Goal: Task Accomplishment & Management: Complete application form

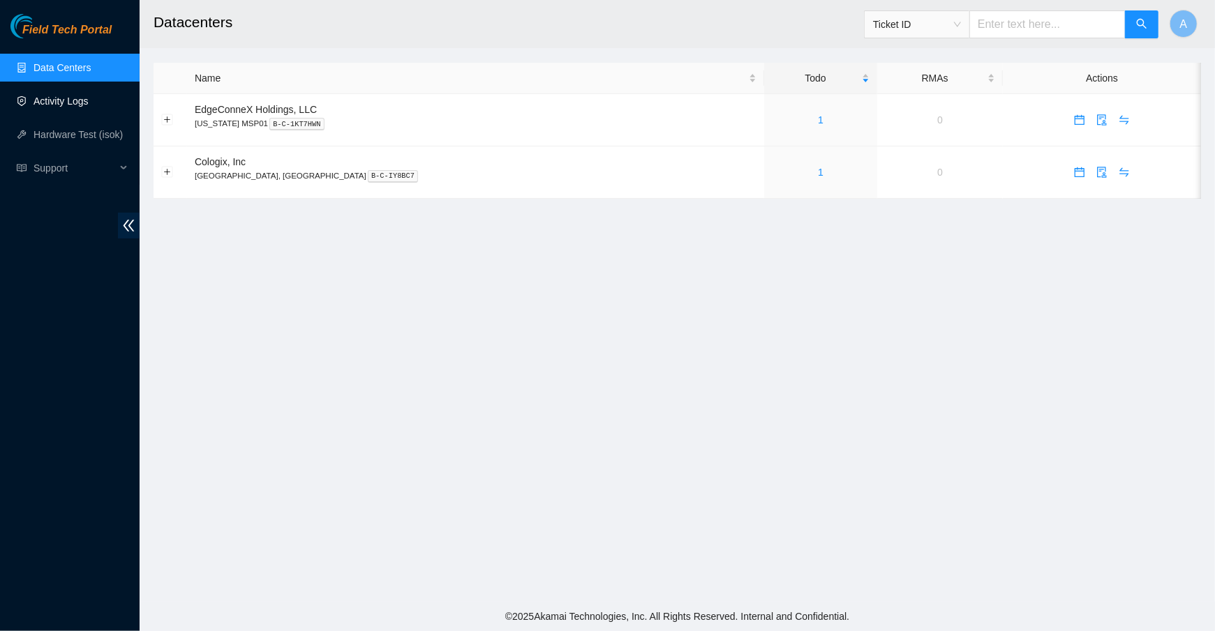
click at [81, 100] on link "Activity Logs" at bounding box center [60, 101] width 55 height 11
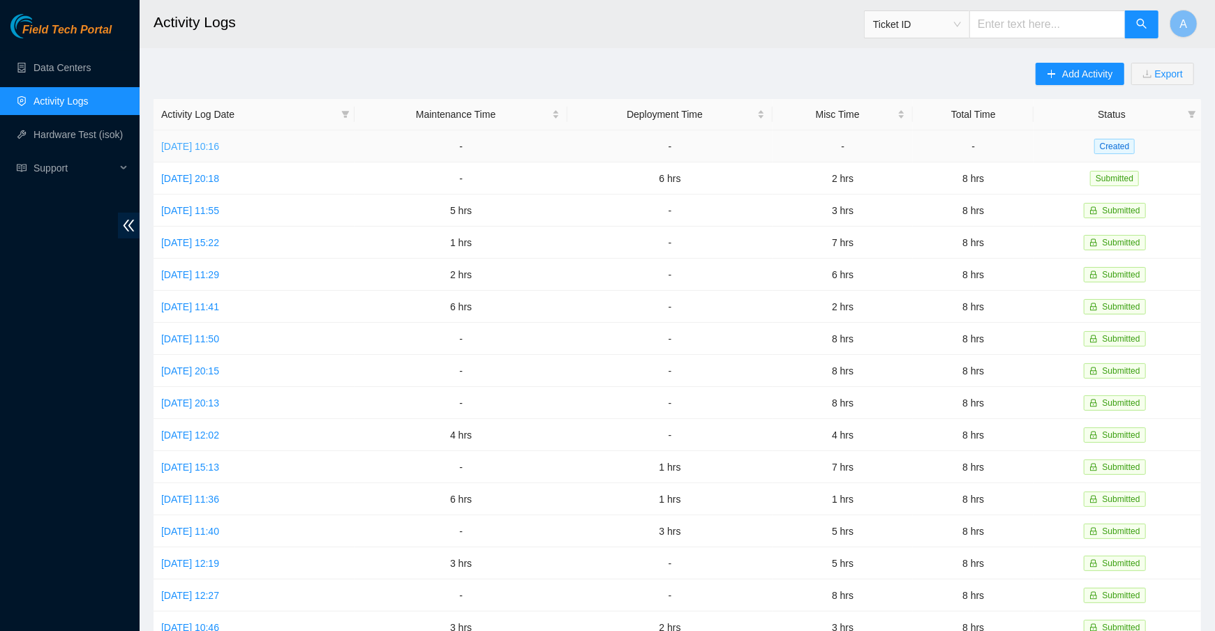
click at [219, 143] on link "Tue, 07 Oct 2025 10:16" at bounding box center [190, 146] width 58 height 11
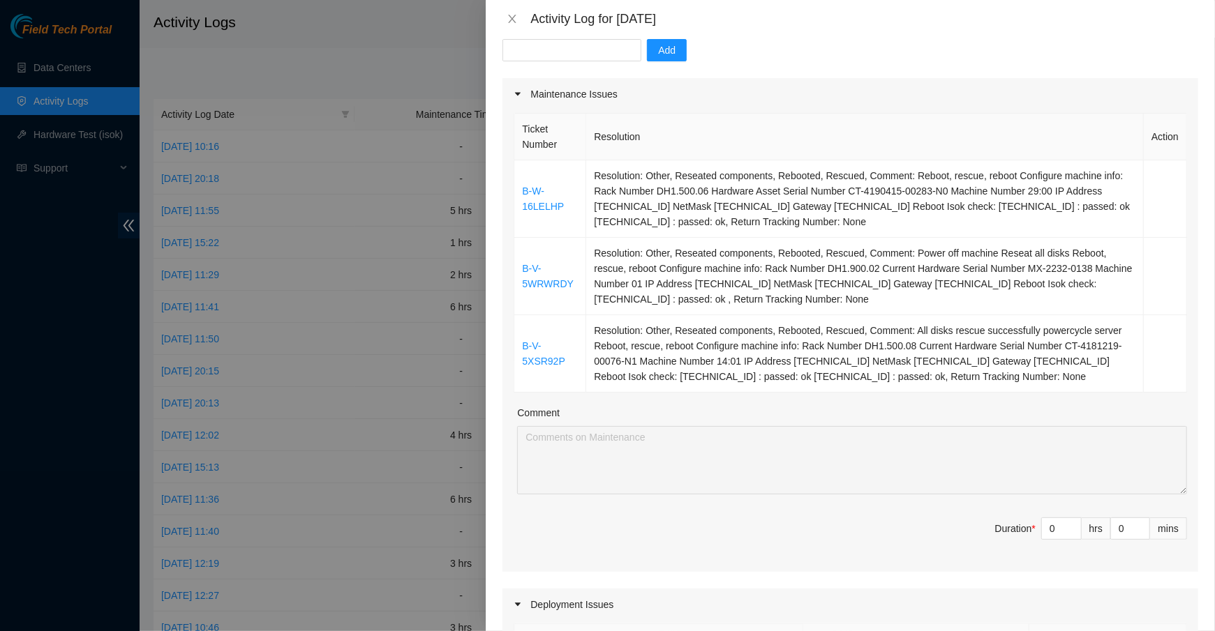
scroll to position [145, 0]
type input "1"
click at [1073, 523] on icon "up" at bounding box center [1074, 524] width 4 height 3
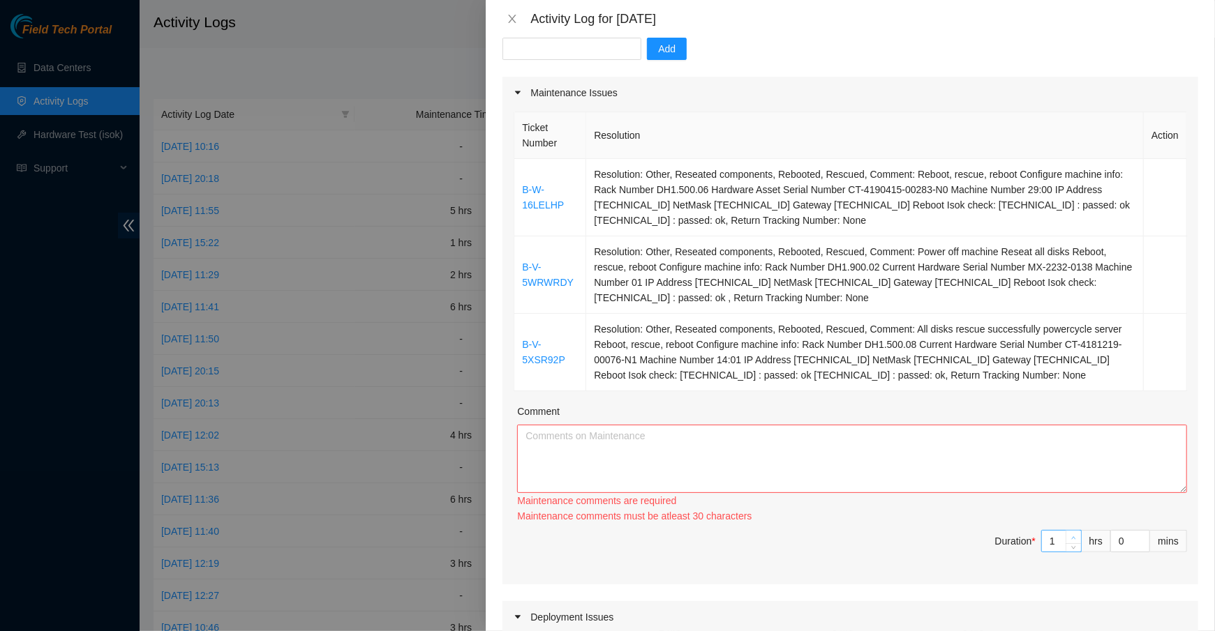
click at [1073, 521] on div "Maintenance comments must be atleast 30 characters" at bounding box center [852, 516] width 670 height 15
type input "2"
click at [1074, 534] on span "up" at bounding box center [1074, 538] width 8 height 8
type input "3"
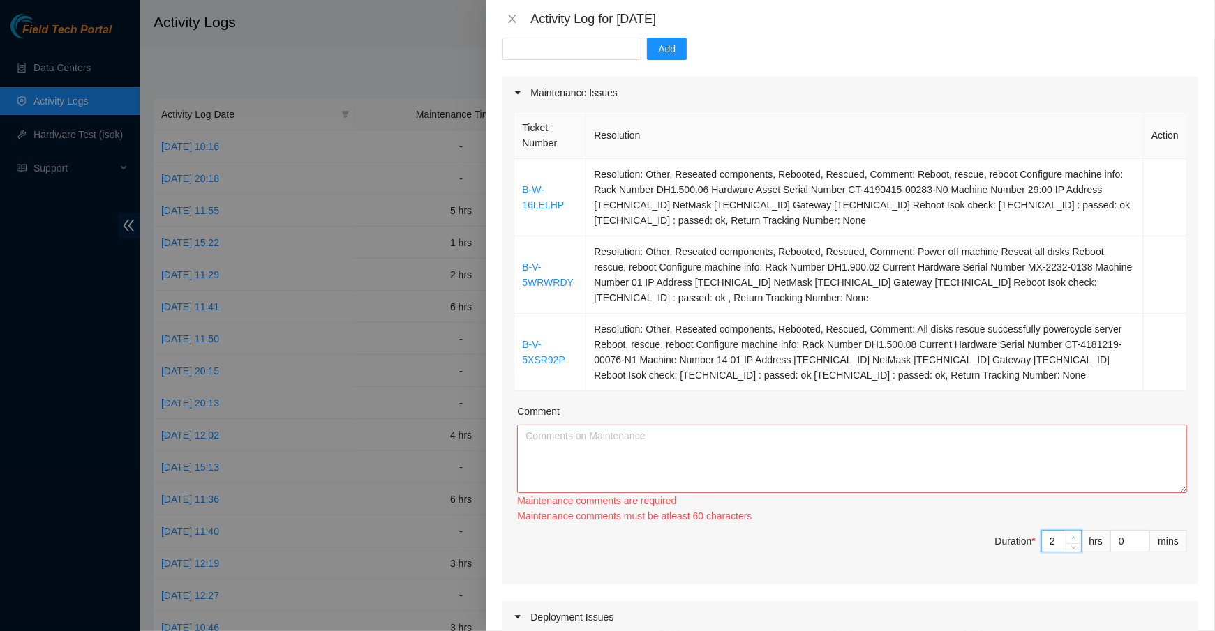
type input "3"
click at [1074, 534] on span "up" at bounding box center [1074, 538] width 8 height 8
type input "4"
click at [1074, 533] on span "up" at bounding box center [1074, 536] width 8 height 8
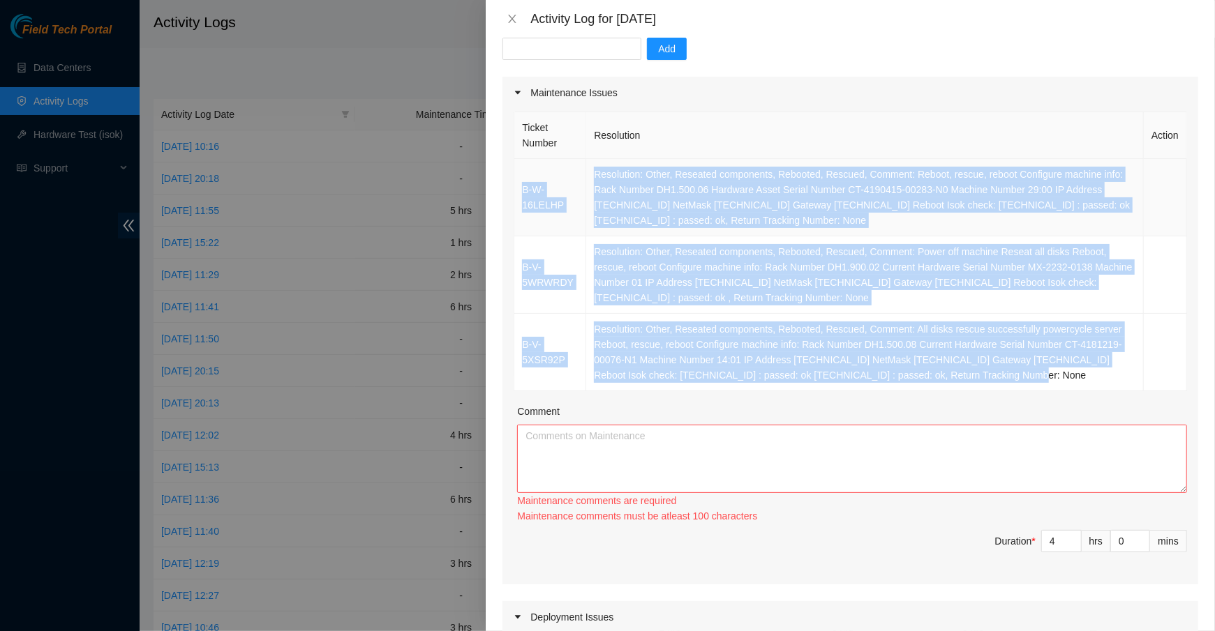
drag, startPoint x: 1131, startPoint y: 377, endPoint x: 516, endPoint y: 183, distance: 644.6
click at [516, 183] on tbody "B-W-16LELHP Resolution: Other, Reseated components, Rebooted, Rescued, Comment:…" at bounding box center [850, 275] width 673 height 232
copy tbody "B-W-16LELHP Resolution: Other, Reseated components, Rebooted, Rescued, Comment:…"
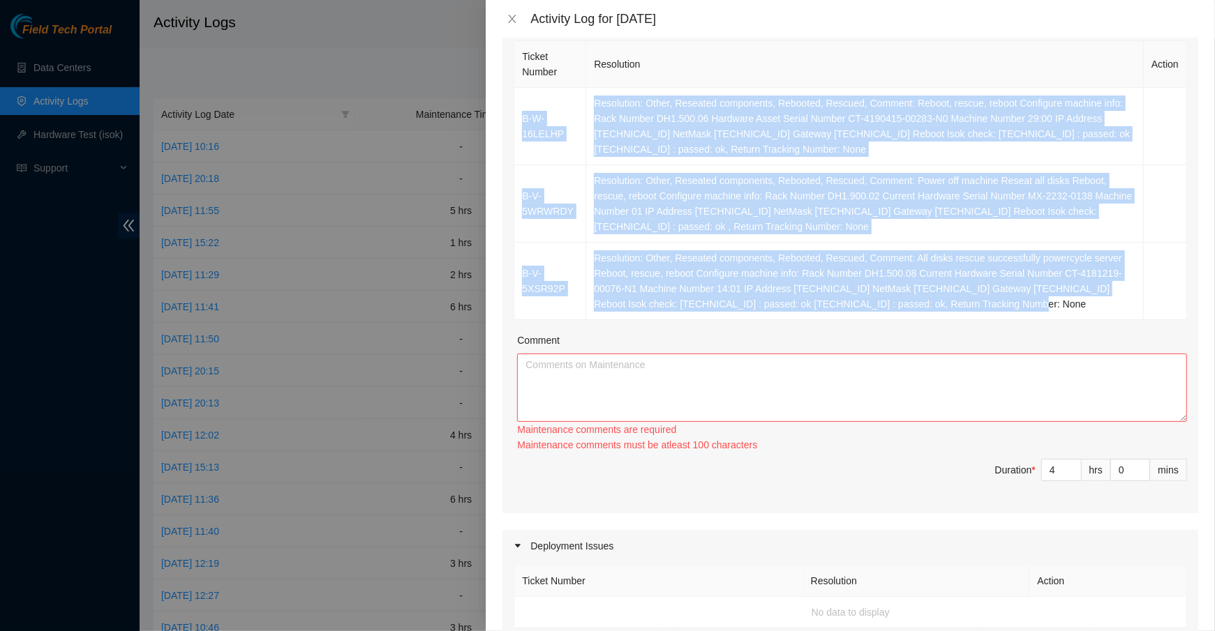
scroll to position [220, 0]
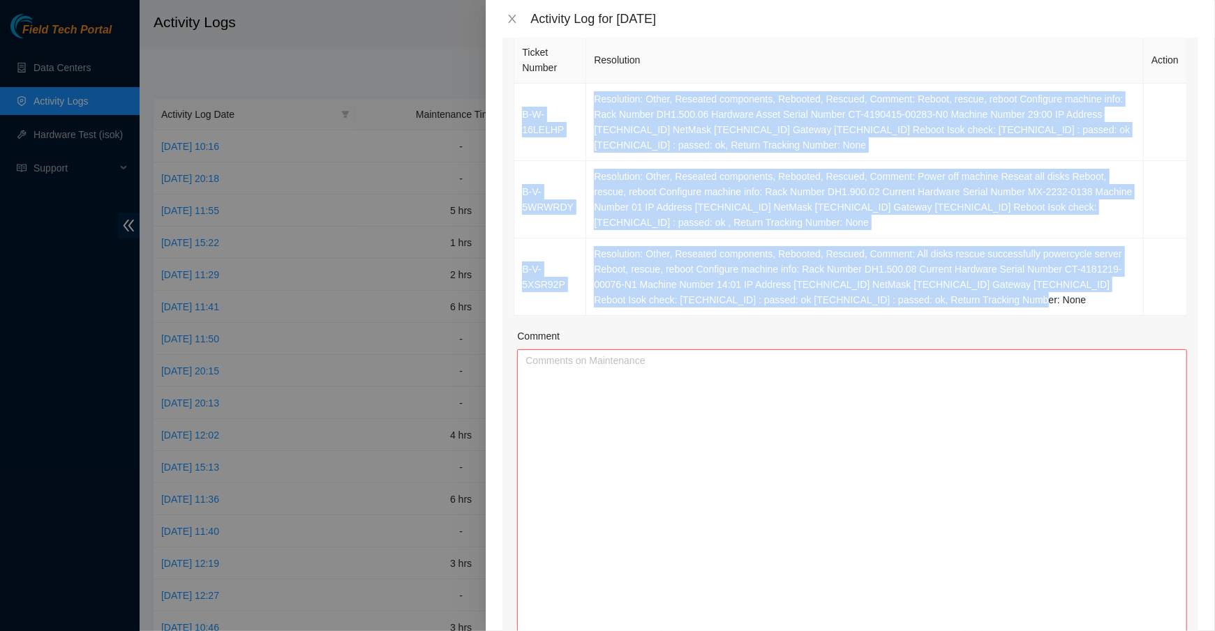
drag, startPoint x: 1183, startPoint y: 412, endPoint x: 1183, endPoint y: 698, distance: 286.1
click at [1183, 631] on html "Field Tech Portal Data Centers Activity Logs Hardware Test (isok) Support Activ…" at bounding box center [607, 315] width 1215 height 631
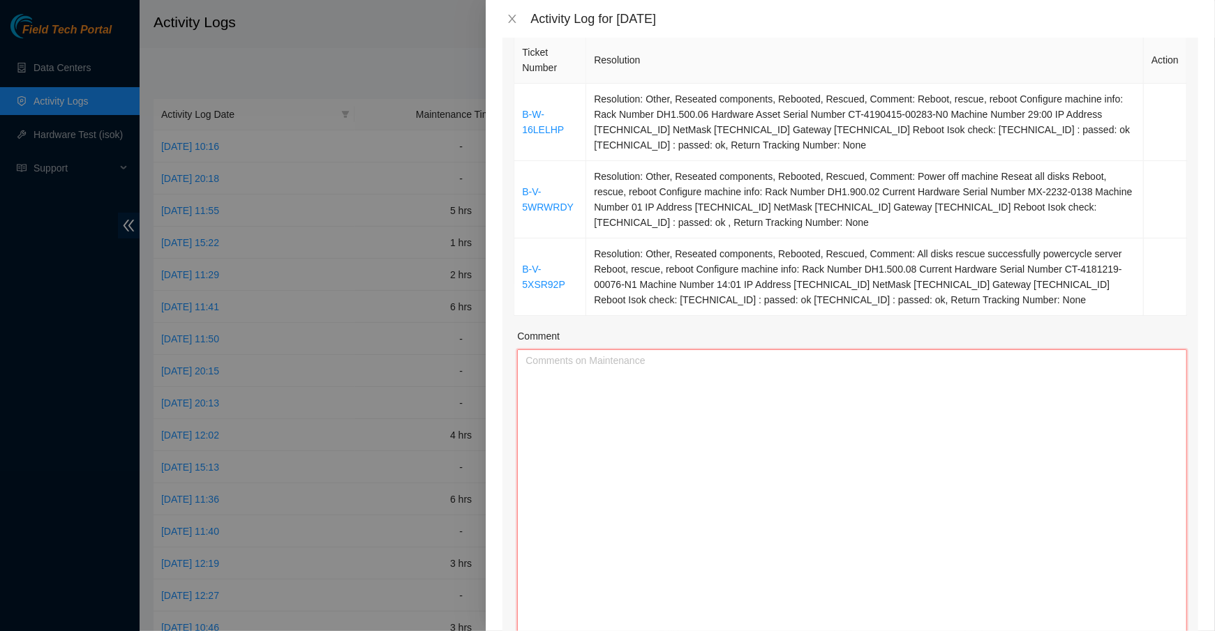
click at [844, 534] on textarea "Comment" at bounding box center [852, 526] width 670 height 353
paste textarea "B-W-16LELHP Resolution: Other, Reseated components, Rebooted, Rescued, Comment:…"
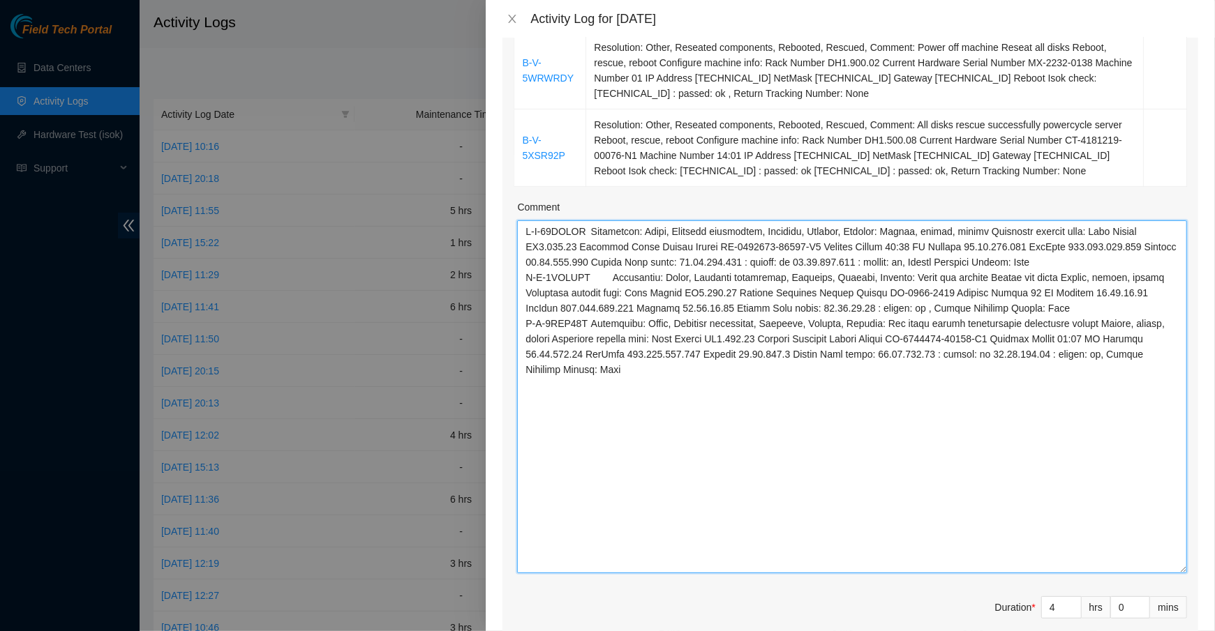
scroll to position [396, 0]
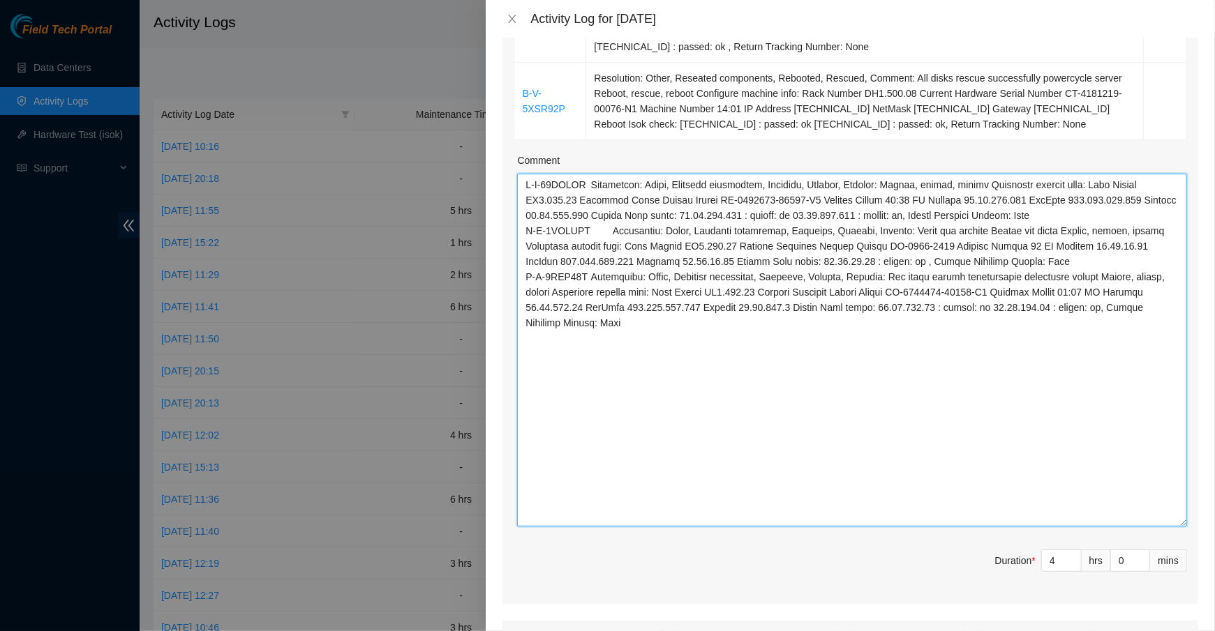
click at [522, 285] on textarea "Comment" at bounding box center [852, 350] width 670 height 353
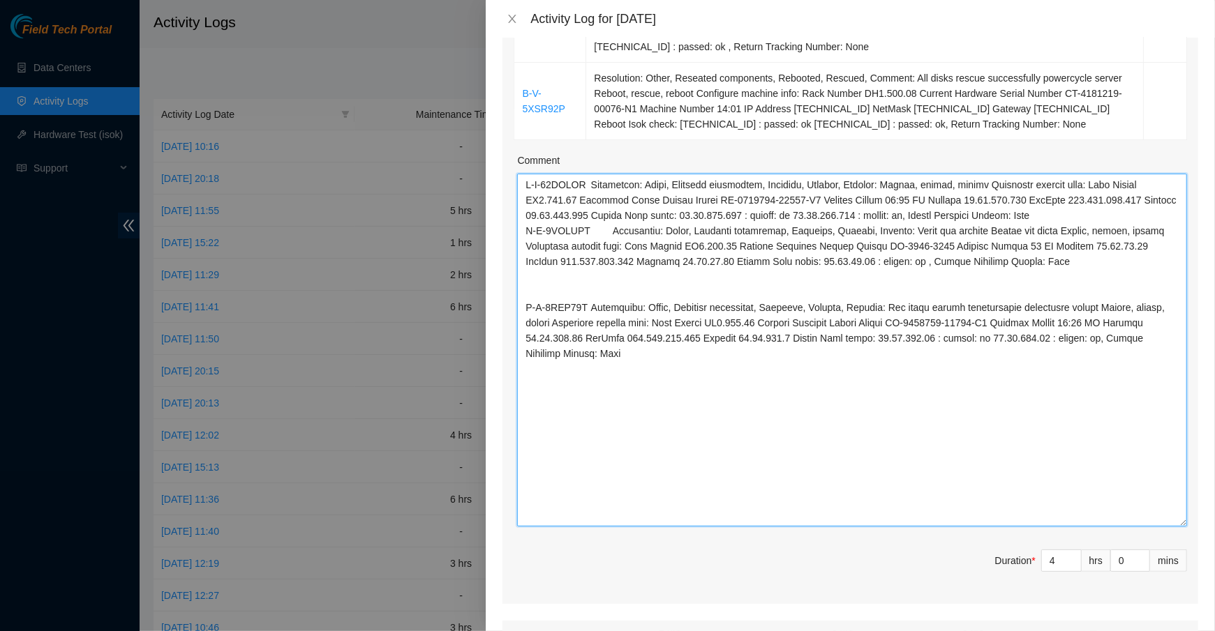
click at [521, 245] on textarea "Comment" at bounding box center [852, 350] width 670 height 353
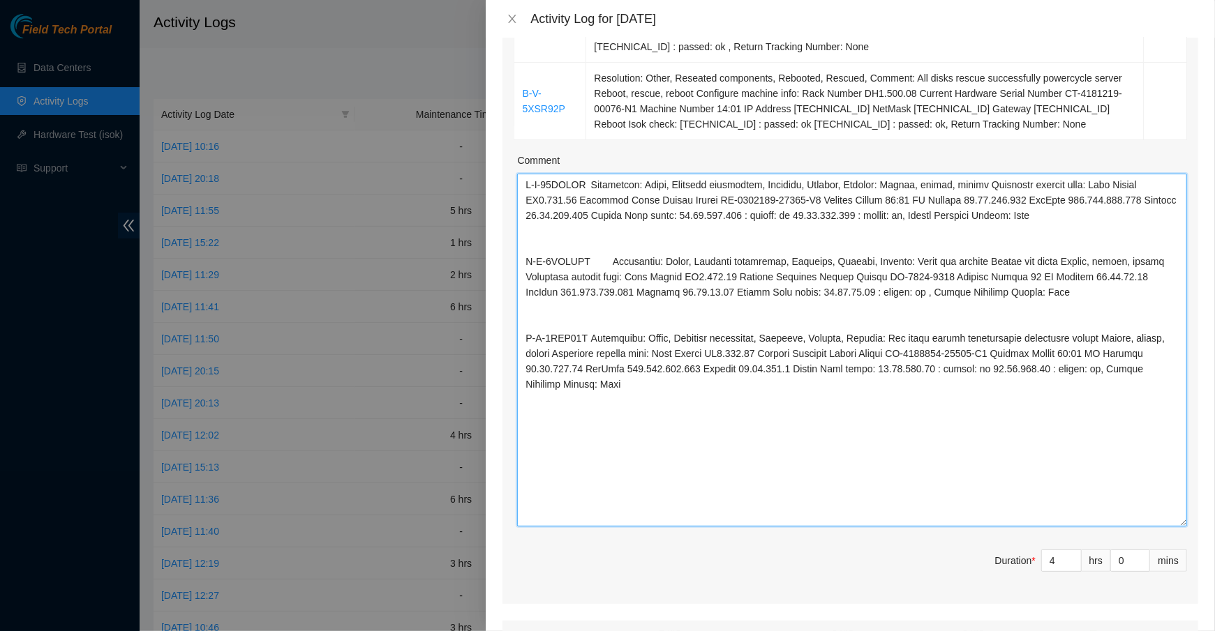
click at [519, 185] on textarea "Comment" at bounding box center [852, 350] width 670 height 353
click at [530, 185] on textarea "Comment" at bounding box center [852, 350] width 670 height 353
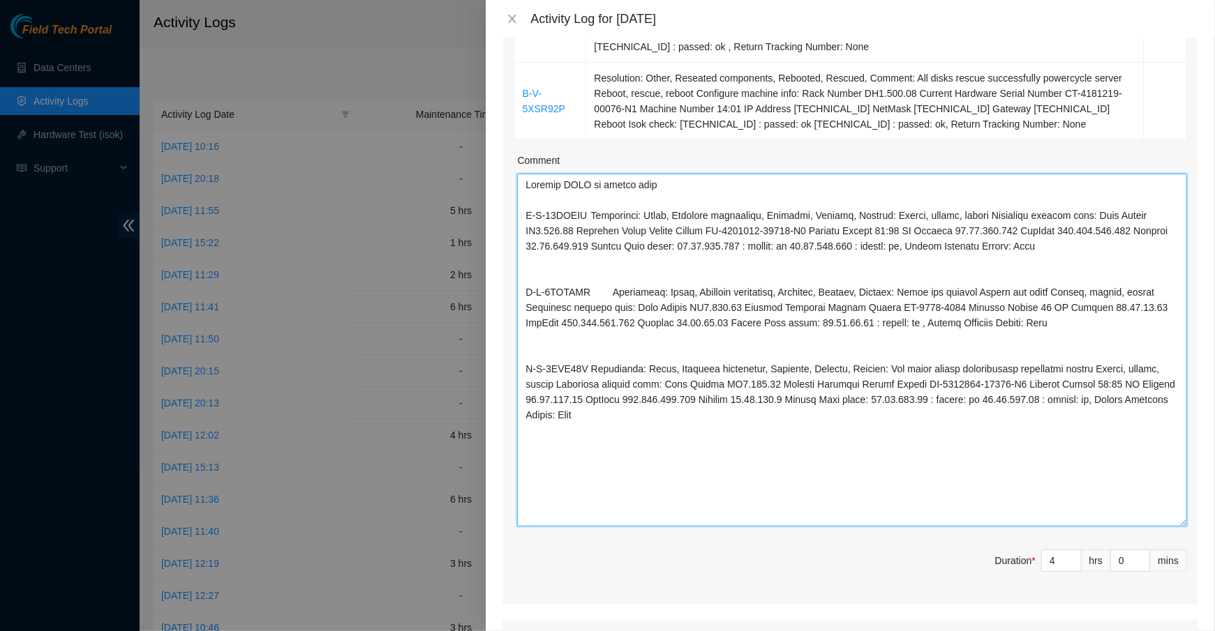
click at [522, 182] on textarea "Comment" at bounding box center [852, 350] width 670 height 353
click at [608, 183] on textarea "Comment" at bounding box center [852, 350] width 670 height 353
click at [776, 472] on textarea "Comment" at bounding box center [852, 350] width 670 height 353
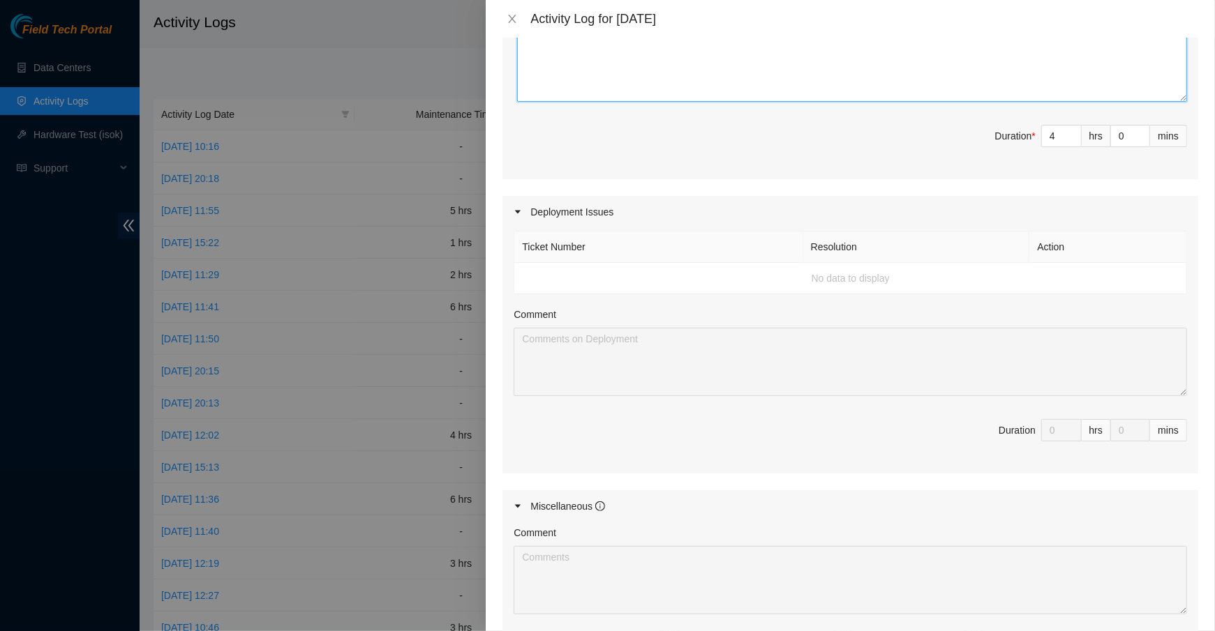
scroll to position [818, 0]
type textarea "Request access, contact NOCC to unlock rids B-W-16LELHP Resolution: Other, Rese…"
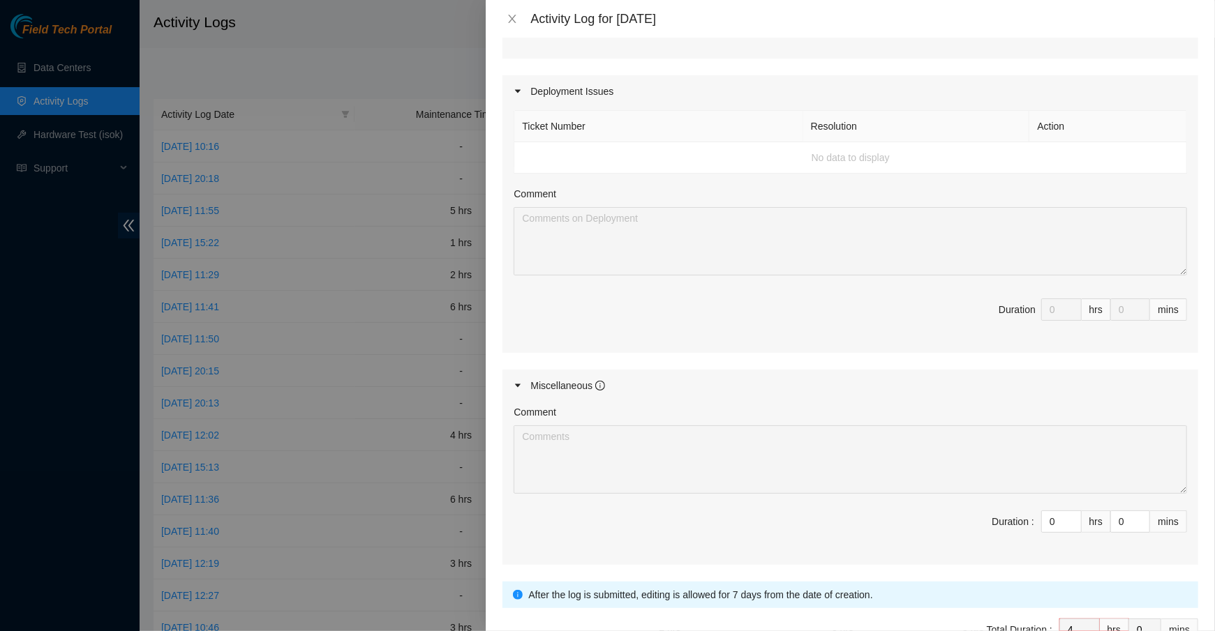
scroll to position [1026, 0]
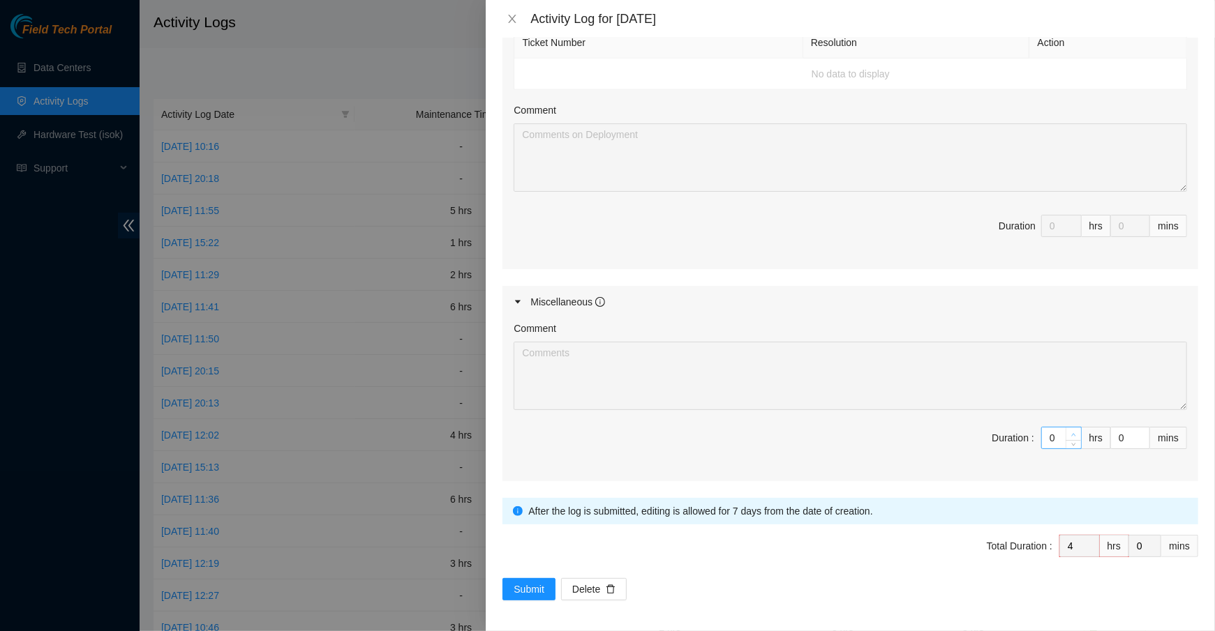
type input "1"
type input "5"
click at [1073, 433] on icon "up" at bounding box center [1073, 435] width 5 height 5
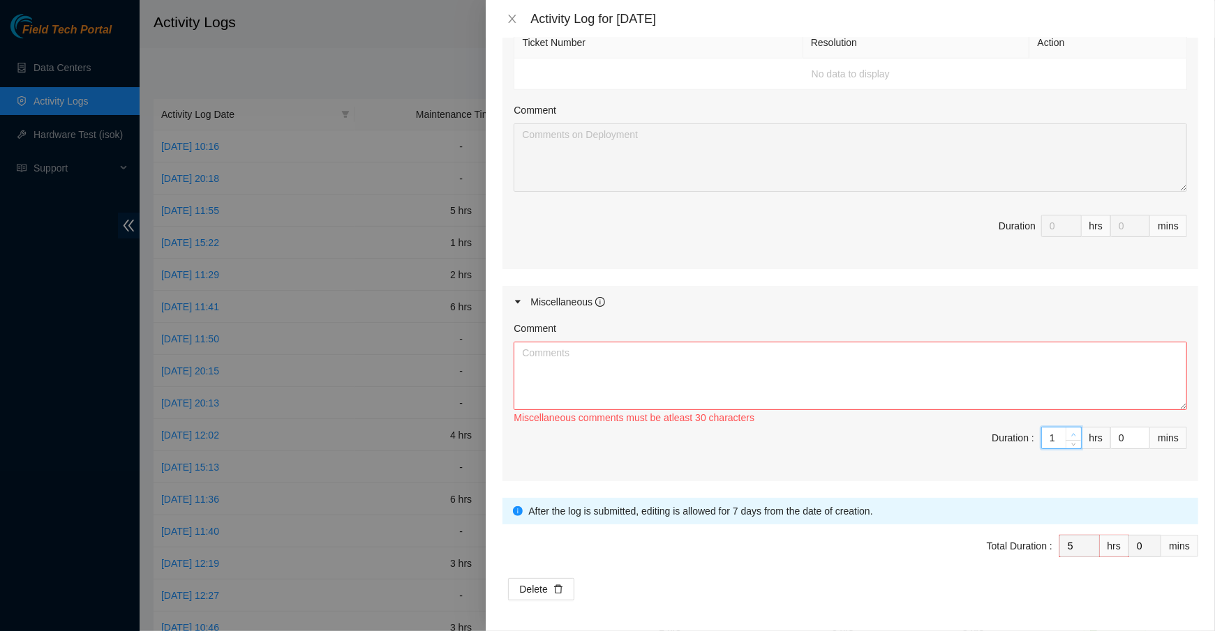
type input "2"
type input "6"
click at [1073, 433] on icon "up" at bounding box center [1073, 435] width 5 height 5
type input "3"
type input "7"
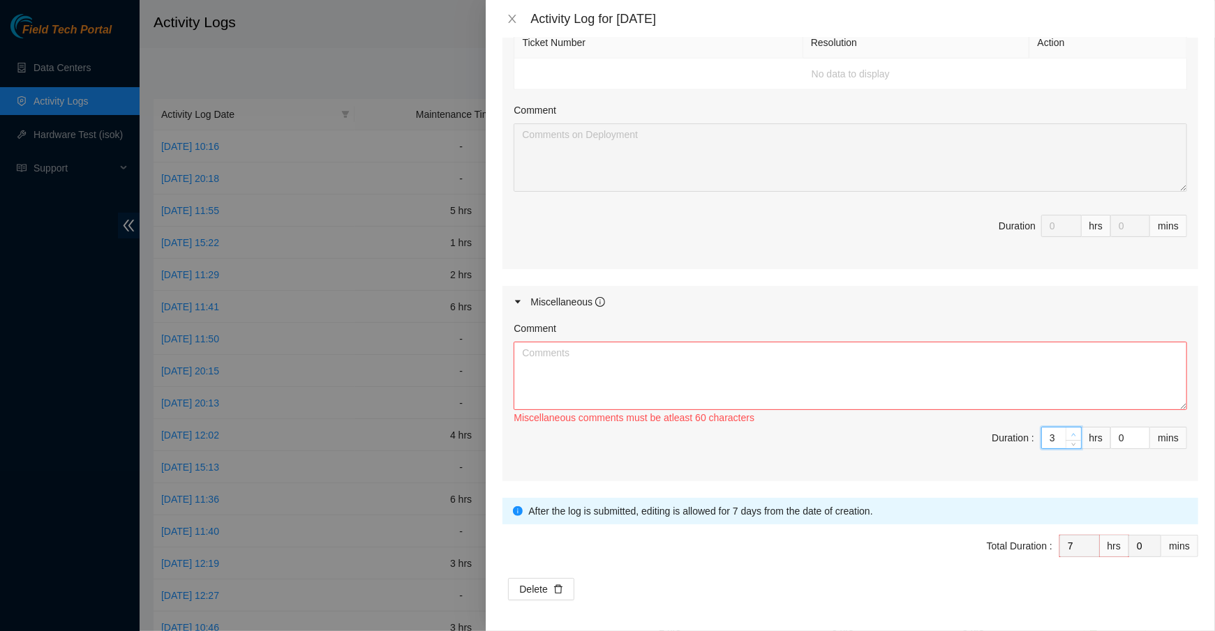
click at [1073, 433] on icon "up" at bounding box center [1073, 435] width 5 height 5
type input "4"
type input "8"
click at [1073, 433] on icon "up" at bounding box center [1073, 435] width 5 height 5
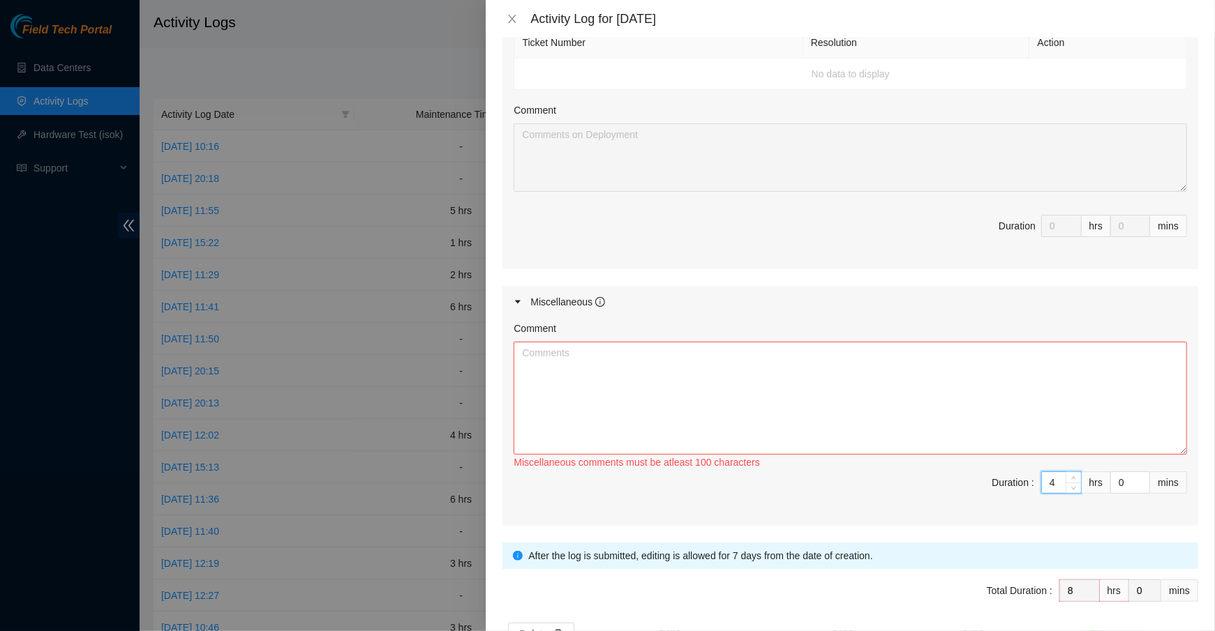
drag, startPoint x: 1183, startPoint y: 403, endPoint x: 1184, endPoint y: 481, distance: 78.2
click at [1184, 455] on textarea "Comment" at bounding box center [850, 398] width 673 height 113
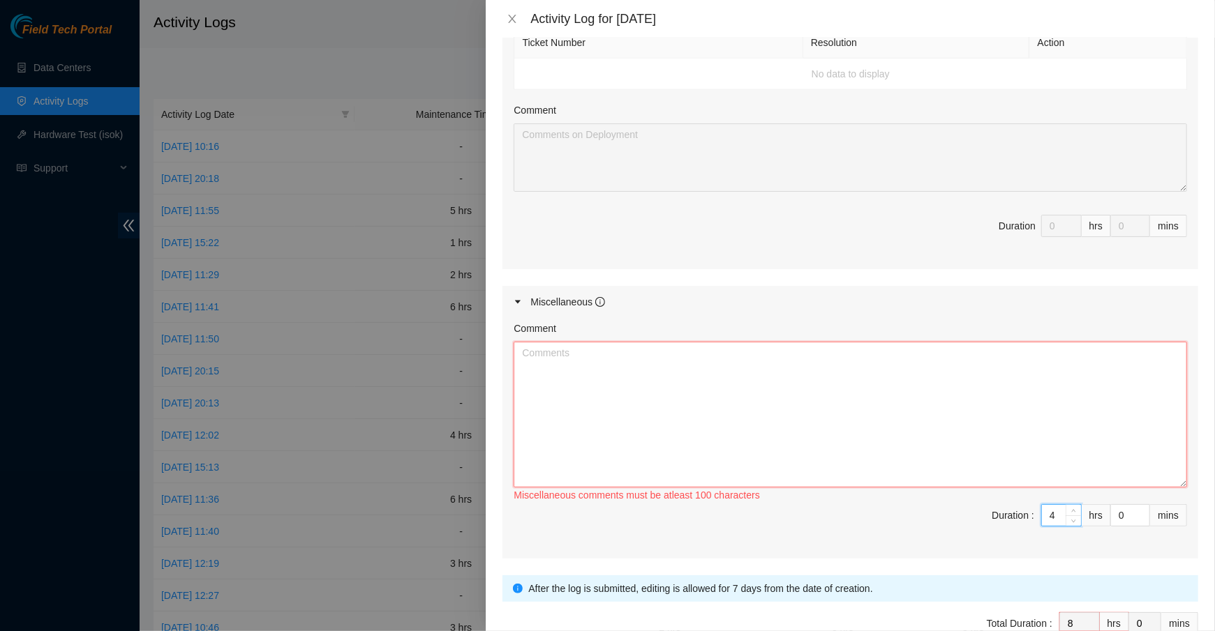
click at [1003, 445] on textarea "Comment" at bounding box center [850, 415] width 673 height 146
click at [562, 355] on textarea "Organise all" at bounding box center [850, 415] width 673 height 146
click at [606, 400] on textarea "Organize all" at bounding box center [850, 415] width 673 height 146
click at [721, 359] on textarea "Organize all tools and equipment and put the back" at bounding box center [850, 415] width 673 height 146
click at [726, 354] on textarea "Organize all tools and equipment and put the back" at bounding box center [850, 415] width 673 height 146
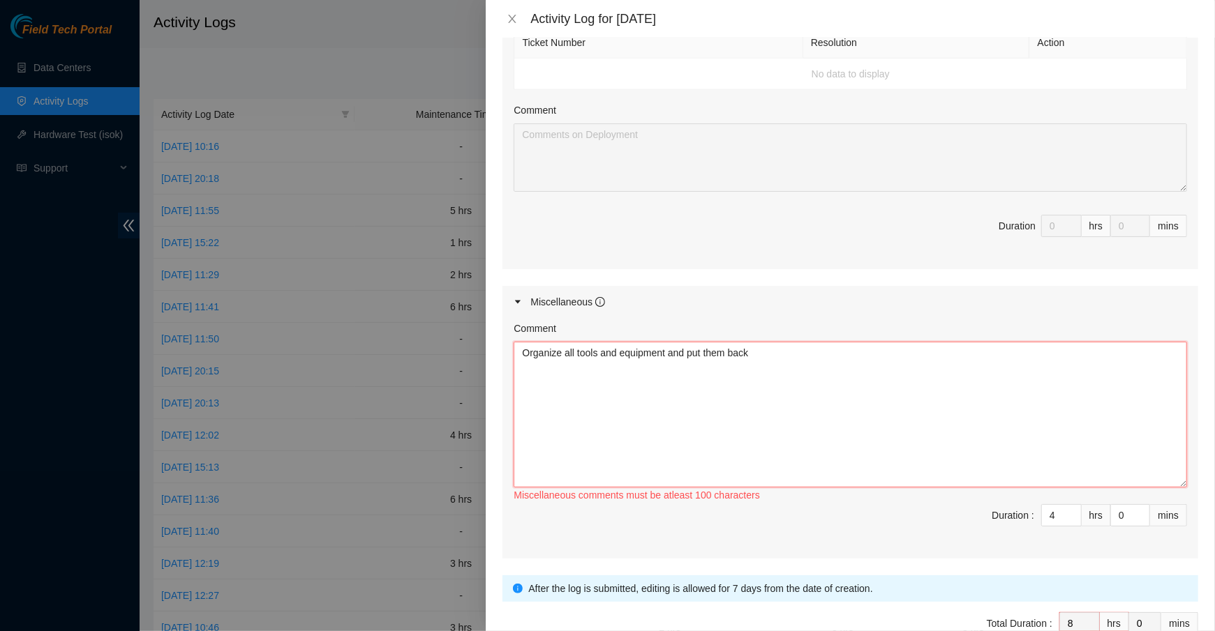
click at [840, 407] on textarea "Organize all tools and equipment and put them back" at bounding box center [850, 415] width 673 height 146
click at [524, 353] on textarea "Organize all tools and equipment and put them back" at bounding box center [850, 415] width 673 height 146
click at [527, 365] on textarea "Organize all tools and equipment and put them back" at bounding box center [850, 415] width 673 height 146
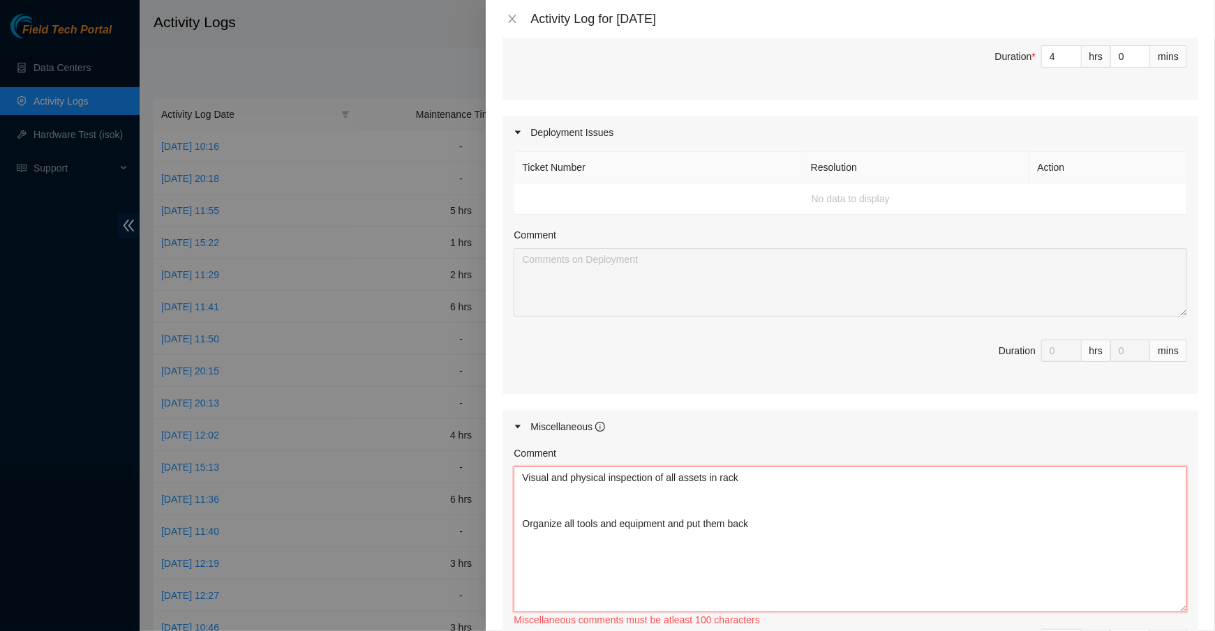
scroll to position [912, 0]
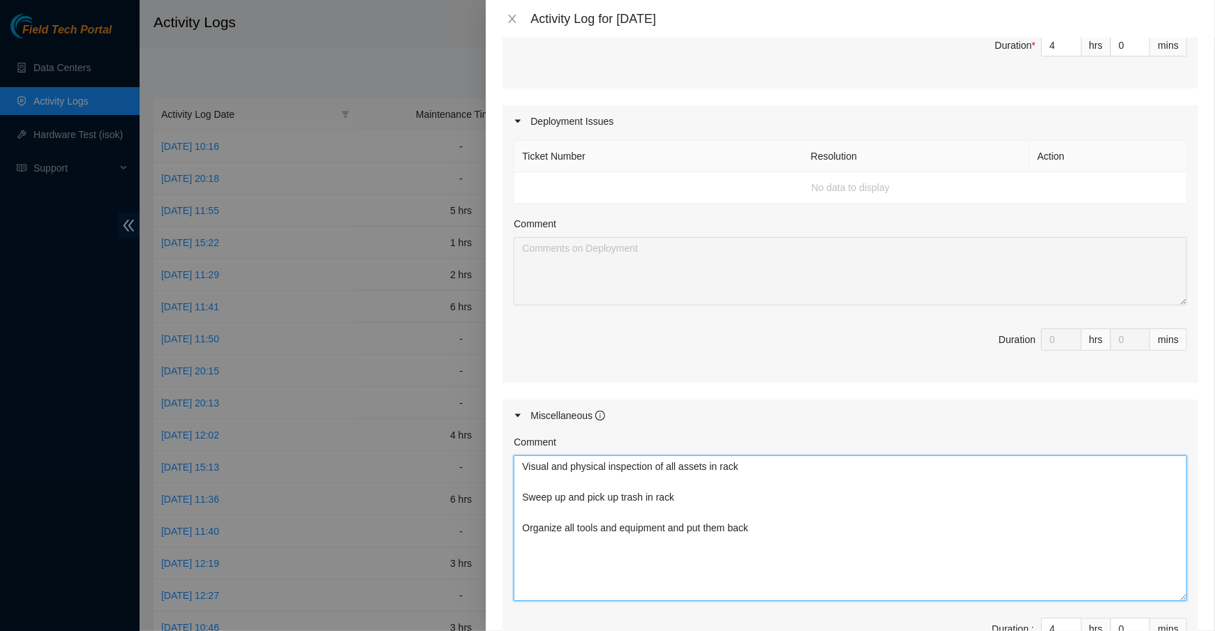
paste textarea "DH1.900.04"
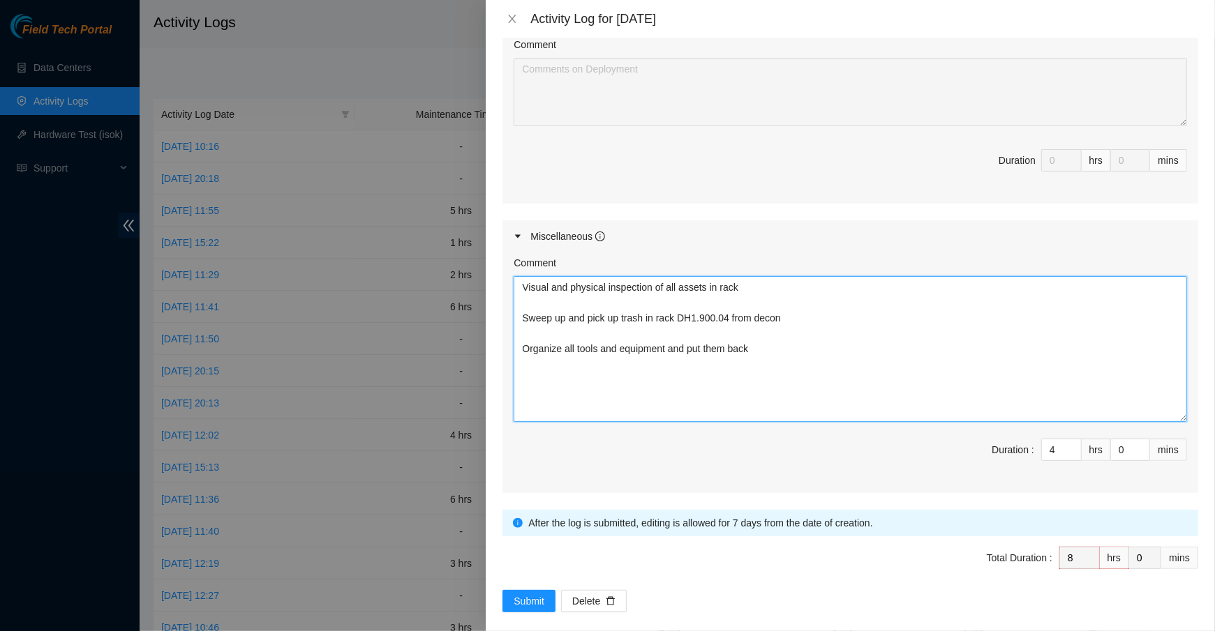
scroll to position [1103, 0]
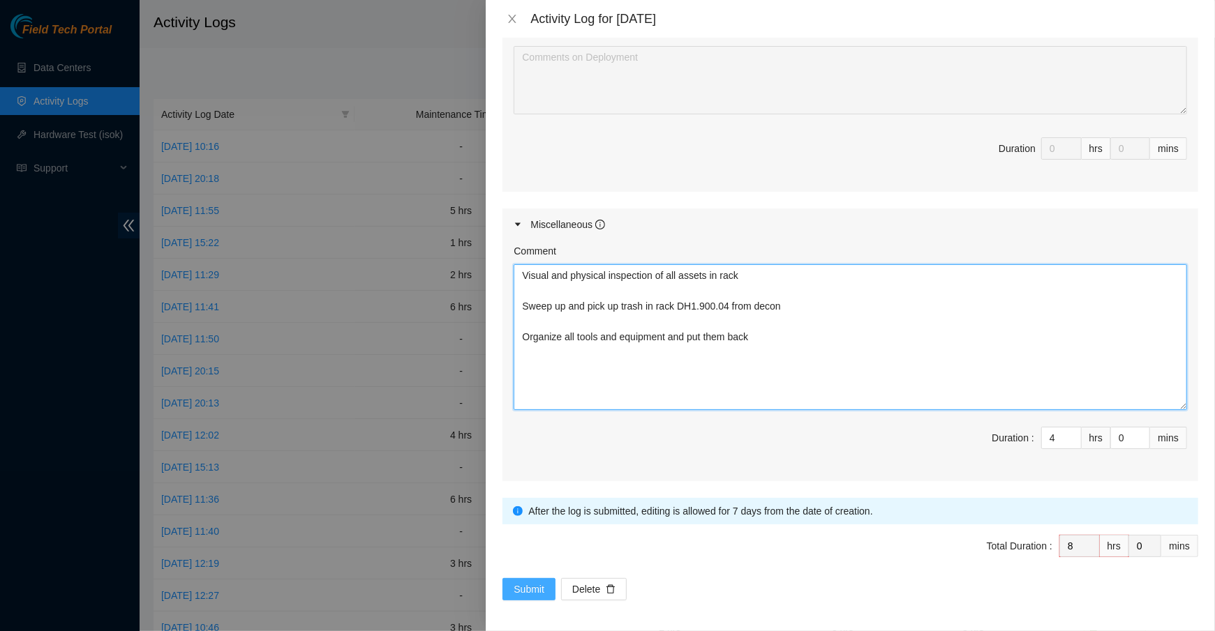
type textarea "Visual and physical inspection of all assets in rack Sweep up and pick up trash…"
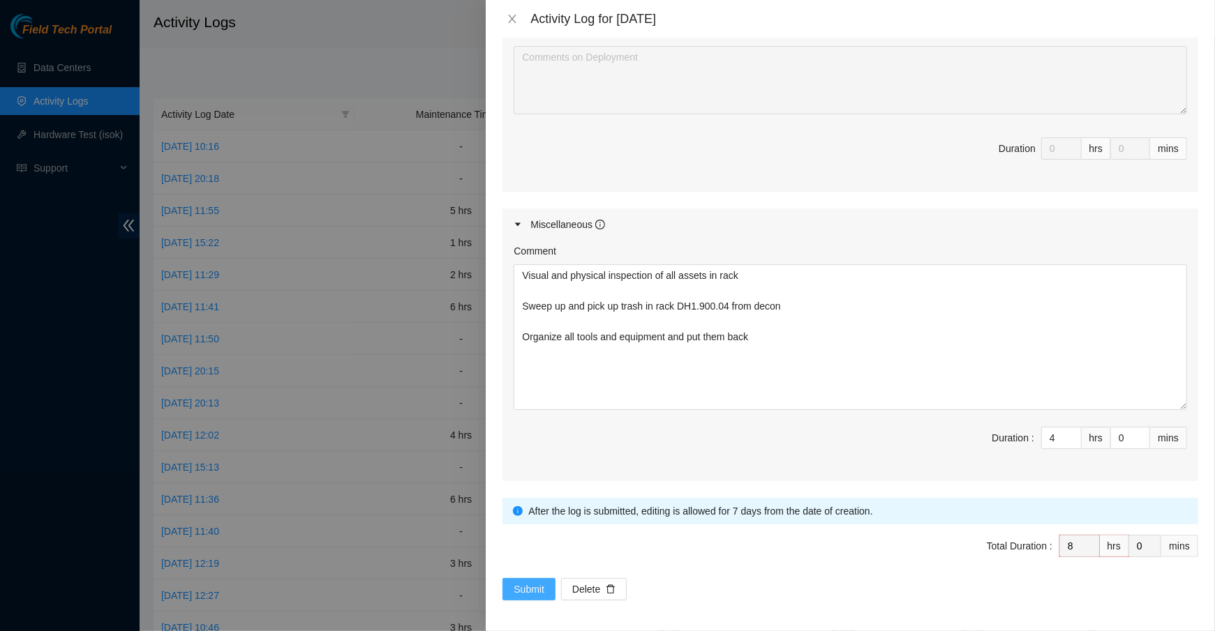
click at [530, 590] on span "Submit" at bounding box center [529, 589] width 31 height 15
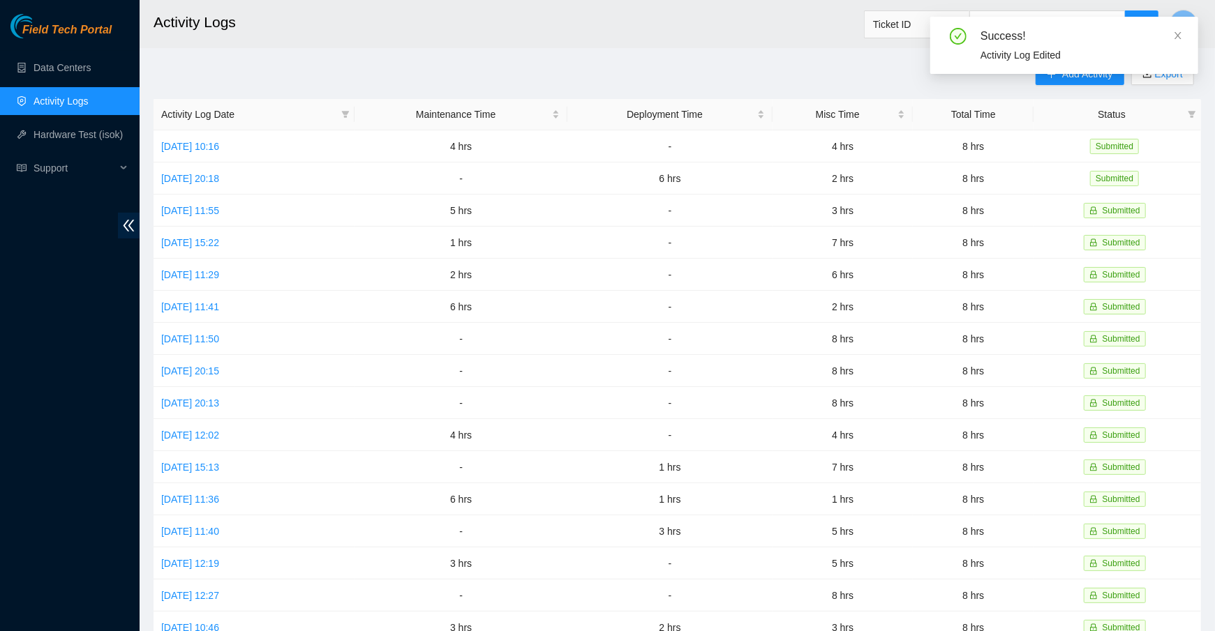
click at [1088, 80] on div "Success! Activity Log Edited" at bounding box center [1064, 51] width 268 height 68
click at [1176, 35] on icon "close" at bounding box center [1178, 36] width 10 height 10
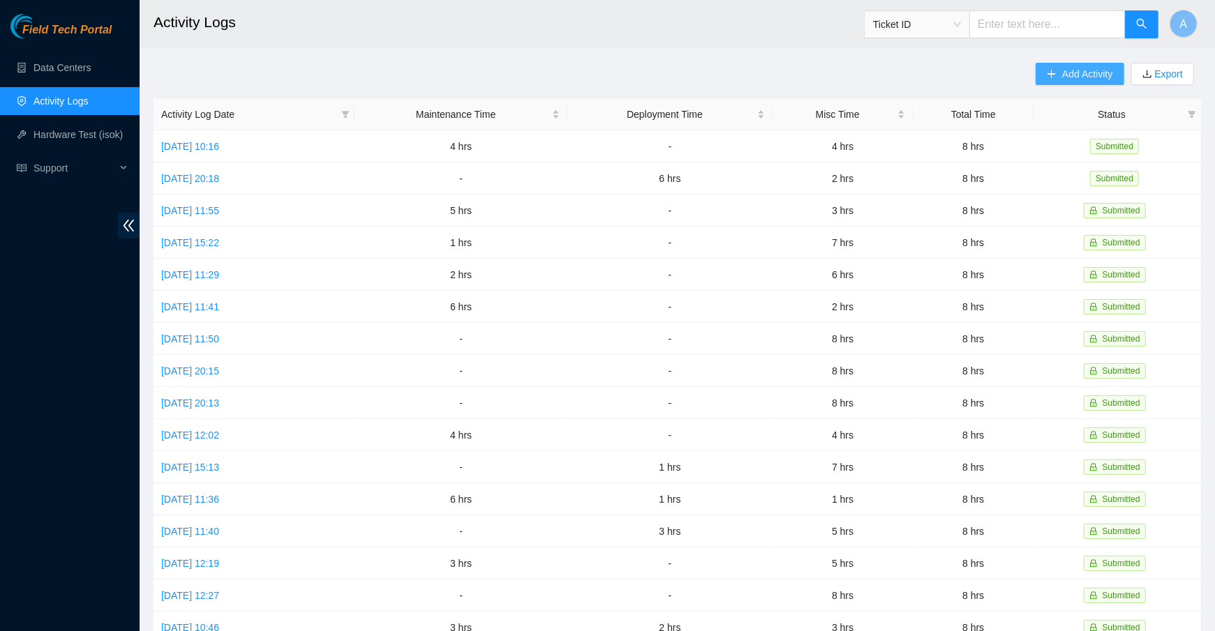
click at [1062, 75] on span "Add Activity" at bounding box center [1087, 73] width 50 height 15
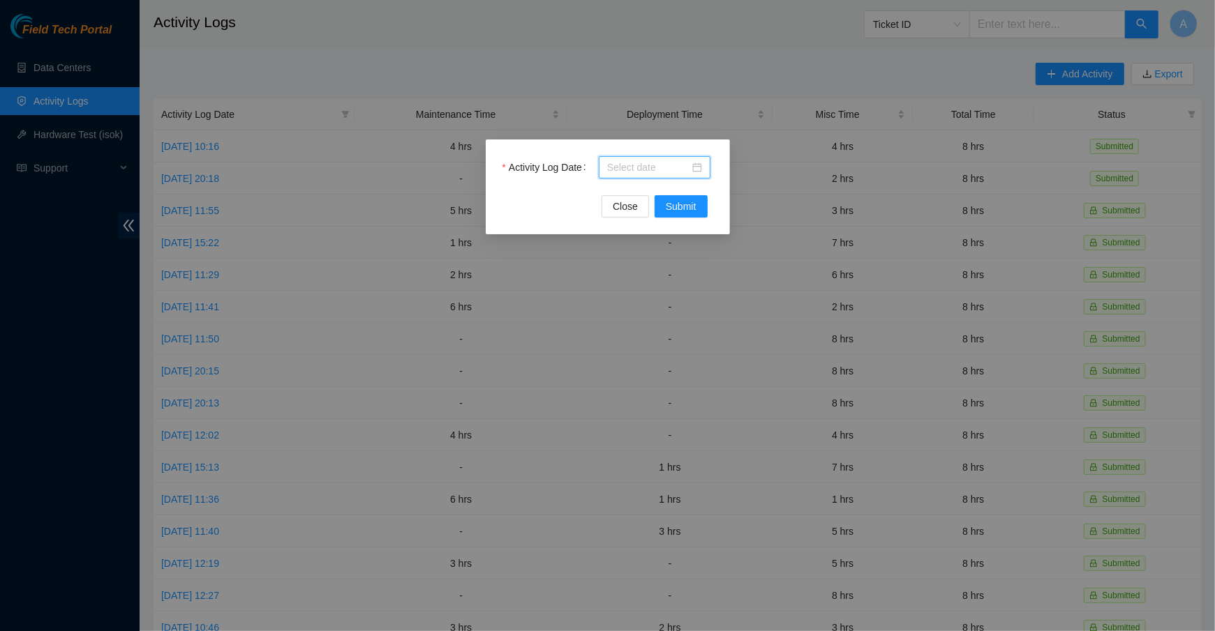
click at [621, 173] on input "Activity Log Date" at bounding box center [648, 167] width 82 height 15
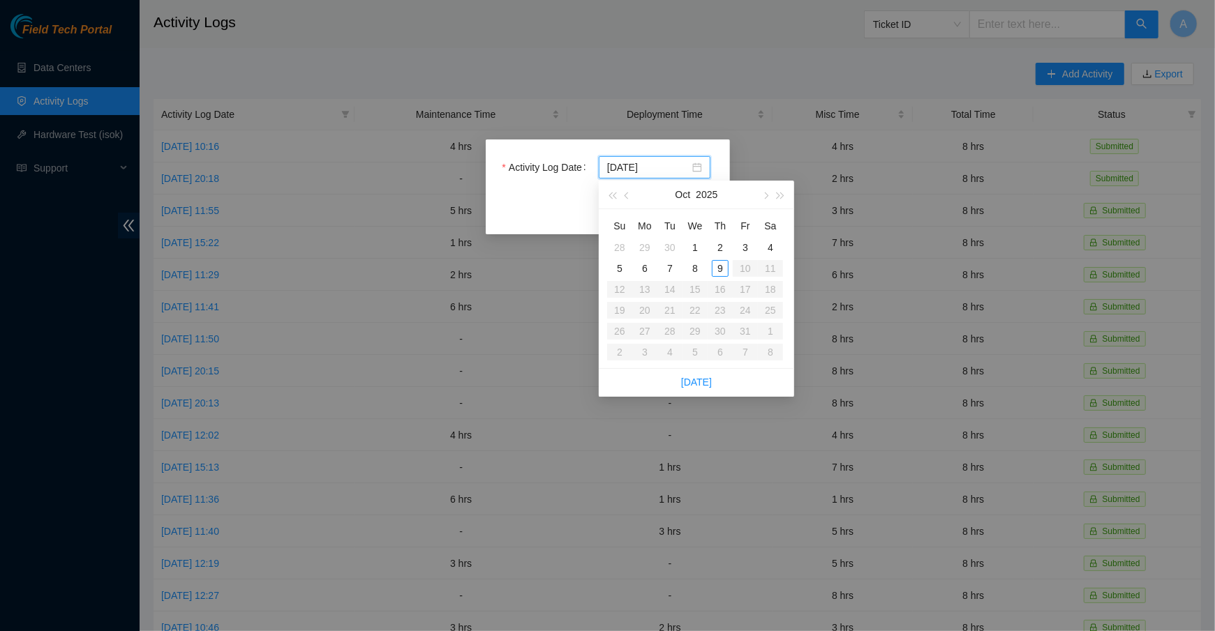
type input "2025-10-07"
type input "2025-10-08"
click at [697, 271] on div "8" at bounding box center [695, 268] width 17 height 17
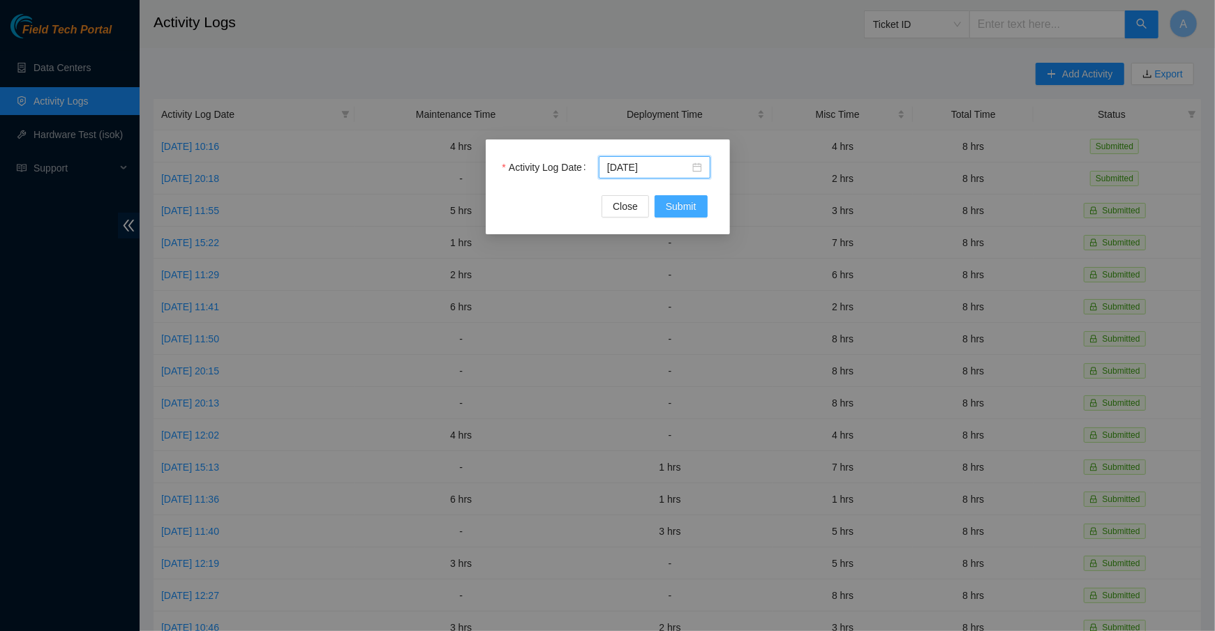
click at [682, 197] on button "Submit" at bounding box center [680, 206] width 53 height 22
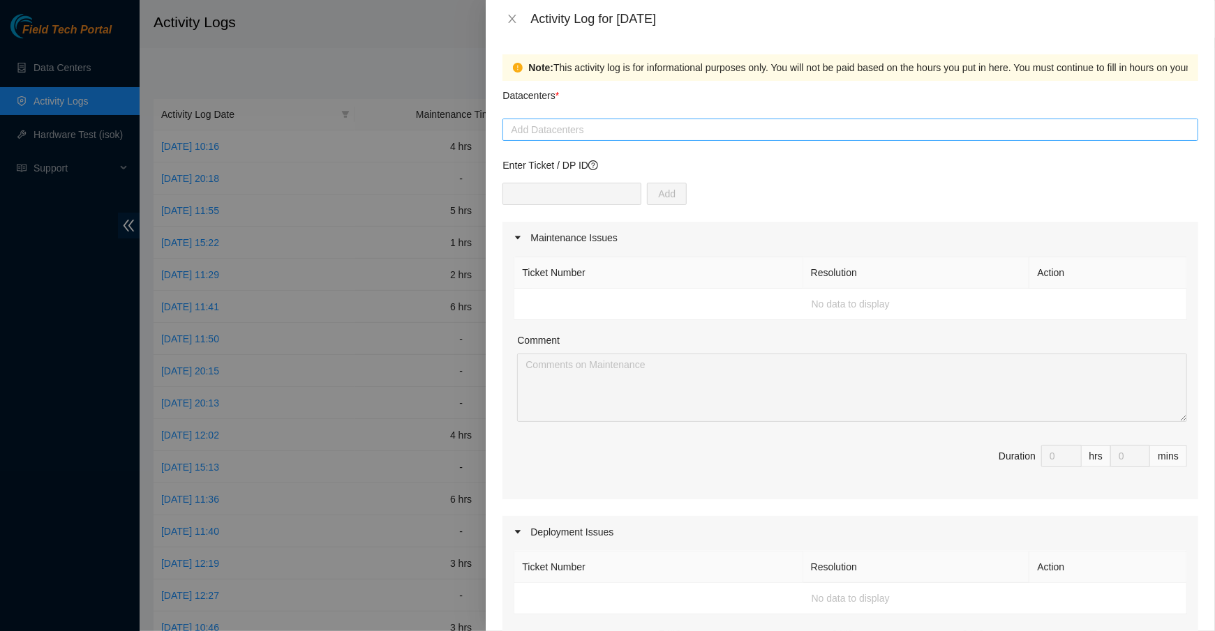
click at [562, 130] on div at bounding box center [850, 129] width 689 height 17
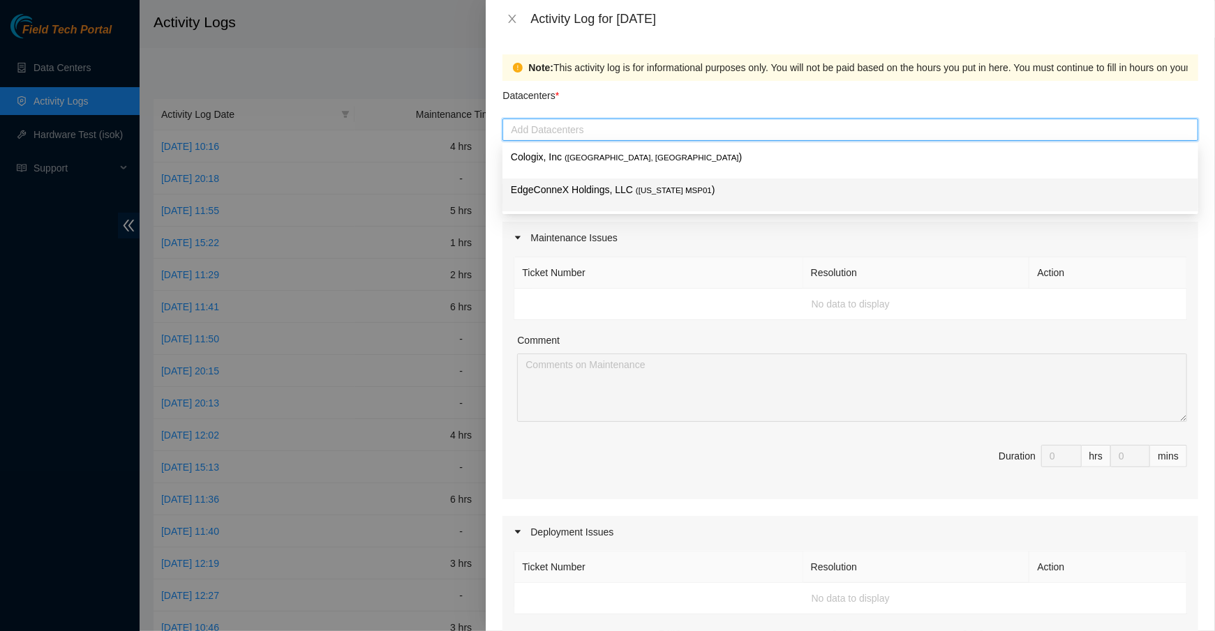
click at [601, 188] on p "EdgeConneX Holdings, LLC ( Minnesota MSP01 )" at bounding box center [850, 190] width 679 height 16
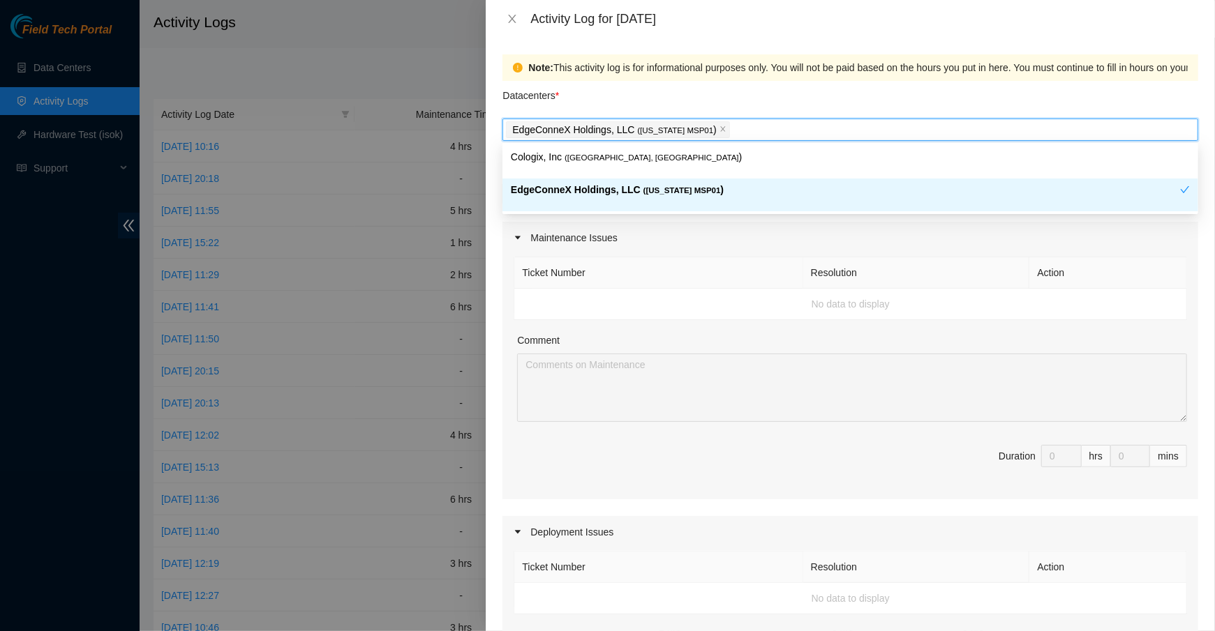
click at [778, 233] on div "Maintenance Issues" at bounding box center [850, 238] width 696 height 32
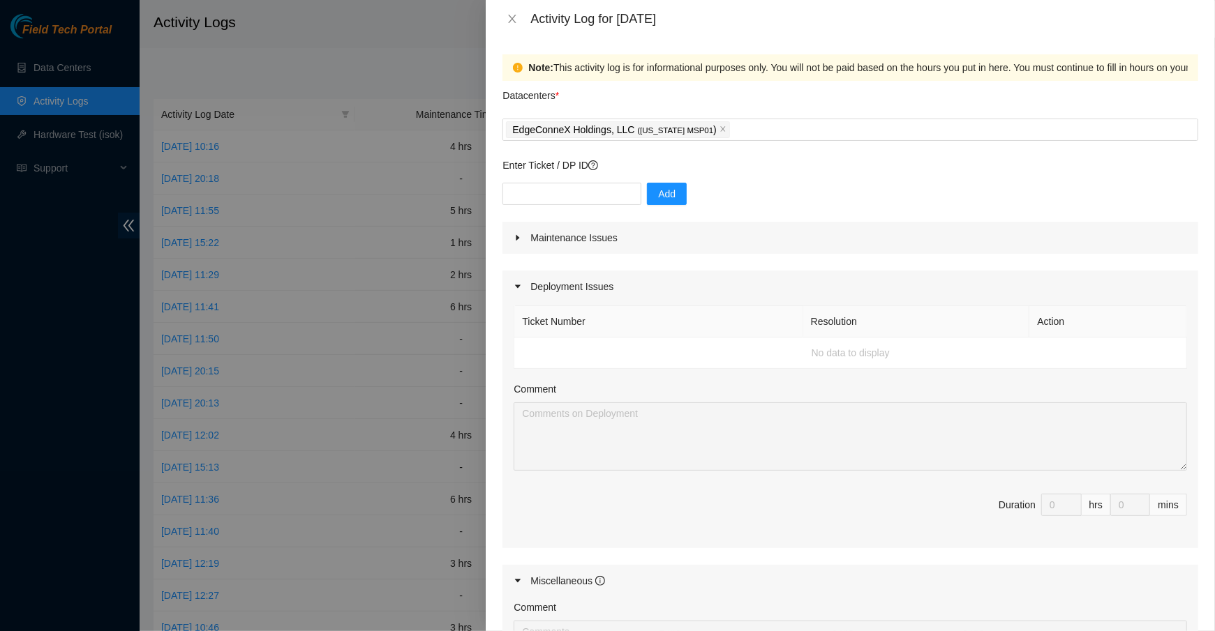
scroll to position [280, 0]
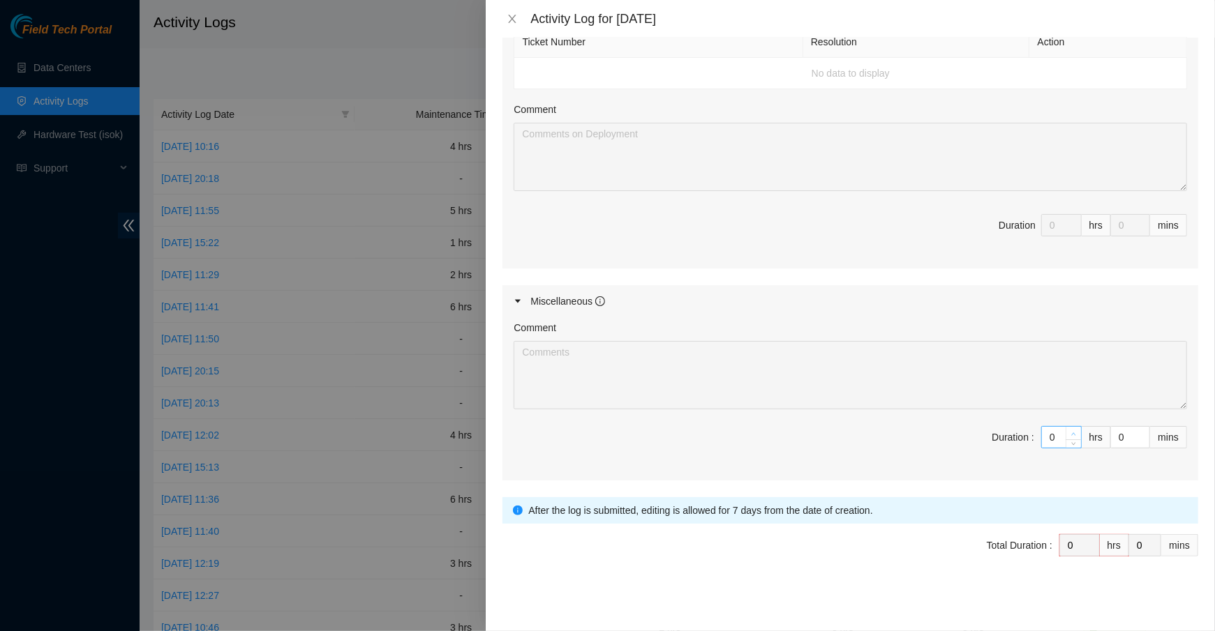
type input "1"
click at [1075, 432] on icon "up" at bounding box center [1073, 434] width 5 height 5
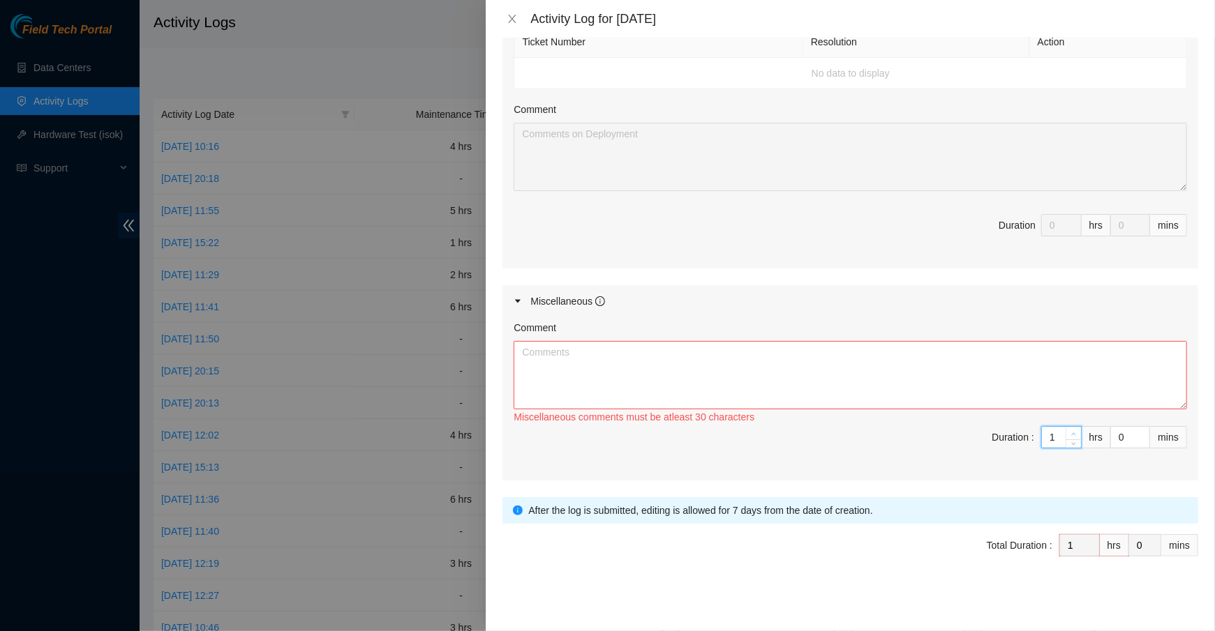
type input "2"
click at [1075, 432] on icon "up" at bounding box center [1073, 434] width 5 height 5
type input "3"
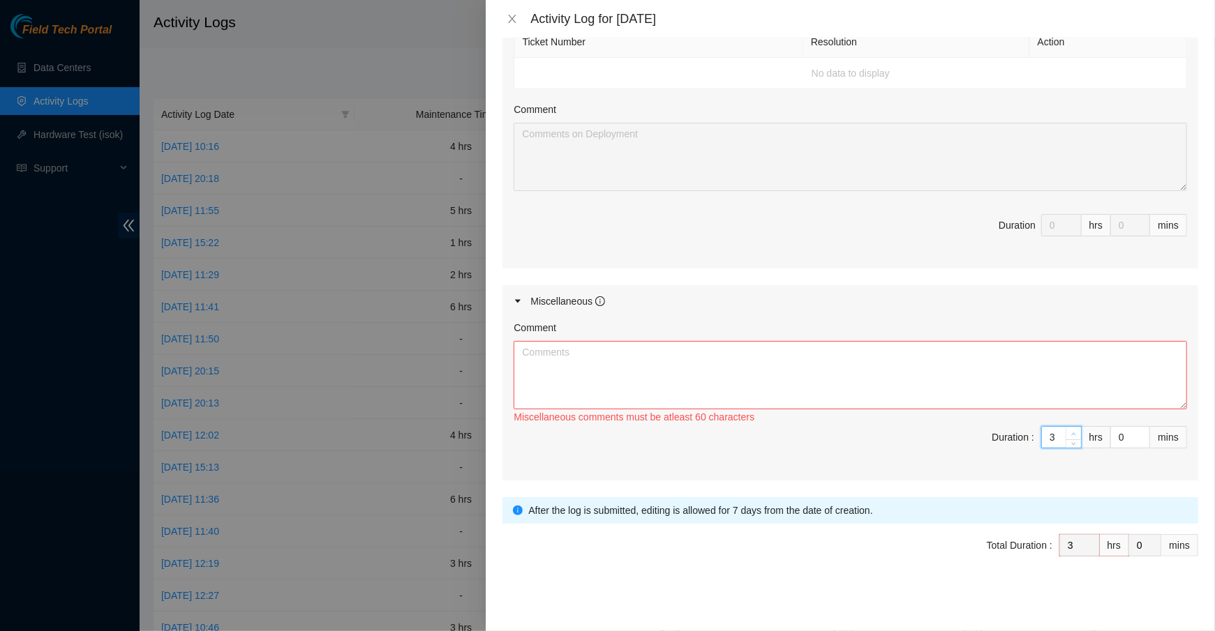
click at [1075, 432] on icon "up" at bounding box center [1073, 434] width 5 height 5
type input "4"
click at [1075, 432] on icon "up" at bounding box center [1073, 434] width 5 height 5
type input "5"
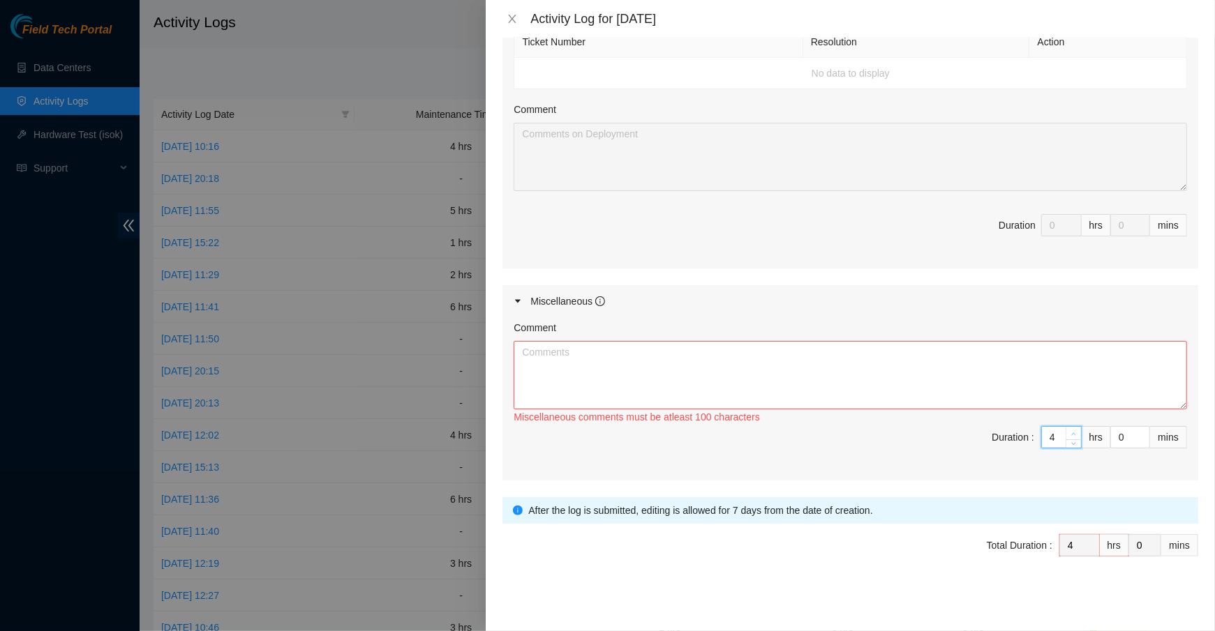
type input "5"
click at [1075, 432] on icon "up" at bounding box center [1073, 434] width 5 height 5
type input "6"
click at [1075, 432] on icon "up" at bounding box center [1073, 434] width 5 height 5
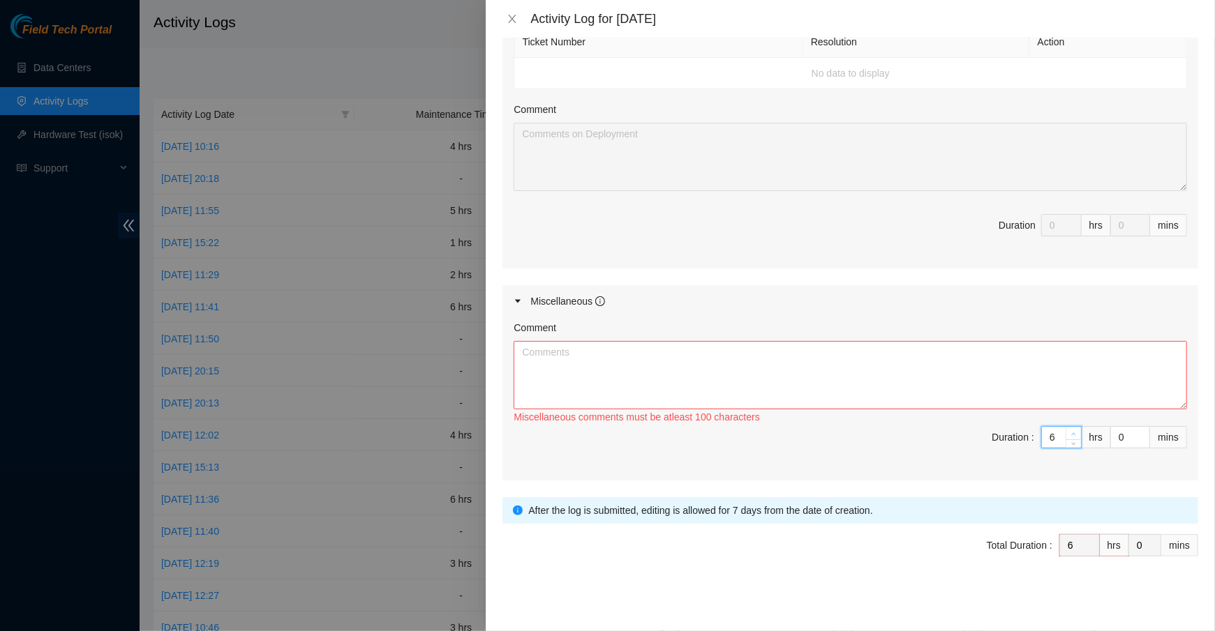
type input "7"
click at [1075, 432] on icon "up" at bounding box center [1073, 434] width 5 height 5
type input "8"
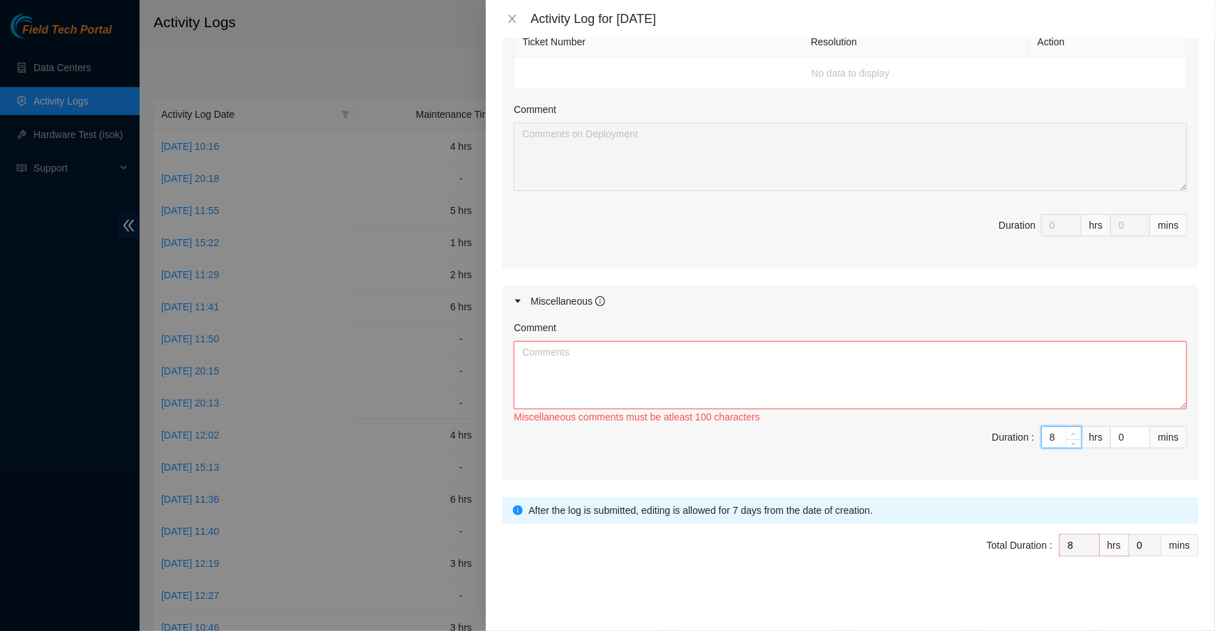
click at [1075, 432] on icon "up" at bounding box center [1073, 434] width 5 height 5
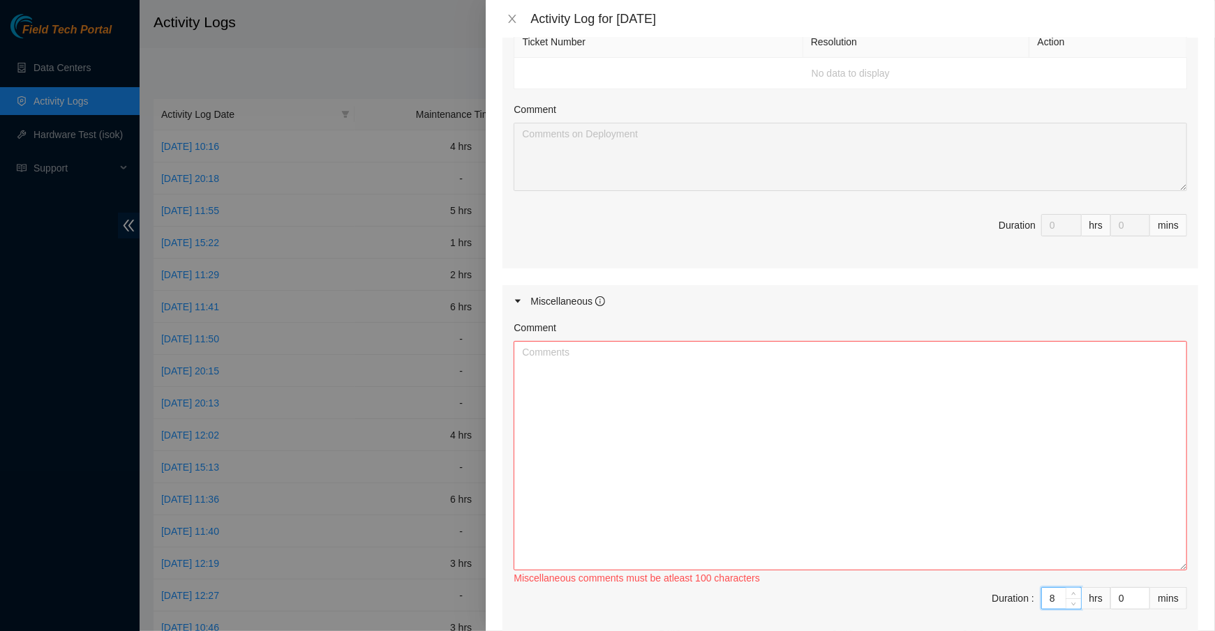
drag, startPoint x: 1180, startPoint y: 405, endPoint x: 1171, endPoint y: 673, distance: 268.8
click at [1171, 631] on html "Field Tech Portal Data Centers Activity Logs Hardware Test (isok) Support Activ…" at bounding box center [607, 315] width 1215 height 631
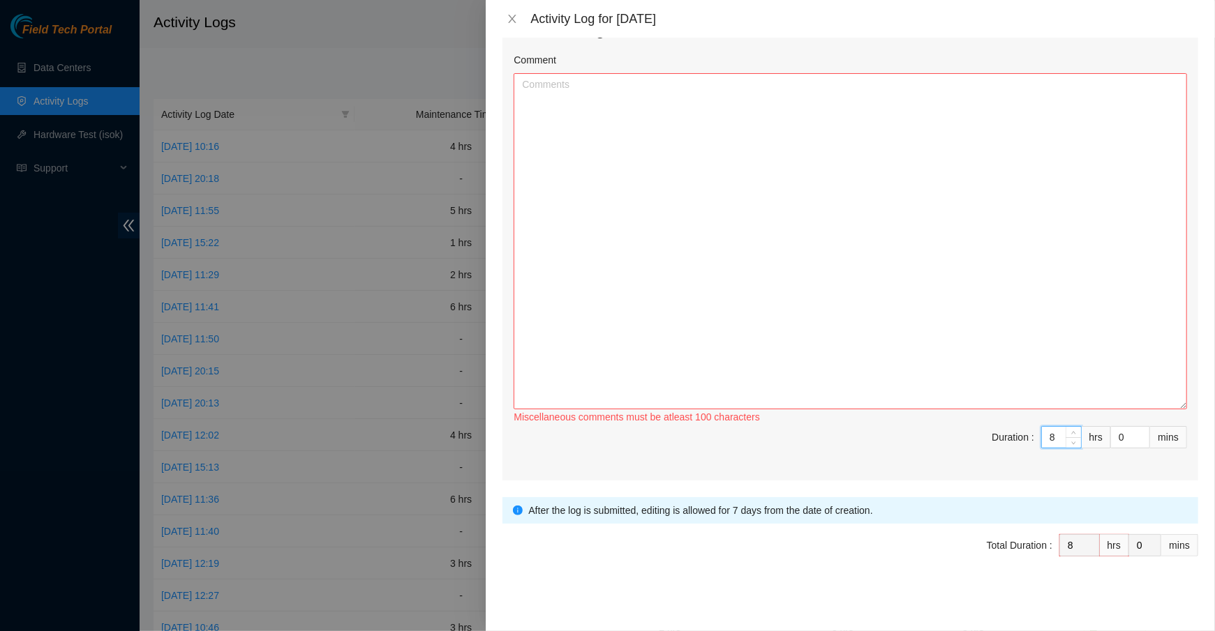
scroll to position [548, 0]
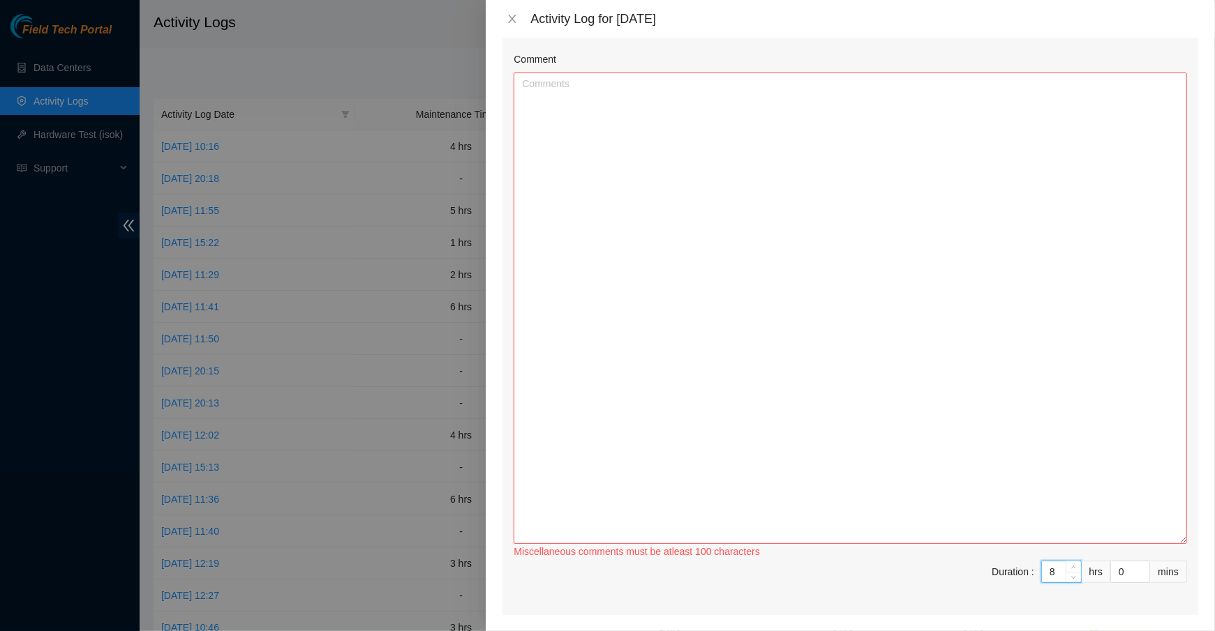
drag, startPoint x: 1178, startPoint y: 405, endPoint x: 1178, endPoint y: 545, distance: 140.2
click at [1178, 544] on textarea "Comment" at bounding box center [850, 309] width 673 height 472
click at [908, 280] on textarea "Comment" at bounding box center [850, 311] width 673 height 476
paste textarea "Trace old and unused fiber traces in our borders rack Tighten up fiber bundles …"
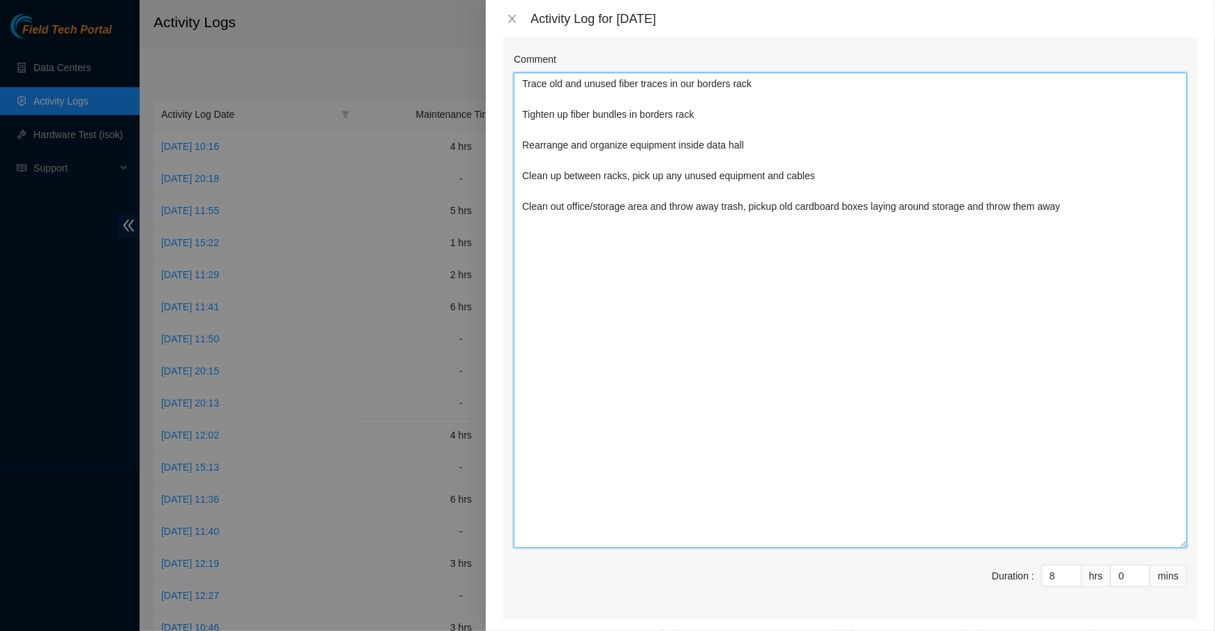
click at [717, 117] on textarea "Trace old and unused fiber traces in our borders rack Tighten up fiber bundles …" at bounding box center [850, 311] width 673 height 476
click at [786, 91] on textarea "Trace old and unused fiber traces in our borders rack Tighten up fiber bundles …" at bounding box center [850, 311] width 673 height 476
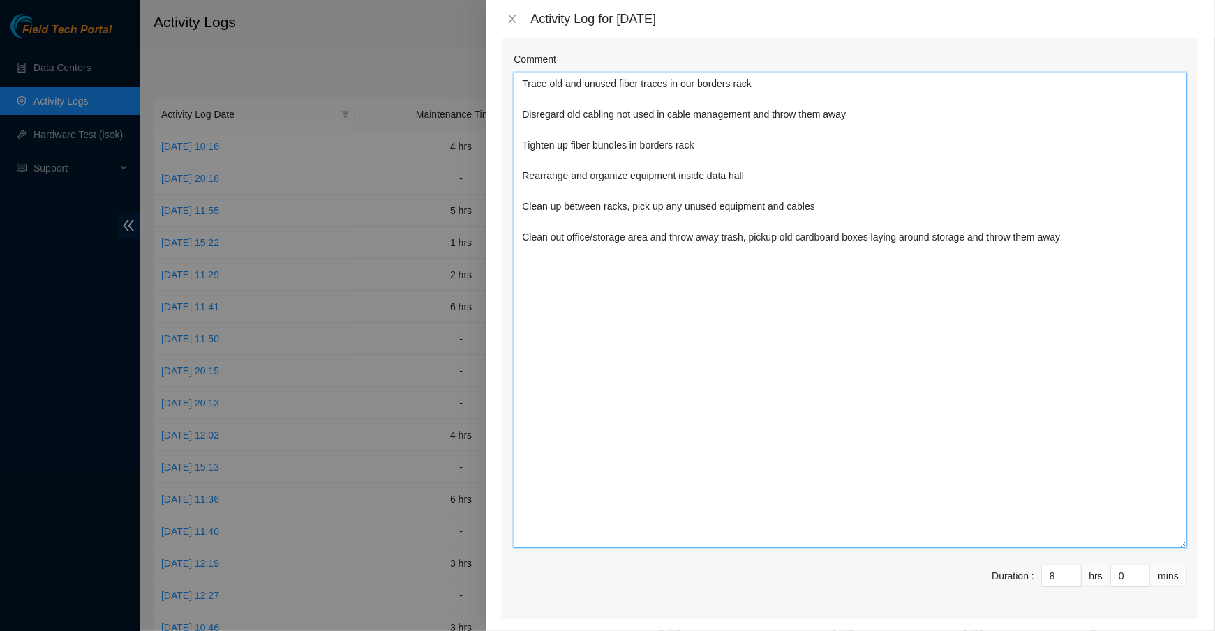
click at [1134, 249] on textarea "Trace old and unused fiber traces in our borders rack Disregard old cabling not…" at bounding box center [850, 311] width 673 height 476
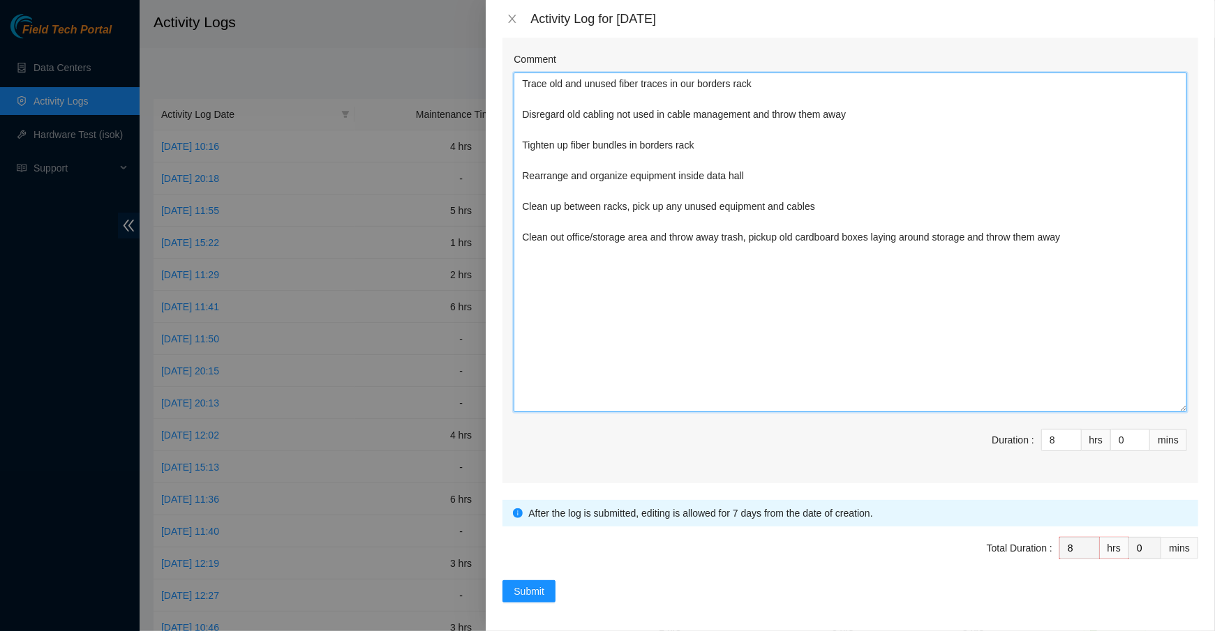
drag, startPoint x: 1185, startPoint y: 544, endPoint x: 1151, endPoint y: 407, distance: 140.3
click at [1151, 407] on textarea "Trace old and unused fiber traces in our borders rack Disregard old cabling not…" at bounding box center [850, 243] width 673 height 340
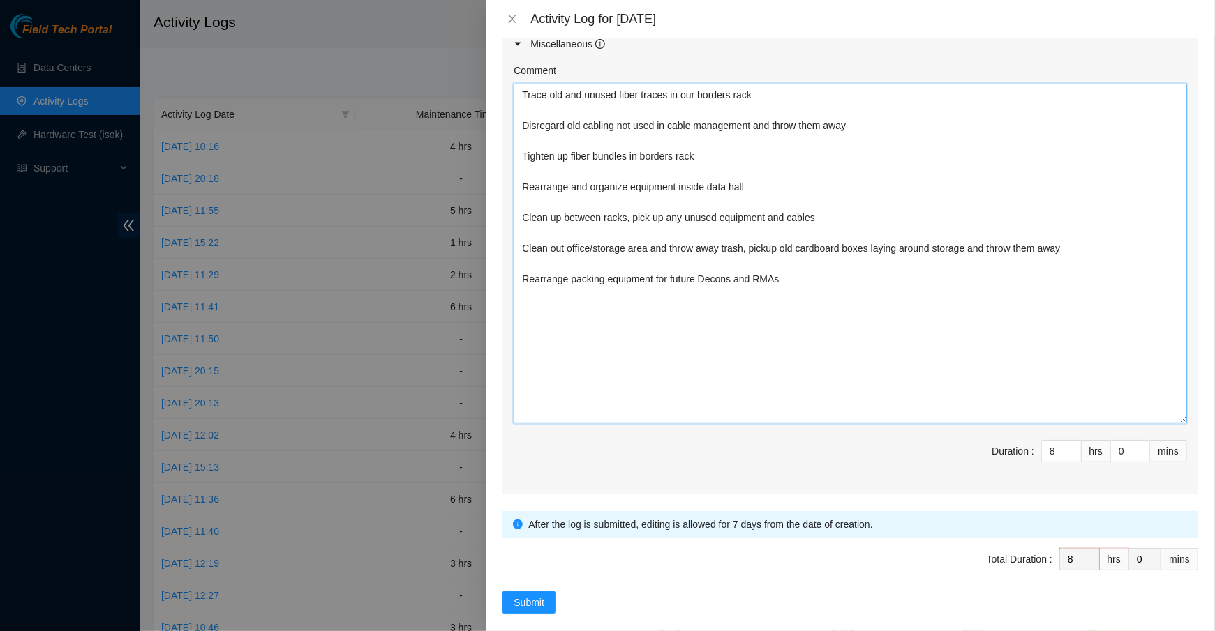
scroll to position [552, 0]
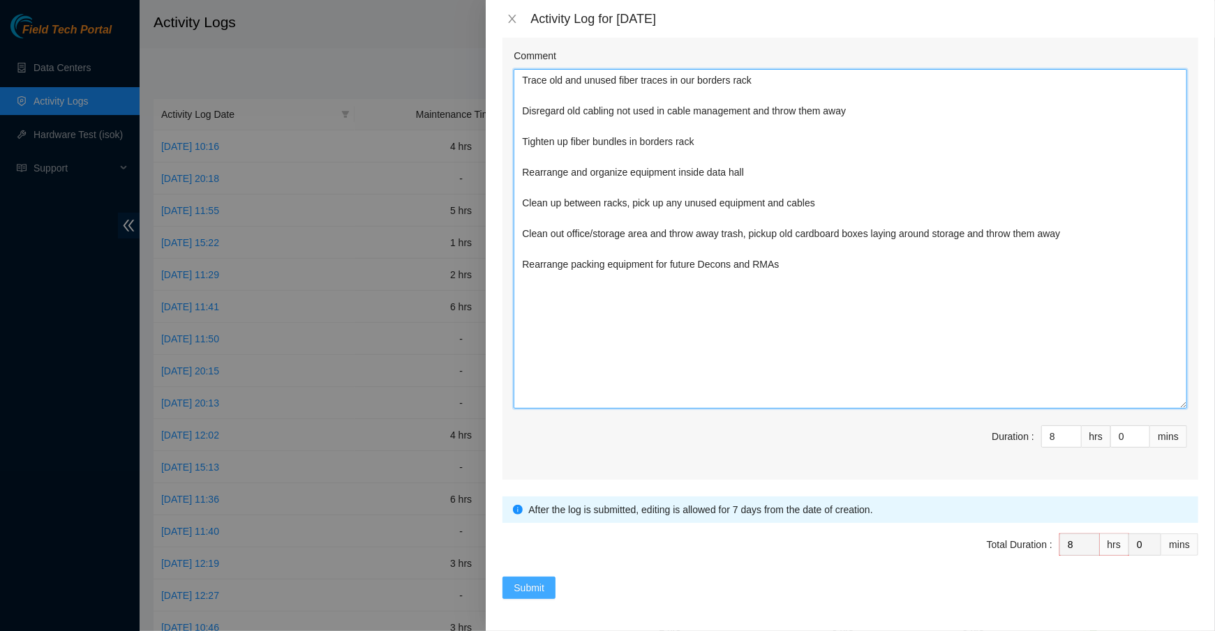
type textarea "Trace old and unused fiber traces in our borders rack Disregard old cabling not…"
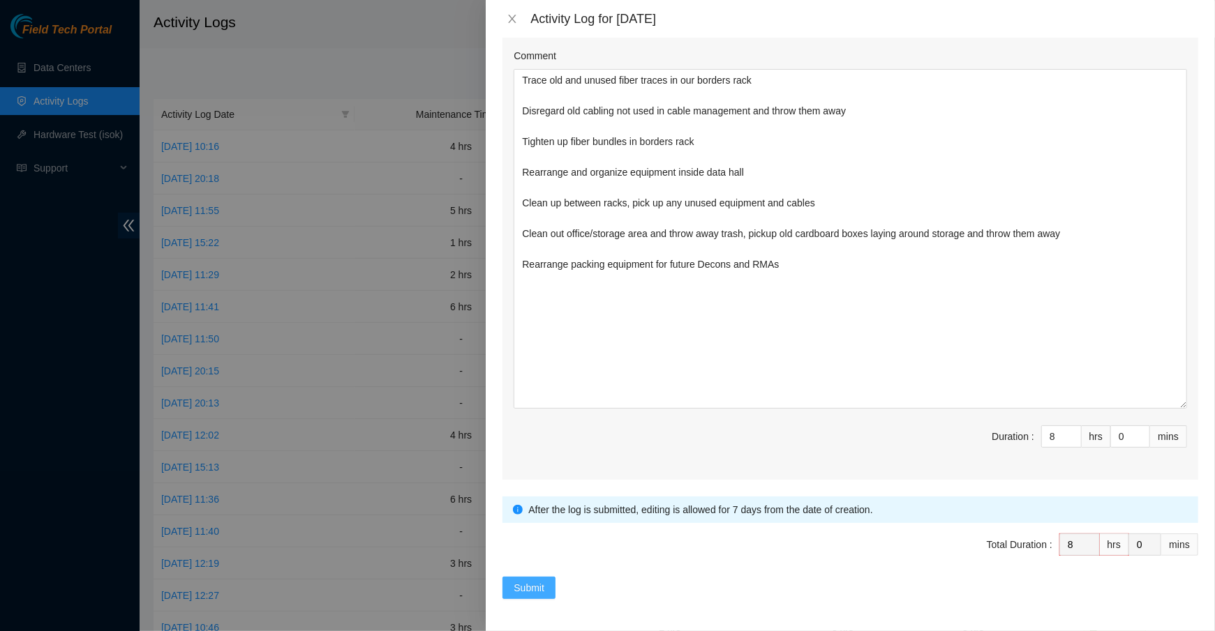
click at [539, 585] on span "Submit" at bounding box center [529, 587] width 31 height 15
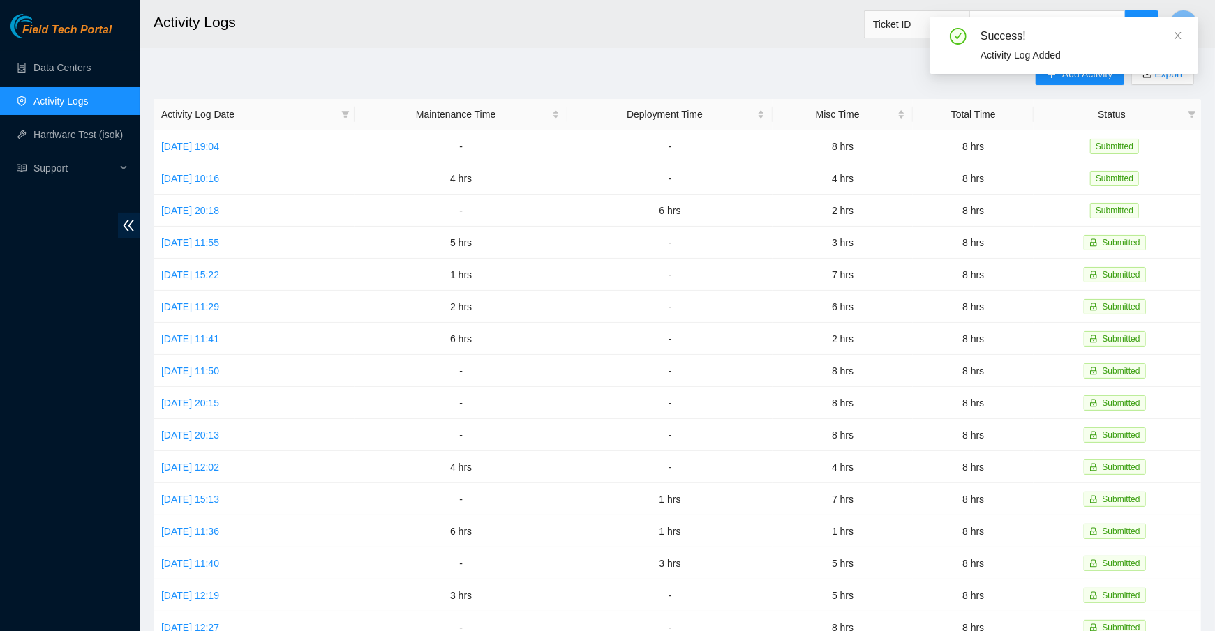
click at [1058, 85] on div "Add Activity Export" at bounding box center [1117, 81] width 165 height 36
click at [1177, 36] on icon "close" at bounding box center [1177, 35] width 7 height 7
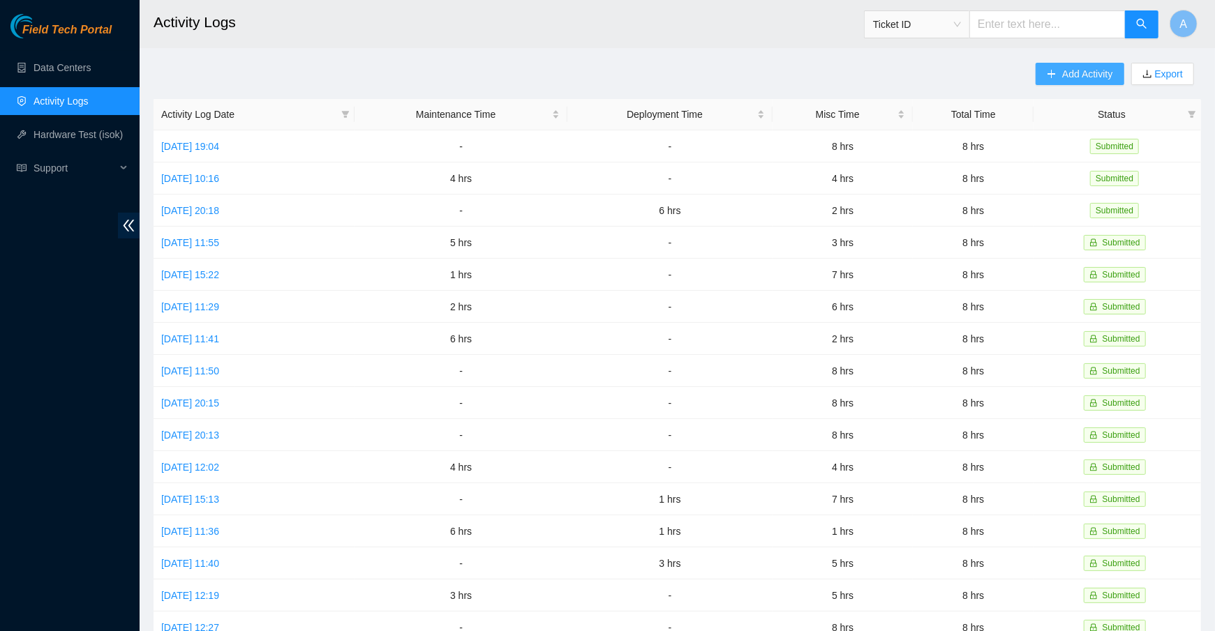
click at [1051, 75] on icon "plus" at bounding box center [1051, 74] width 1 height 8
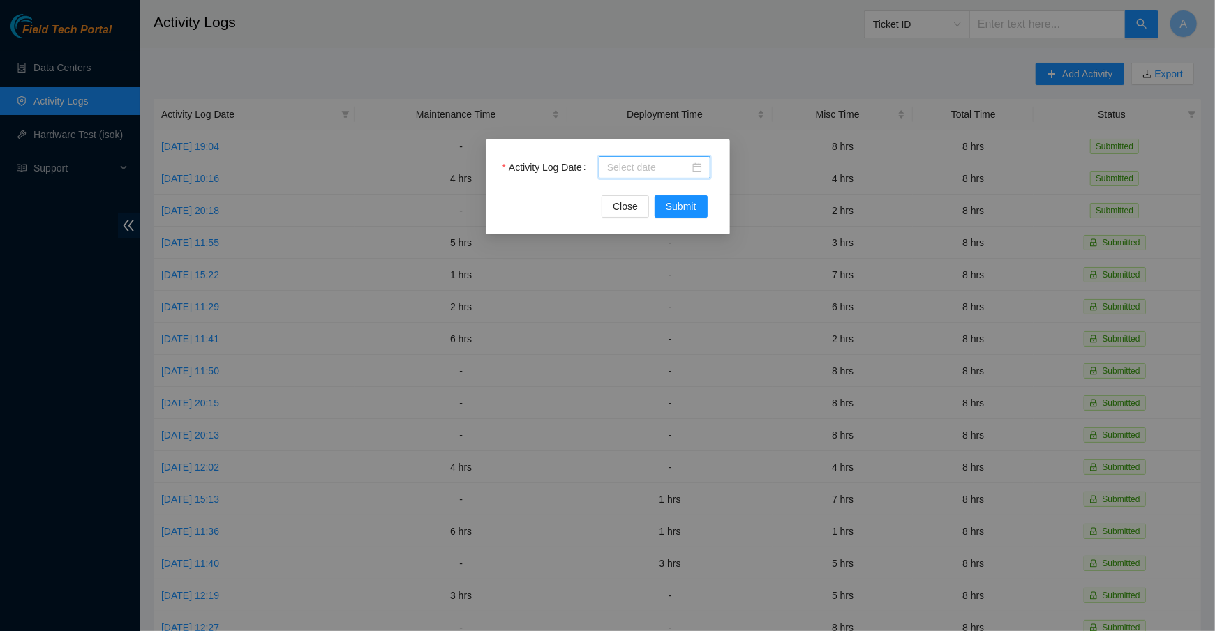
click at [665, 170] on input "Activity Log Date" at bounding box center [648, 167] width 82 height 15
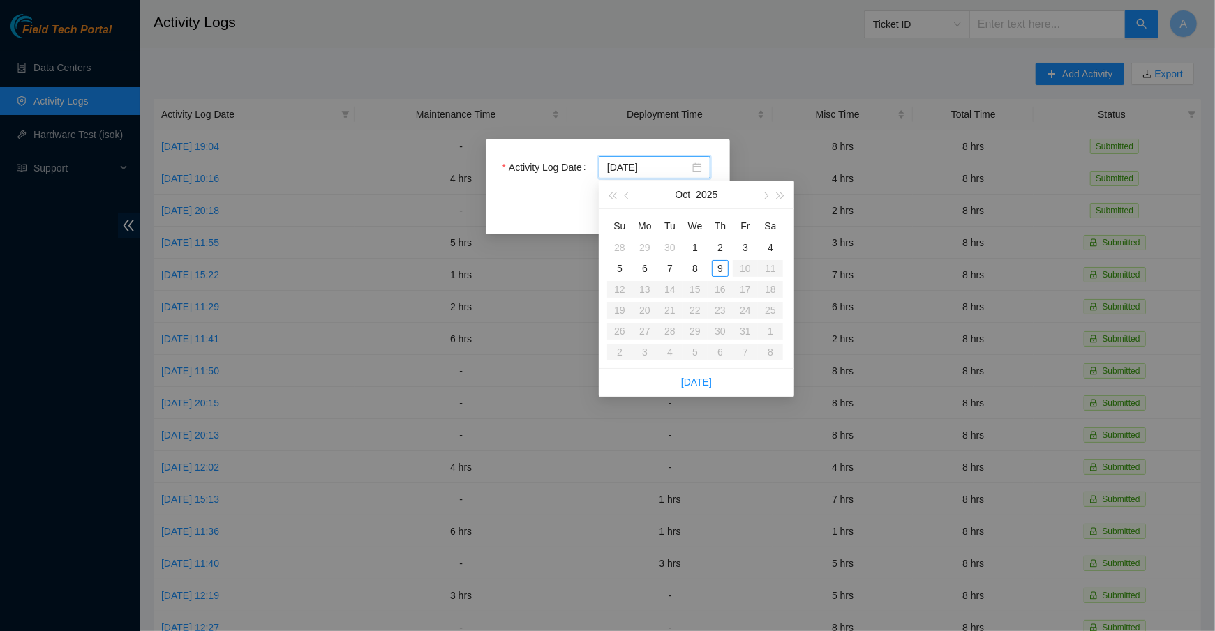
type input "2025-10-06"
type input "2025-10-09"
click at [717, 271] on div "9" at bounding box center [720, 268] width 17 height 17
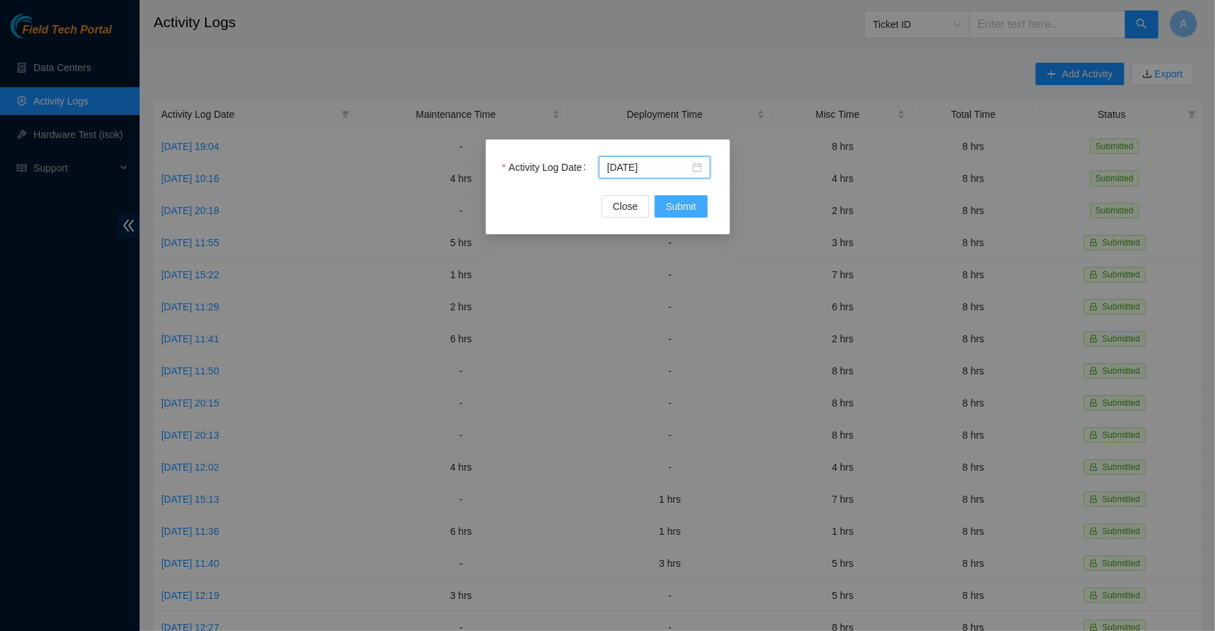
click at [674, 197] on button "Submit" at bounding box center [680, 206] width 53 height 22
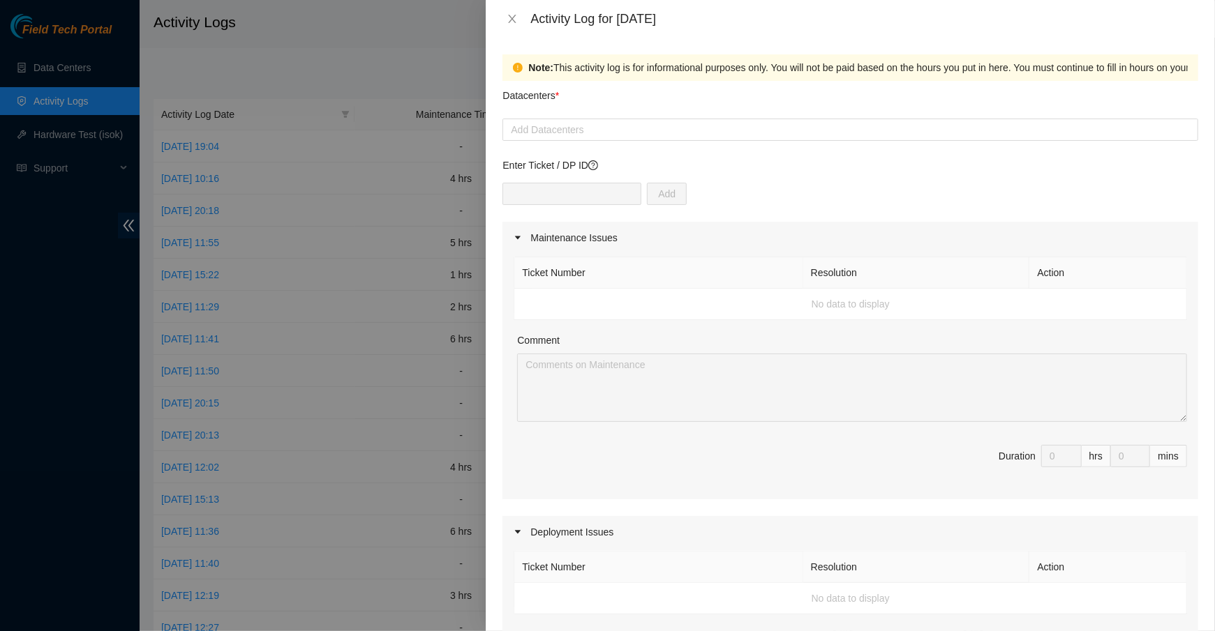
scroll to position [3, 0]
click at [634, 126] on div at bounding box center [850, 127] width 689 height 17
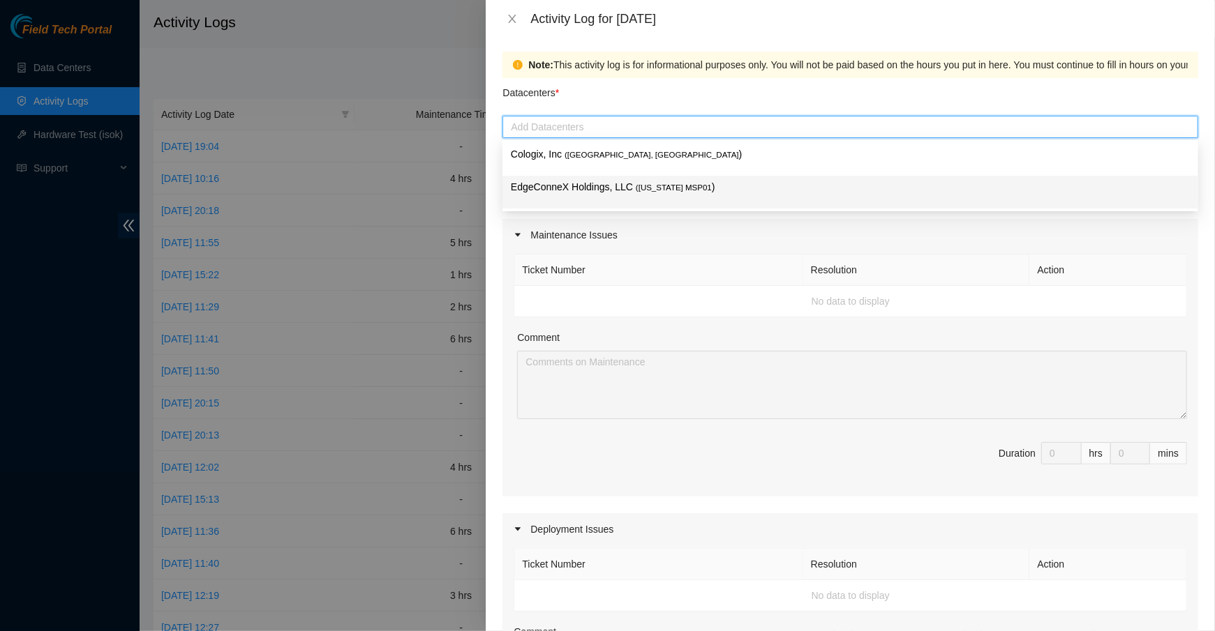
click at [661, 191] on span "( Minnesota MSP01" at bounding box center [674, 187] width 76 height 8
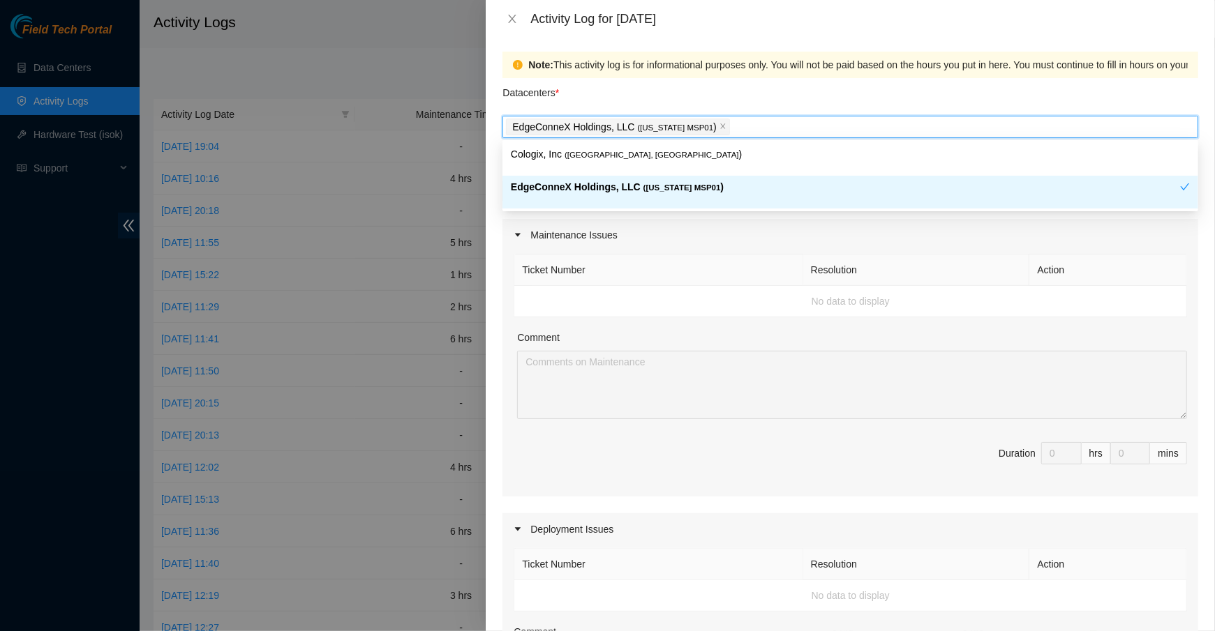
click at [941, 338] on div "Comment" at bounding box center [852, 340] width 670 height 21
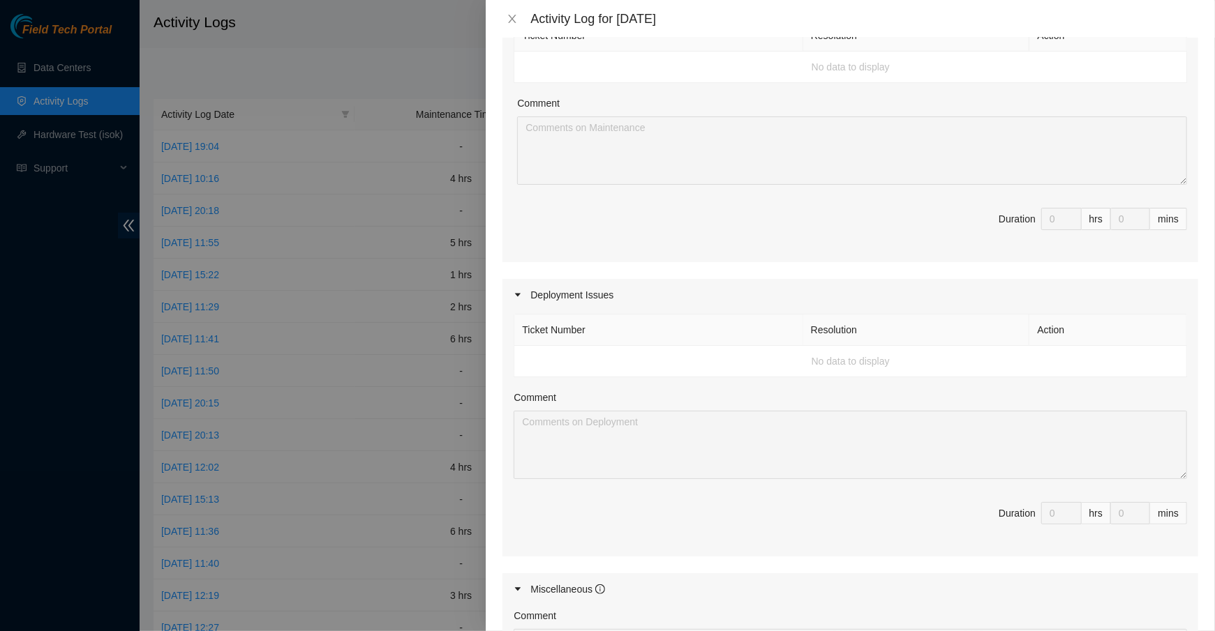
scroll to position [525, 0]
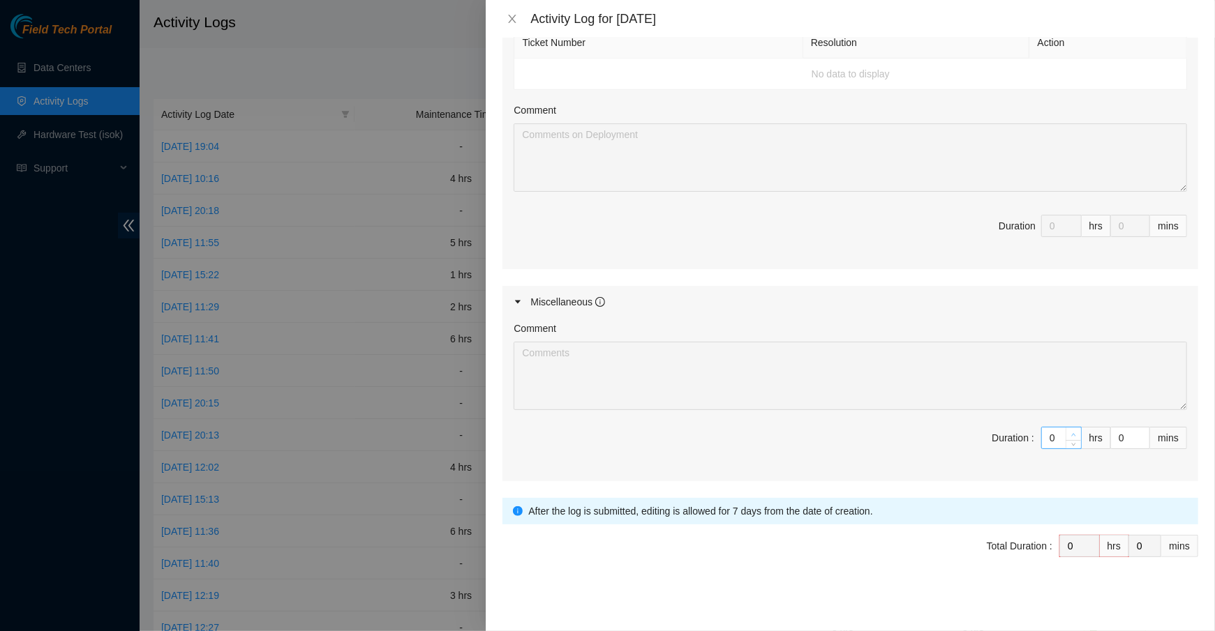
type input "1"
click at [1078, 430] on span "Increase Value" at bounding box center [1072, 434] width 15 height 13
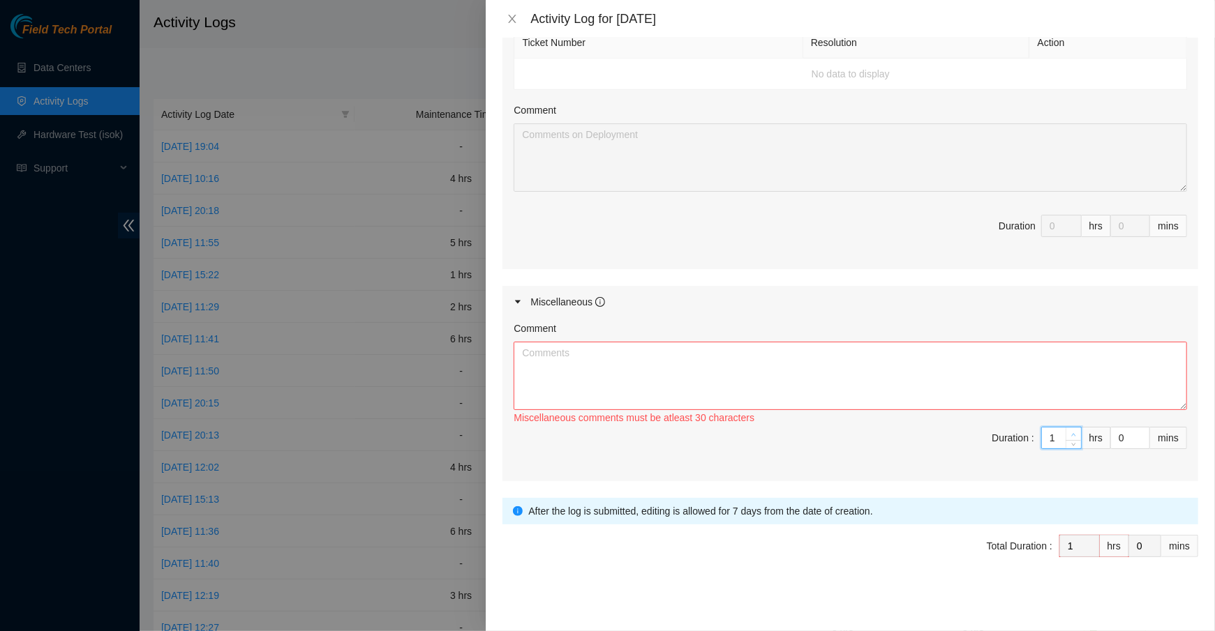
type input "2"
click at [1078, 430] on span "Increase Value" at bounding box center [1072, 434] width 15 height 13
type input "3"
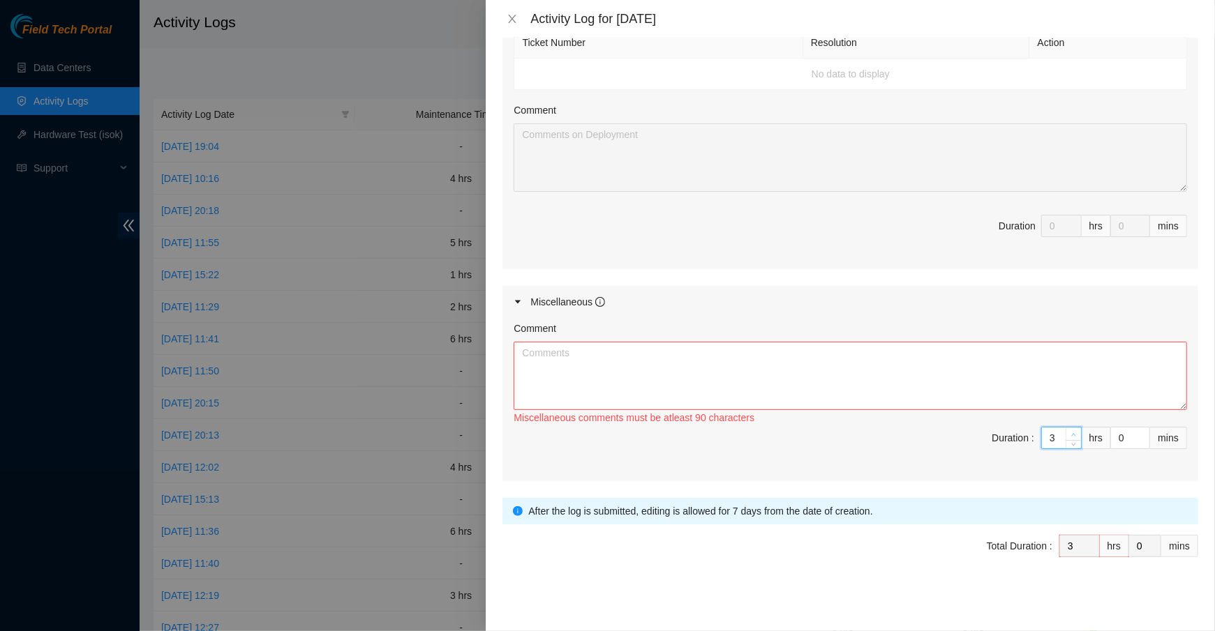
click at [1078, 430] on span "Increase Value" at bounding box center [1072, 434] width 15 height 13
type input "4"
click at [1078, 430] on span "Increase Value" at bounding box center [1072, 434] width 15 height 13
type input "5"
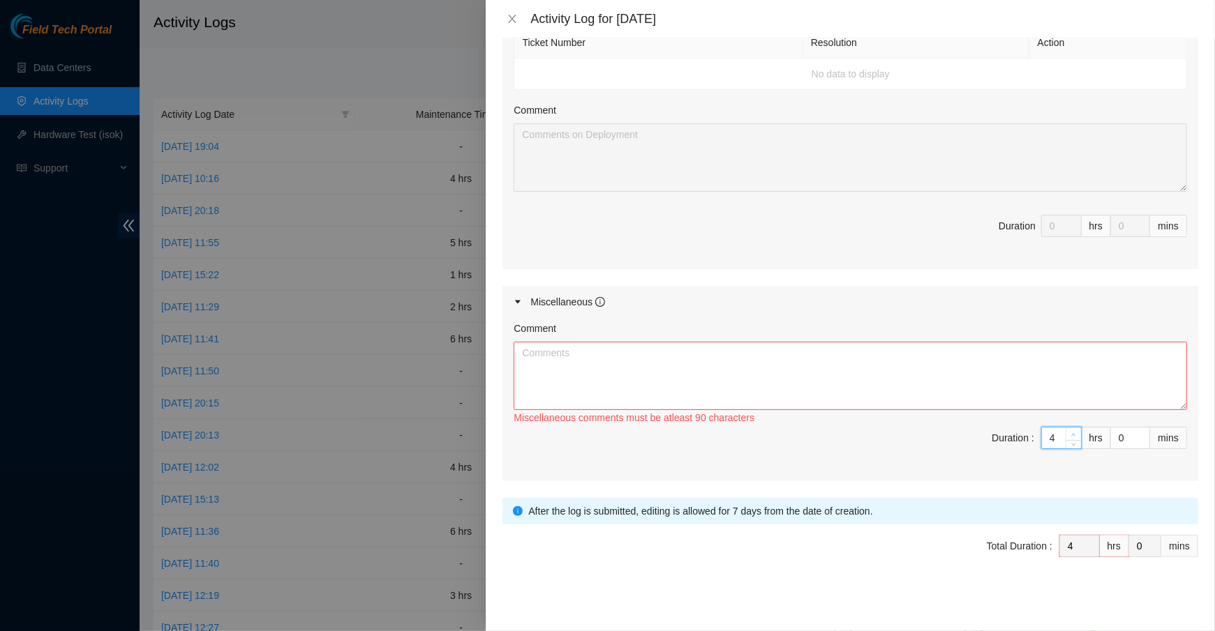
type input "5"
click at [1078, 430] on span "Increase Value" at bounding box center [1072, 434] width 15 height 13
type input "6"
click at [1078, 430] on span "Increase Value" at bounding box center [1072, 434] width 15 height 13
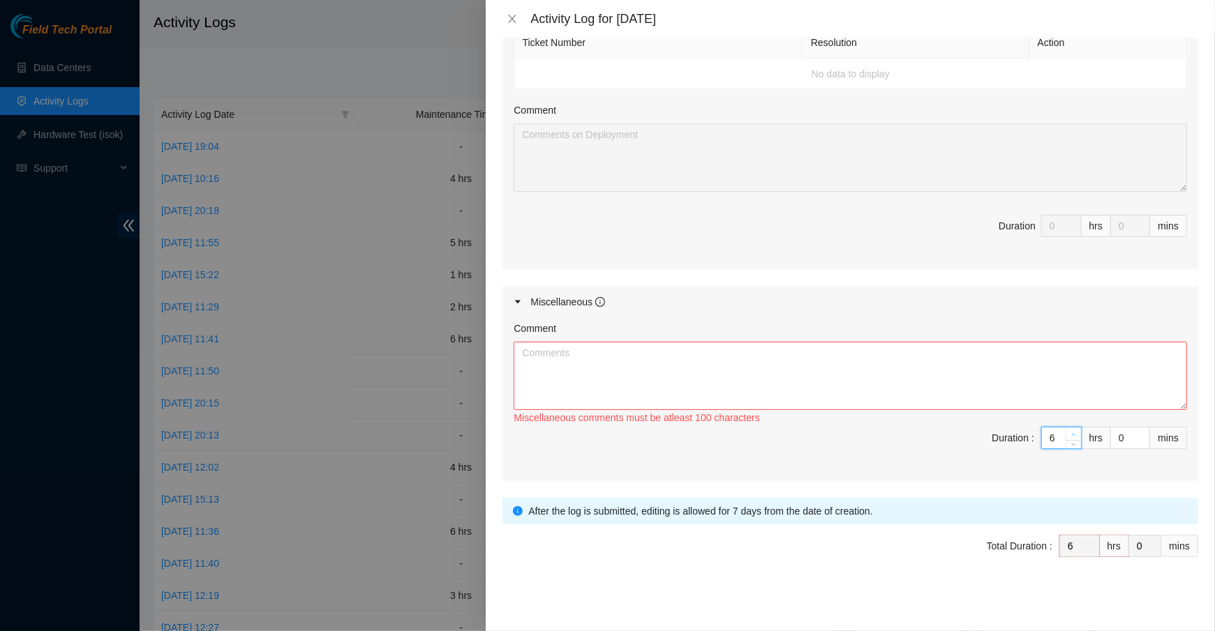
type input "7"
click at [1078, 430] on span "Increase Value" at bounding box center [1072, 434] width 15 height 13
type input "8"
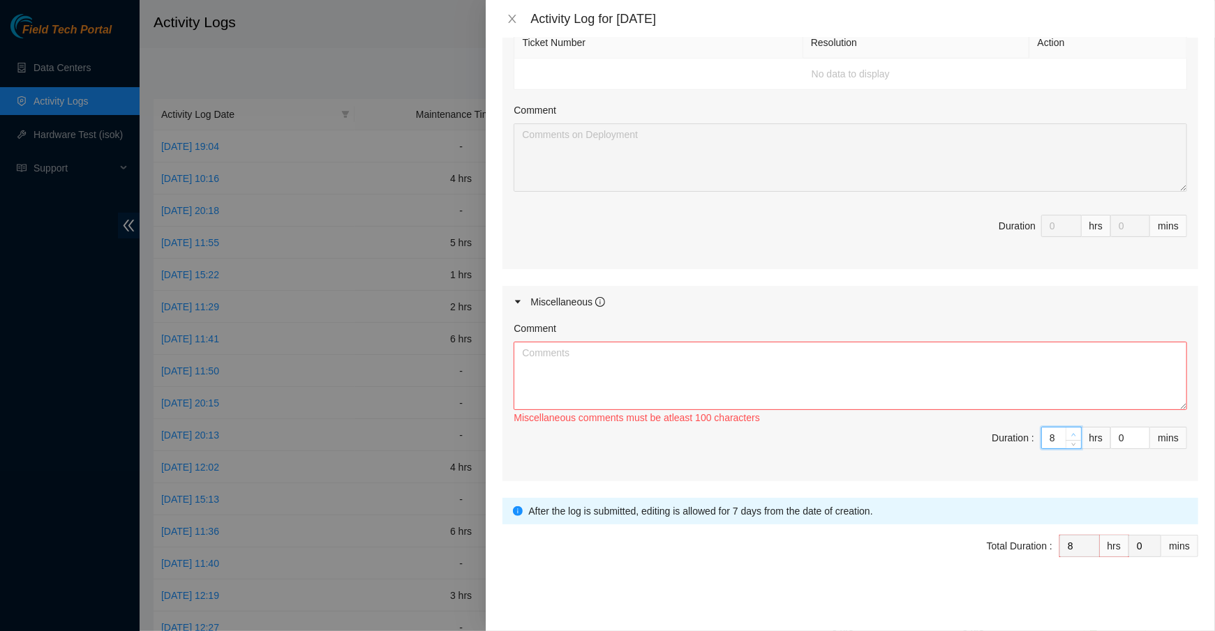
click at [1078, 430] on span "Increase Value" at bounding box center [1072, 434] width 15 height 13
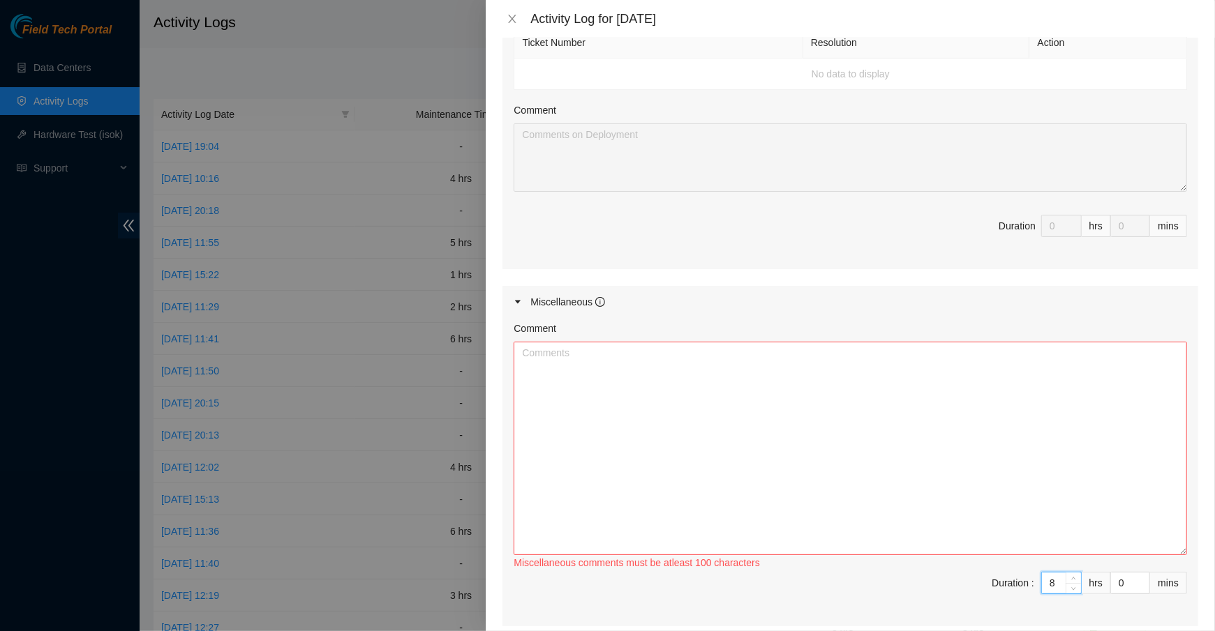
drag, startPoint x: 1178, startPoint y: 407, endPoint x: 1176, endPoint y: 585, distance: 178.6
click at [1176, 555] on textarea "Comment" at bounding box center [850, 448] width 673 height 213
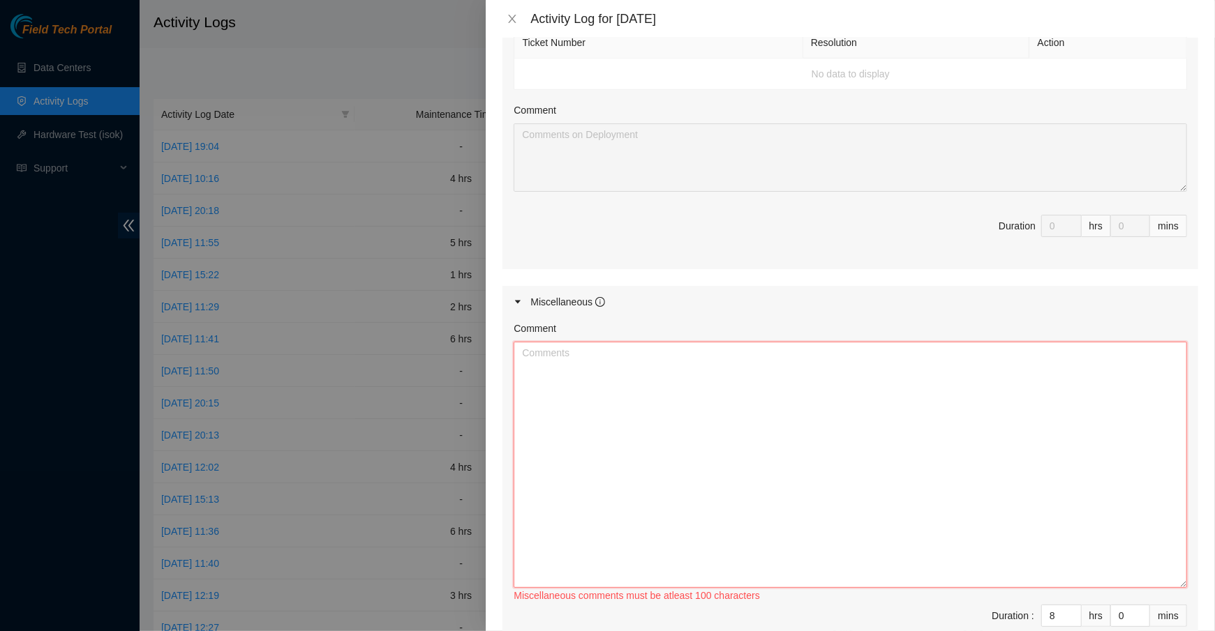
click at [1051, 532] on textarea "Comment" at bounding box center [850, 465] width 673 height 246
paste textarea "T-B-V-5X6PC0Y"
click at [523, 347] on textarea "Print labels for T-B-V-5X6PC0Y" at bounding box center [850, 465] width 673 height 246
click at [526, 373] on textarea "Print labels for T-B-V-5X6PC0Y" at bounding box center [850, 465] width 673 height 246
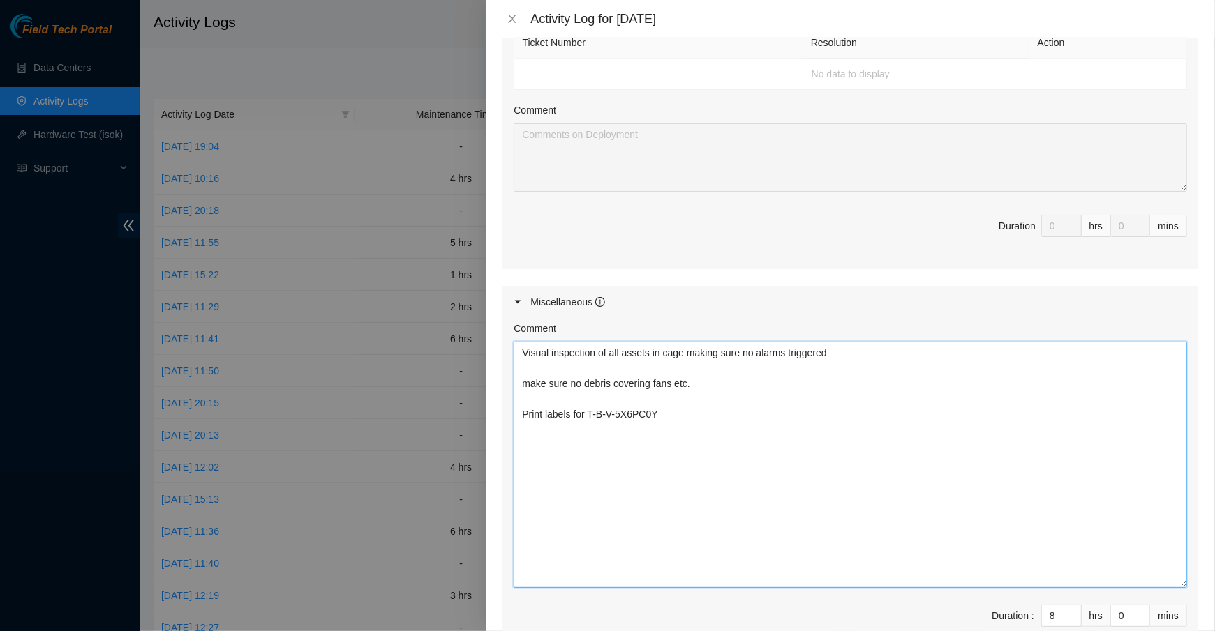
click at [645, 362] on textarea "Visual inspection of all assets in cage making sure no alarms triggered make su…" at bounding box center [850, 465] width 673 height 246
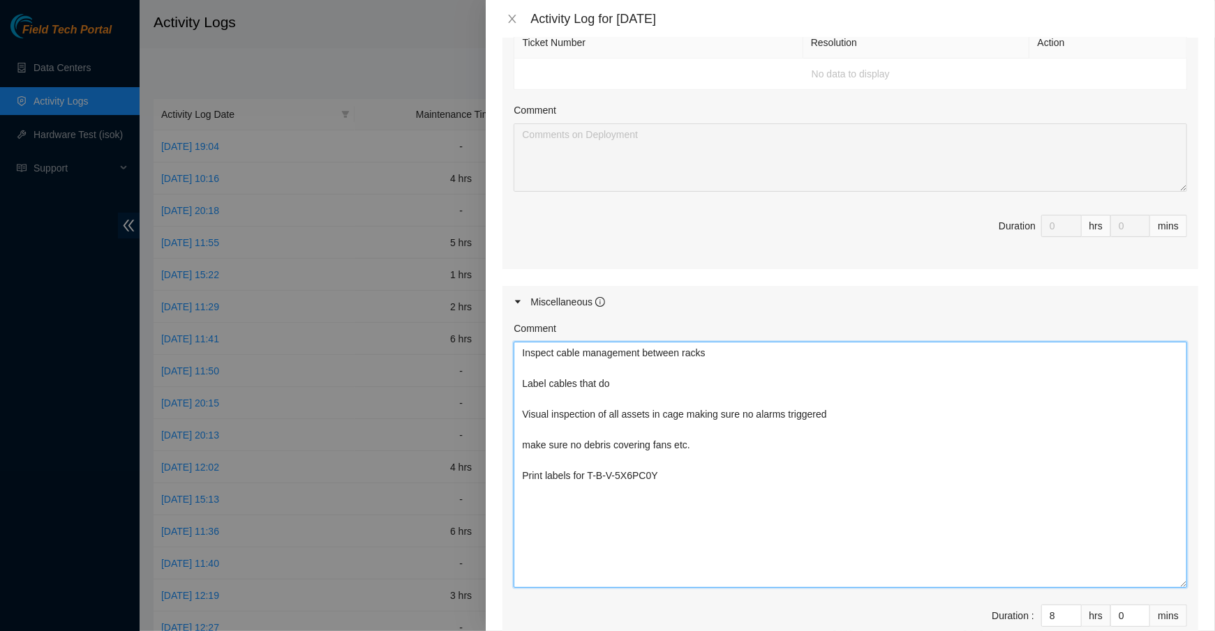
click at [534, 382] on textarea "Inspect cable management between racks Label cables that do Visual inspection o…" at bounding box center [850, 465] width 673 height 246
click at [675, 383] on textarea "Inspect cable management between racks Trace and label cables that do Visual in…" at bounding box center [850, 465] width 673 height 246
click at [647, 382] on textarea "Inspect cable management between racks Trace and label cables that do Visual in…" at bounding box center [850, 465] width 673 height 246
click at [624, 384] on textarea "Inspect cable management between racks Trace and label cables that do Visual in…" at bounding box center [850, 465] width 673 height 246
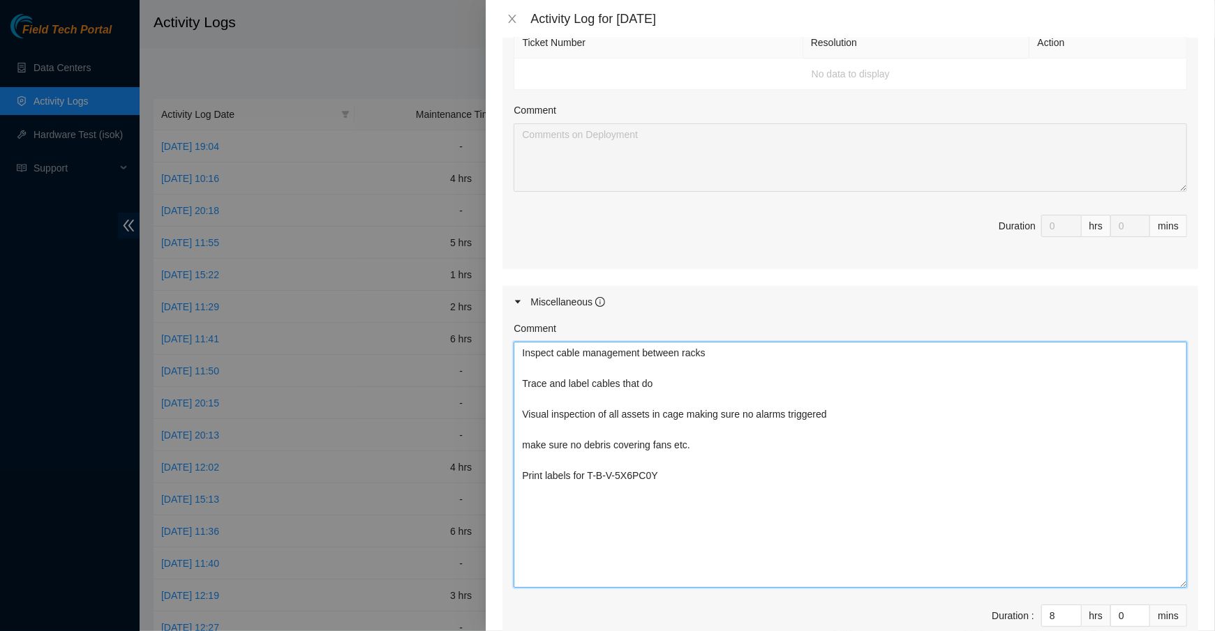
click at [719, 387] on textarea "Inspect cable management between racks Trace and label cables that do Visual in…" at bounding box center [850, 465] width 673 height 246
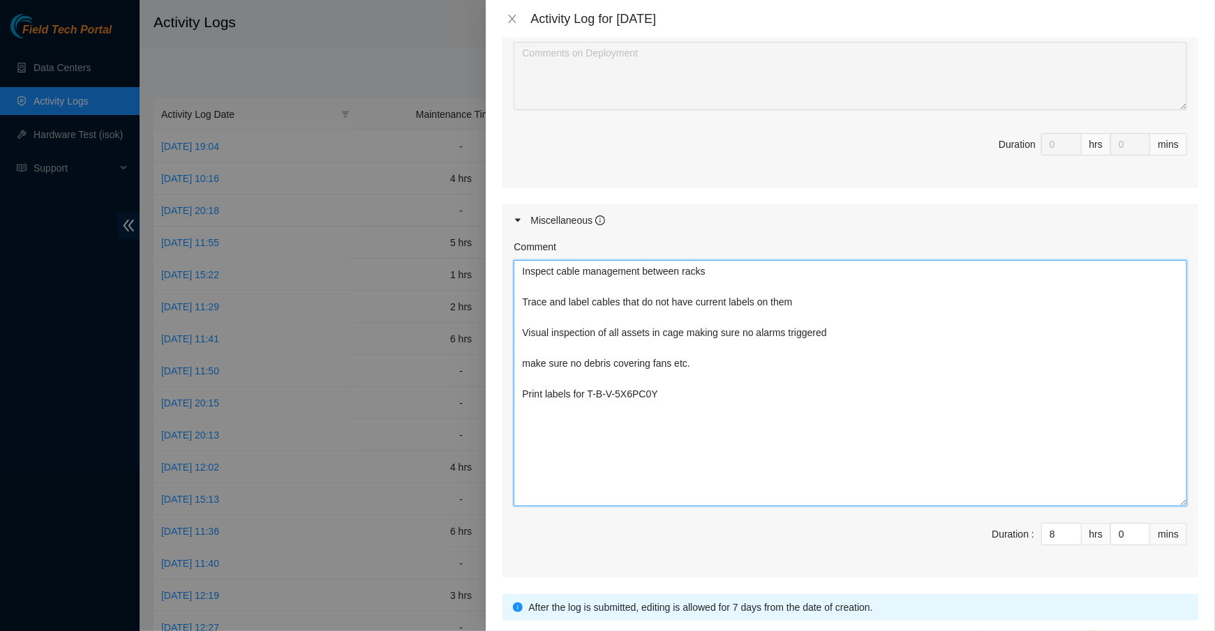
scroll to position [614, 0]
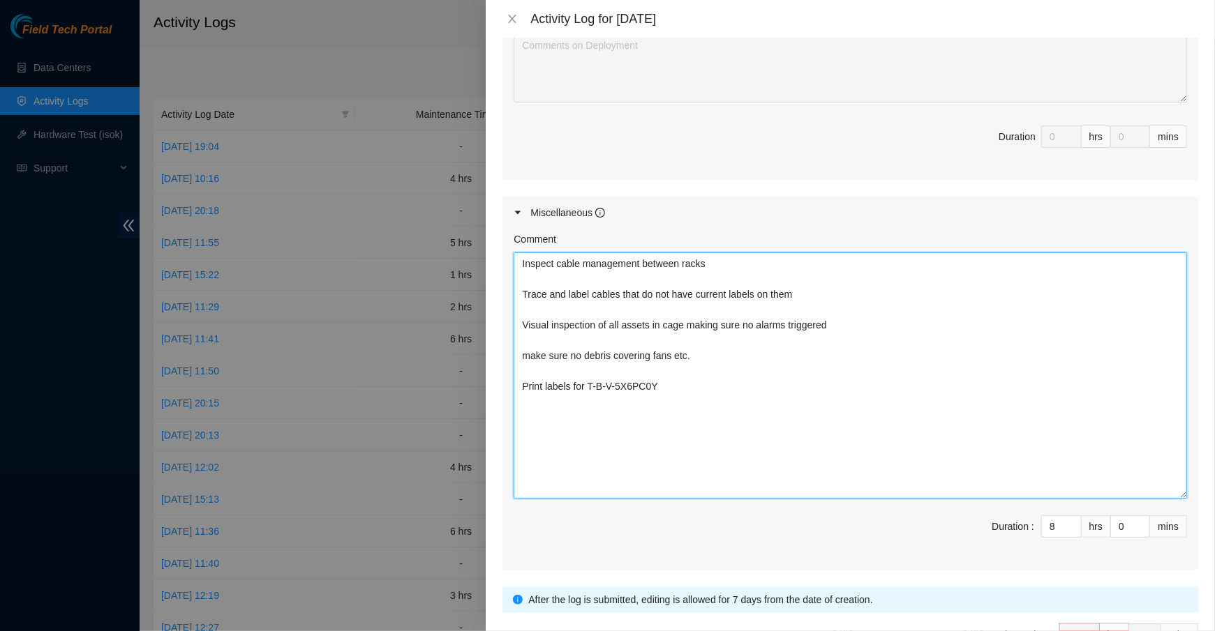
click at [690, 435] on textarea "Inspect cable management between racks Trace and label cables that do not have …" at bounding box center [850, 376] width 673 height 246
click at [528, 447] on textarea "Inspect cable management between racks Trace and label cables that do not have …" at bounding box center [850, 376] width 673 height 246
click at [1180, 493] on textarea "Inspect cable management between racks Trace and label cables that do not have …" at bounding box center [850, 376] width 673 height 246
click at [846, 280] on textarea "Inspect cable management between racks Trace and label cables that do not have …" at bounding box center [850, 376] width 673 height 246
click at [846, 272] on textarea "Inspect cable management between racks Trace and label cables that do not have …" at bounding box center [850, 376] width 673 height 246
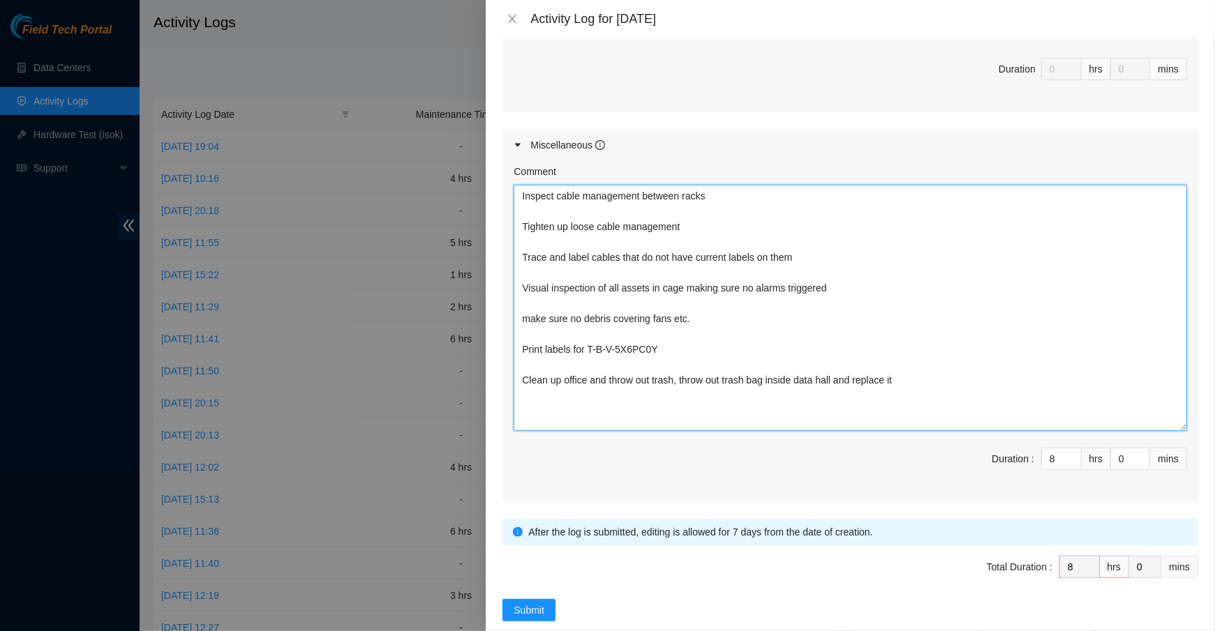
scroll to position [692, 0]
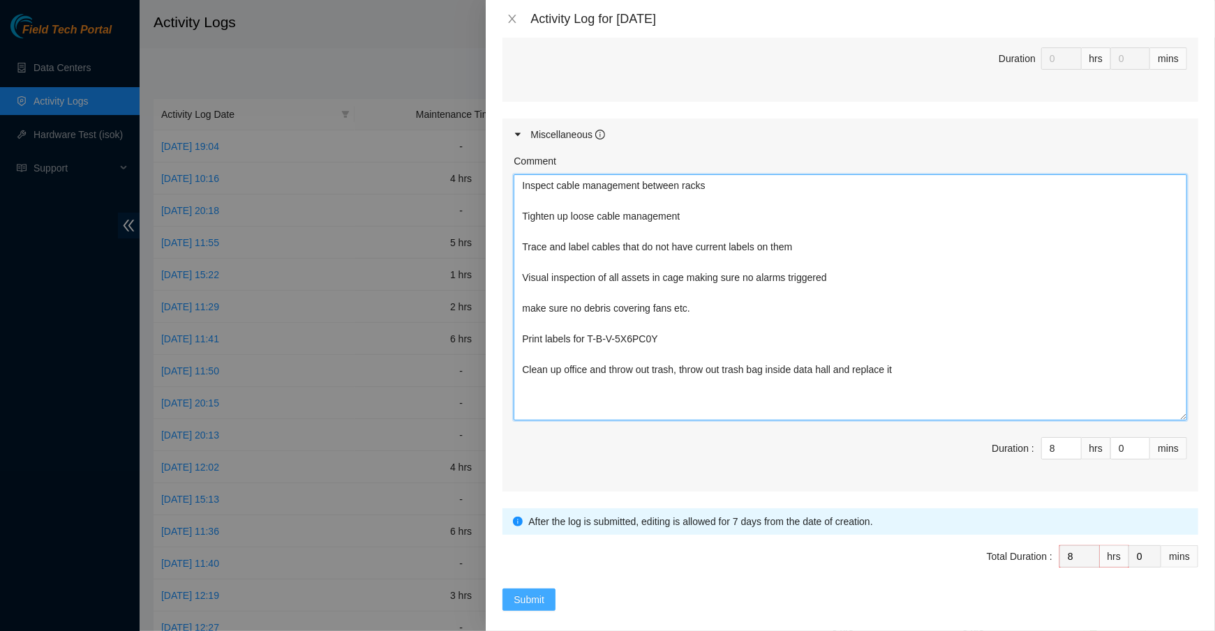
type textarea "Inspect cable management between racks Tighten up loose cable management Trace …"
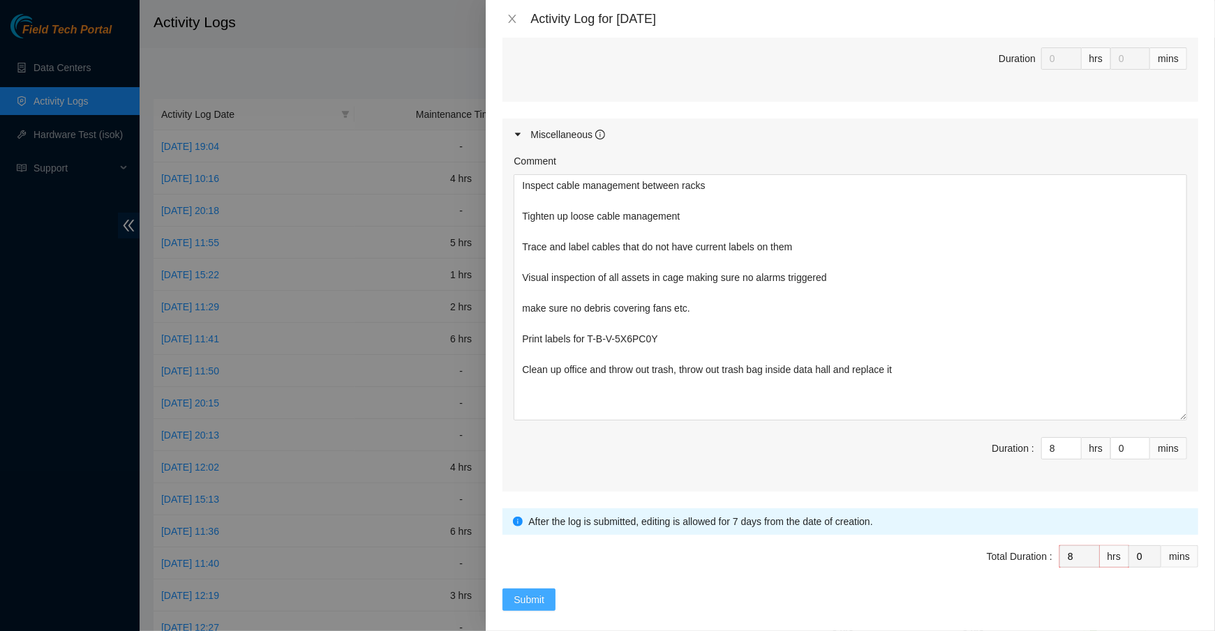
click at [530, 592] on span "Submit" at bounding box center [529, 599] width 31 height 15
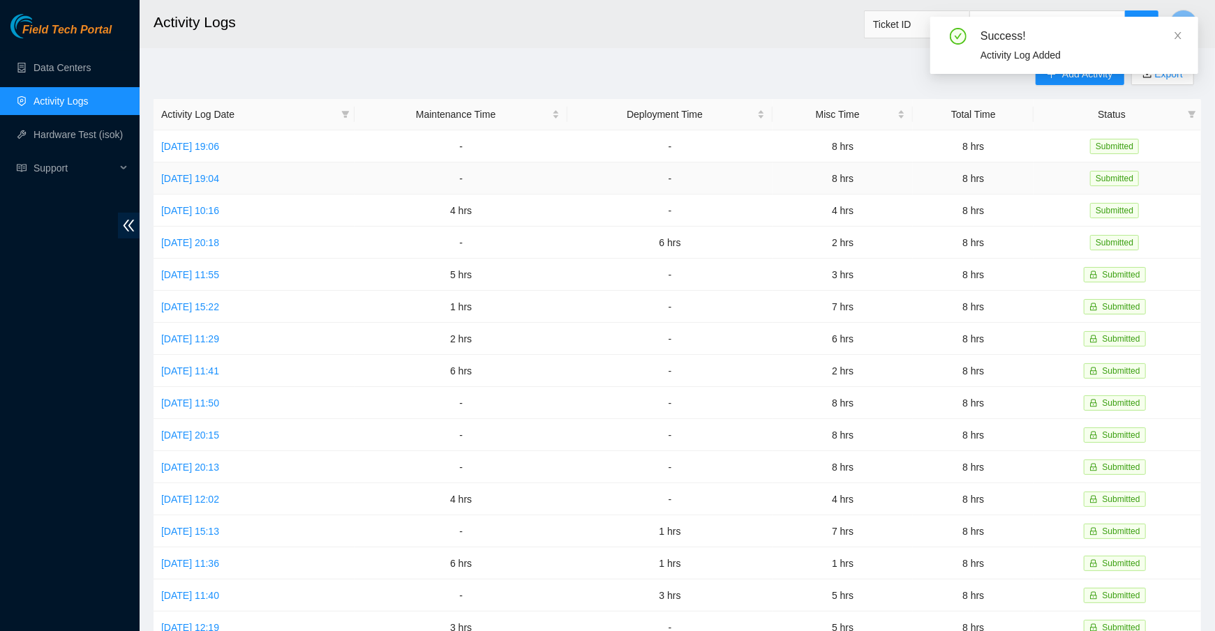
click at [217, 183] on td "Wed, 08 Oct 2025 19:04" at bounding box center [253, 179] width 201 height 32
click at [219, 177] on link "Wed, 08 Oct 2025 19:04" at bounding box center [190, 178] width 58 height 11
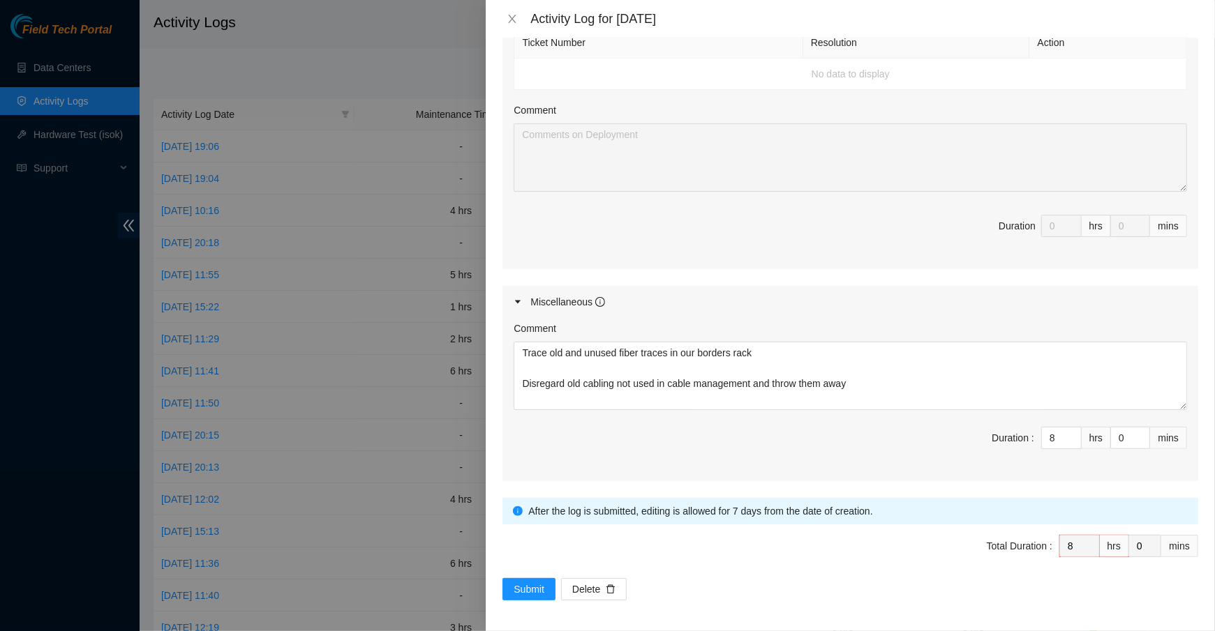
scroll to position [525, 0]
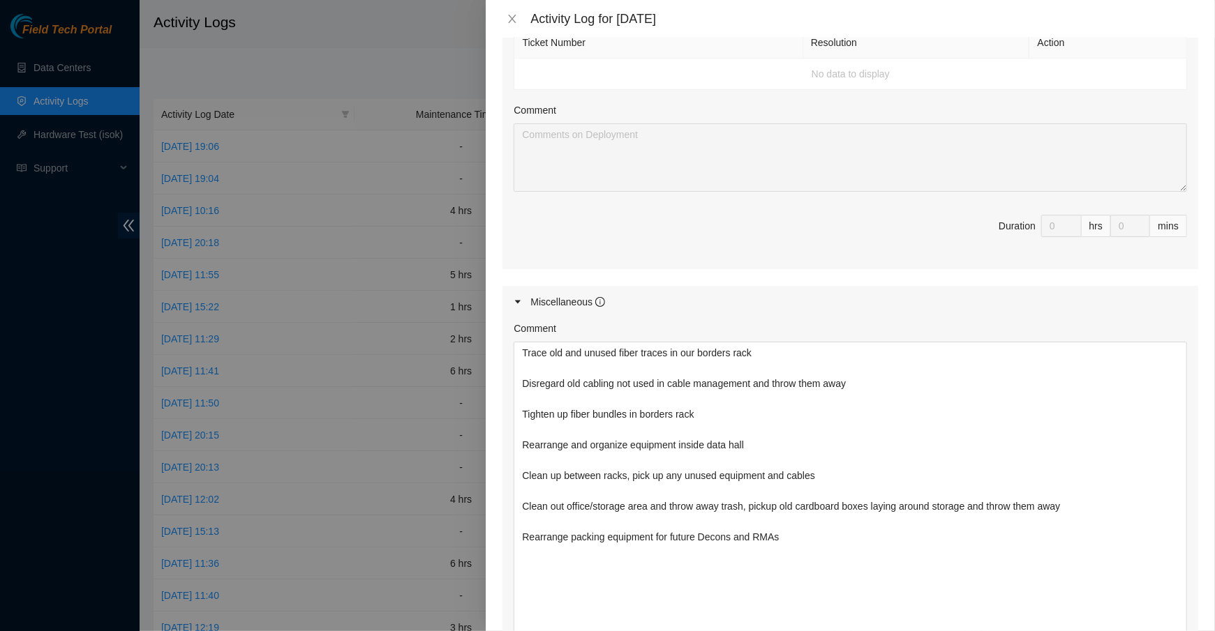
drag, startPoint x: 1180, startPoint y: 403, endPoint x: 1178, endPoint y: 699, distance: 296.5
click at [1178, 631] on html "Field Tech Portal Data Centers Activity Logs Hardware Test (isok) Support Activ…" at bounding box center [607, 315] width 1215 height 631
click at [510, 15] on icon "close" at bounding box center [513, 19] width 8 height 8
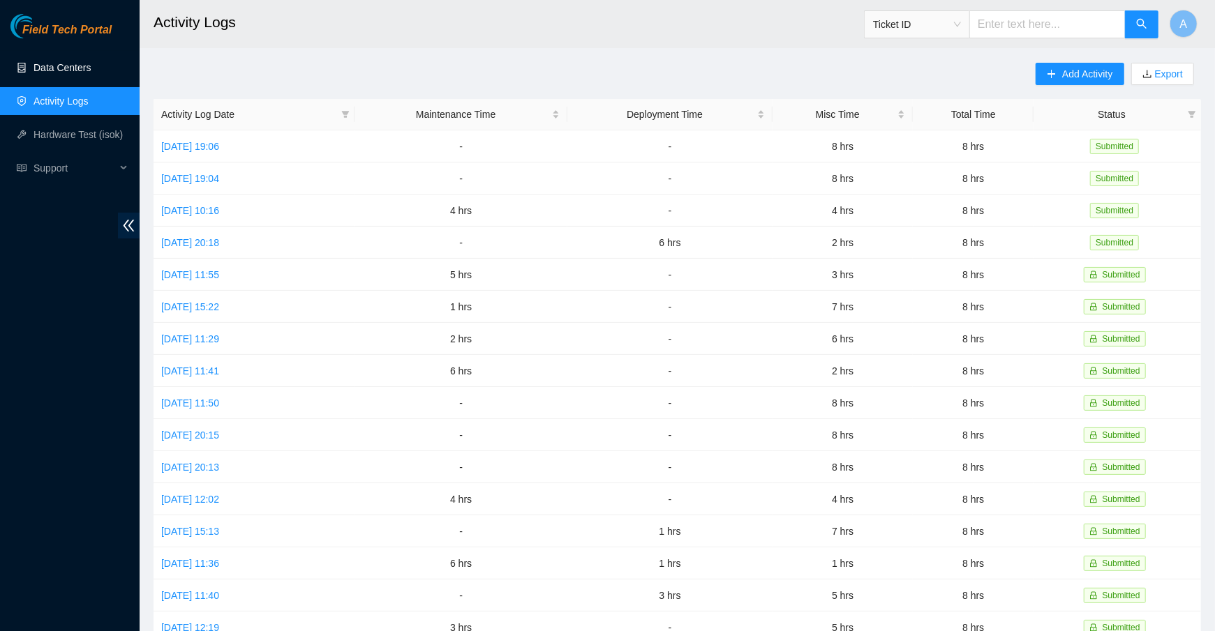
click at [68, 71] on link "Data Centers" at bounding box center [61, 67] width 57 height 11
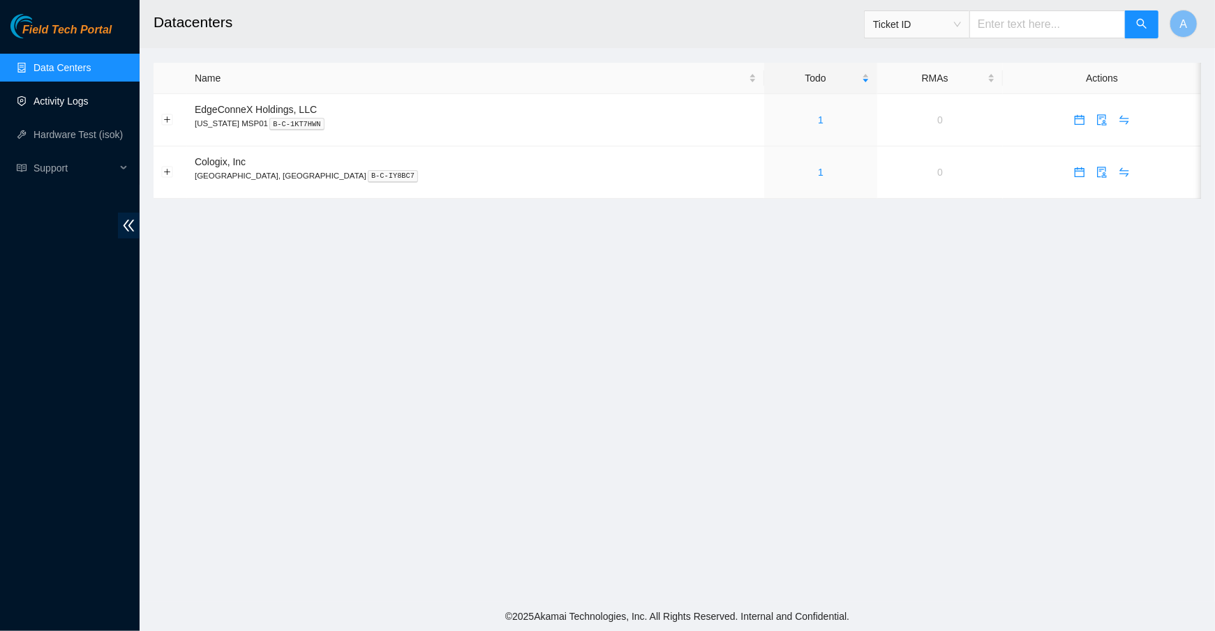
click at [89, 98] on link "Activity Logs" at bounding box center [60, 101] width 55 height 11
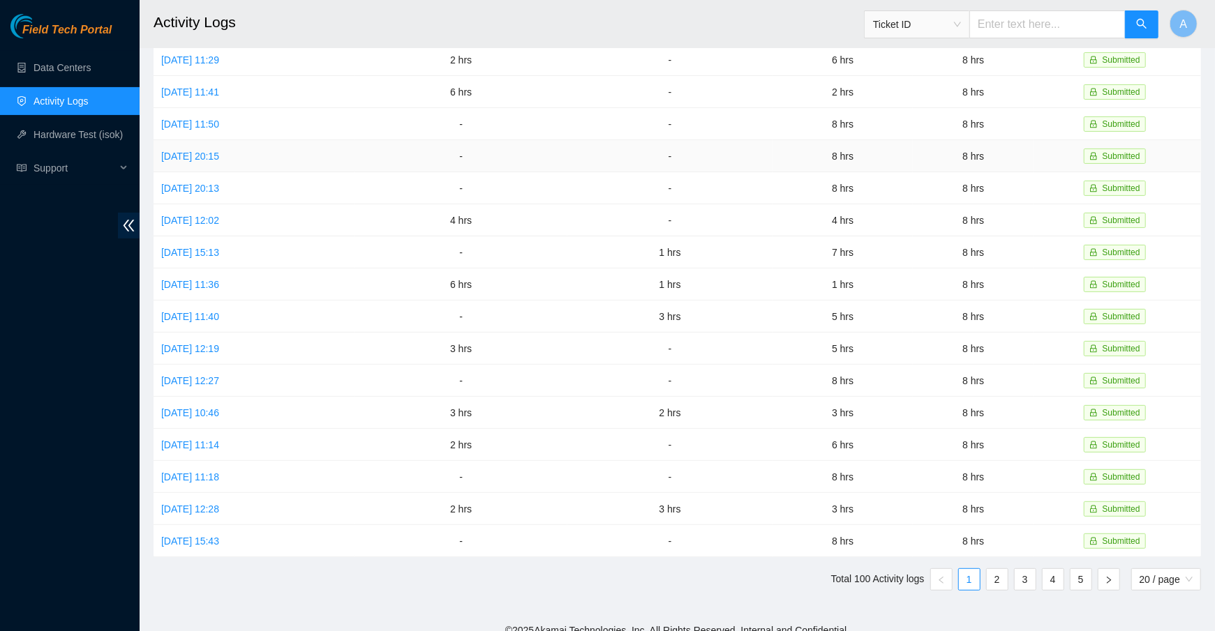
scroll to position [219, 0]
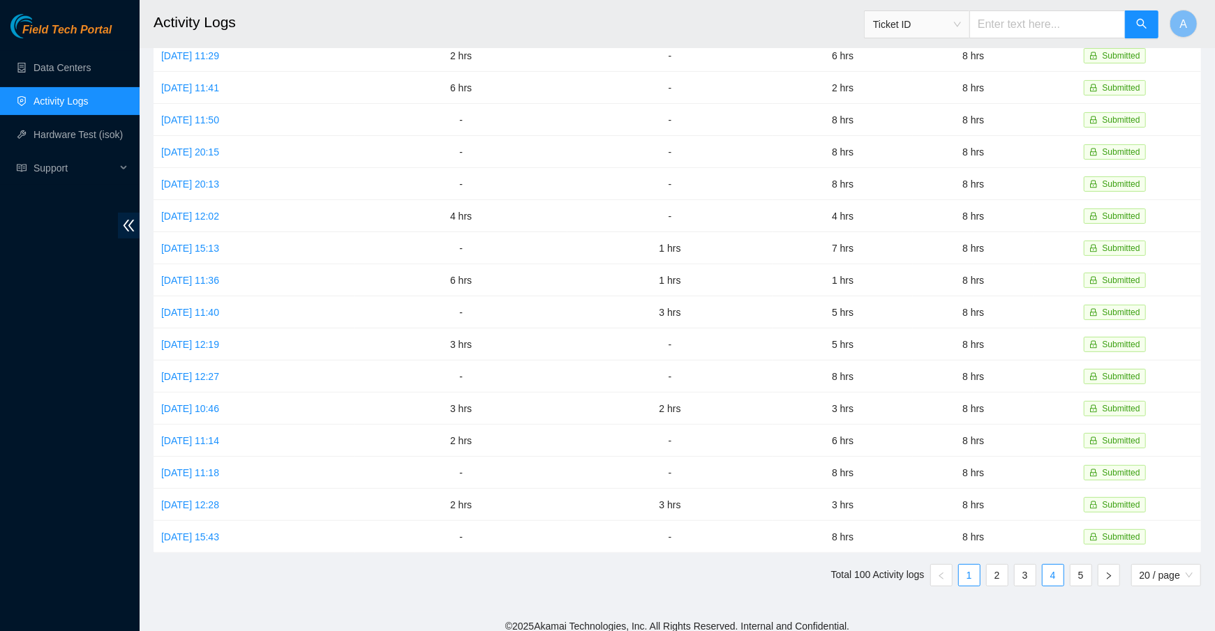
click at [1049, 565] on link "4" at bounding box center [1052, 575] width 21 height 21
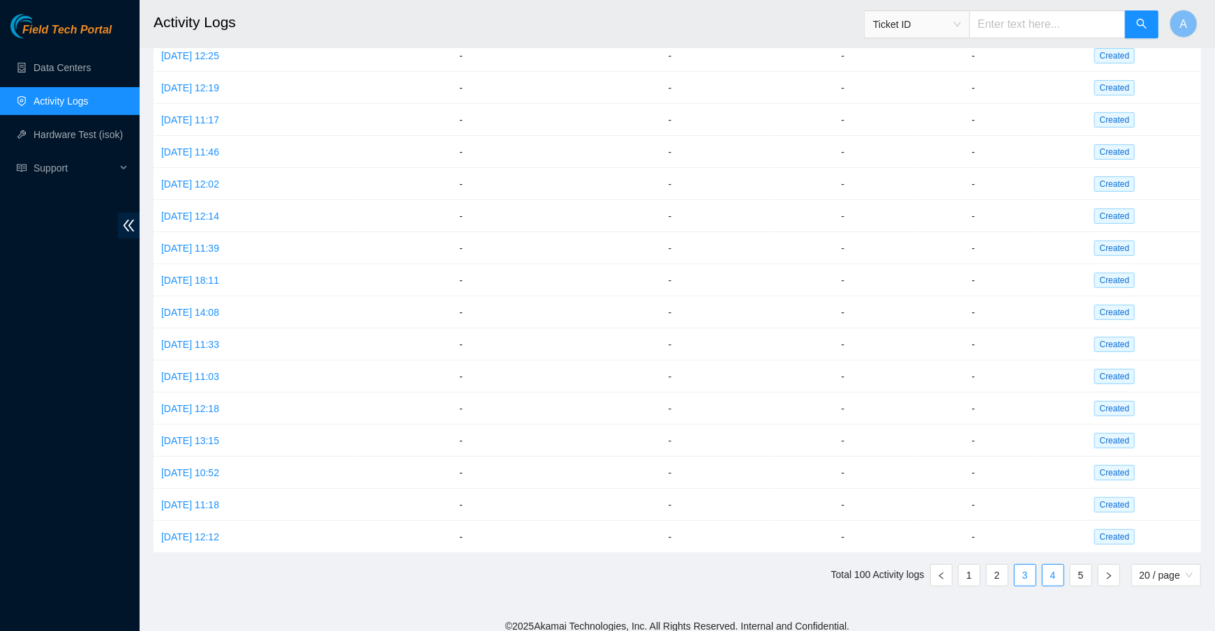
click at [1025, 565] on link "3" at bounding box center [1024, 575] width 21 height 21
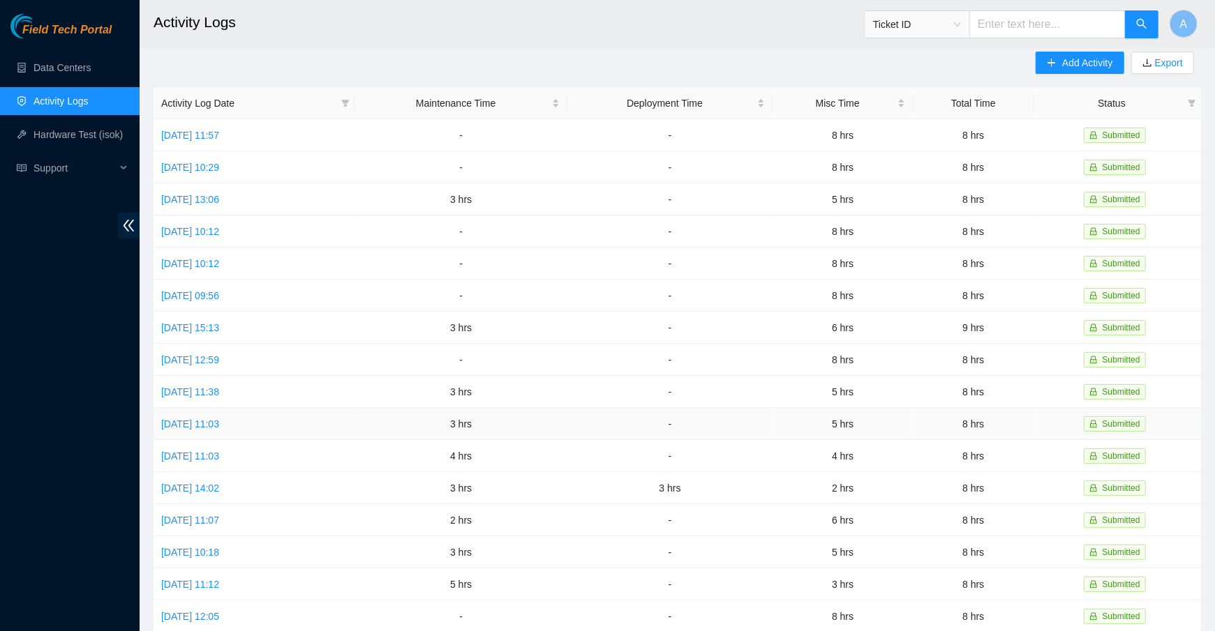
scroll to position [14, 0]
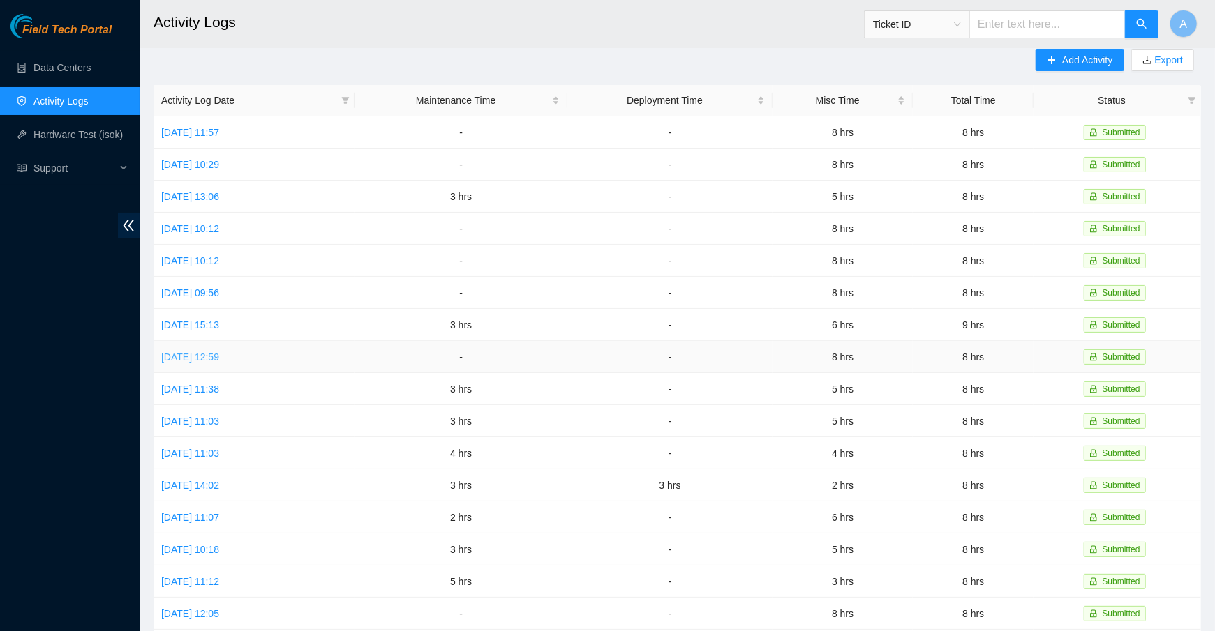
click at [189, 355] on link "Wed, 18 Jun 2025 12:59" at bounding box center [190, 357] width 58 height 11
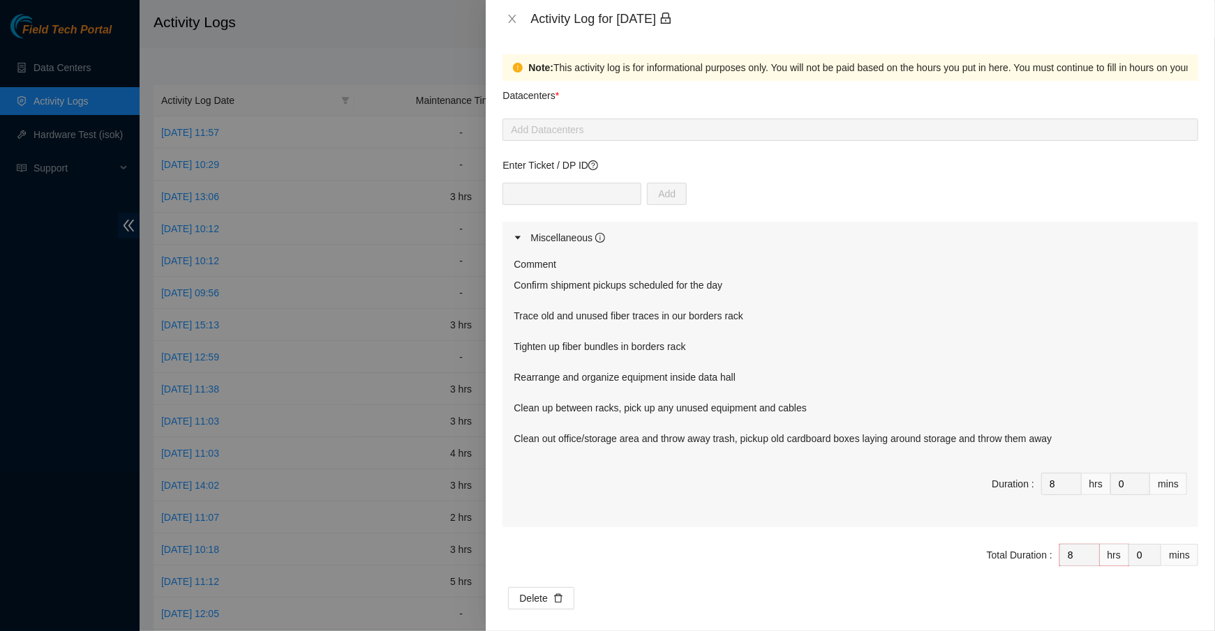
scroll to position [11, 0]
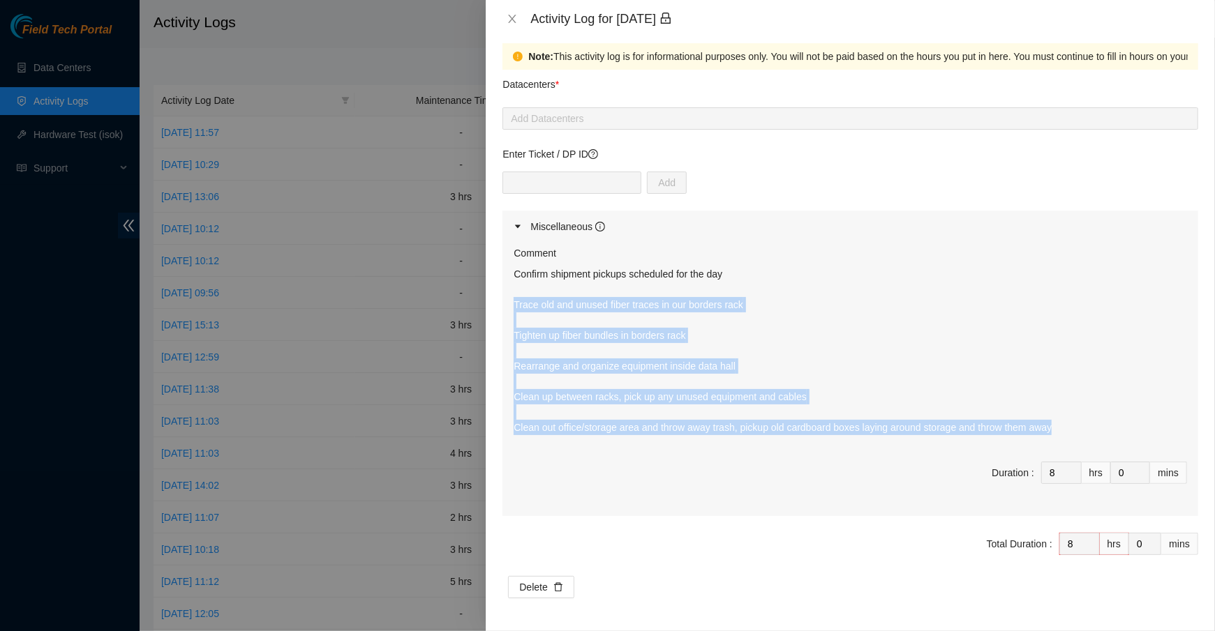
drag, startPoint x: 1076, startPoint y: 428, endPoint x: 516, endPoint y: 306, distance: 573.4
click at [516, 306] on p "Confirm shipment pickups scheduled for the day Trace old and unused fiber trace…" at bounding box center [850, 351] width 673 height 169
copy p "Trace old and unused fiber traces in our borders rack Tighten up fiber bundles …"
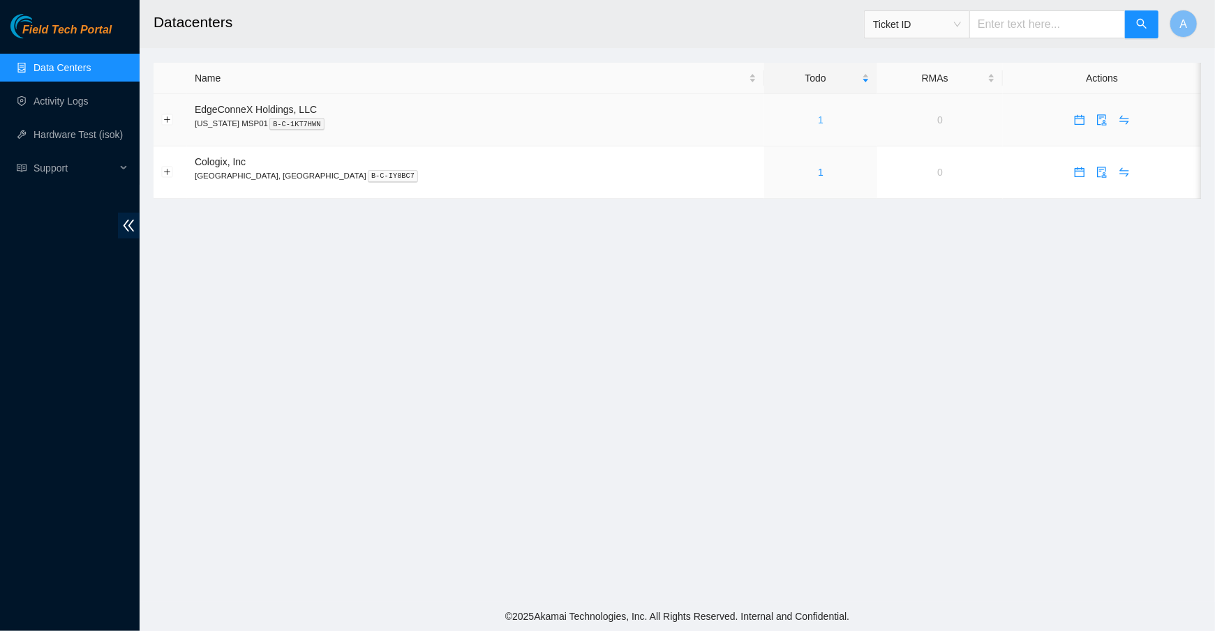
click at [818, 119] on link "1" at bounding box center [821, 119] width 6 height 11
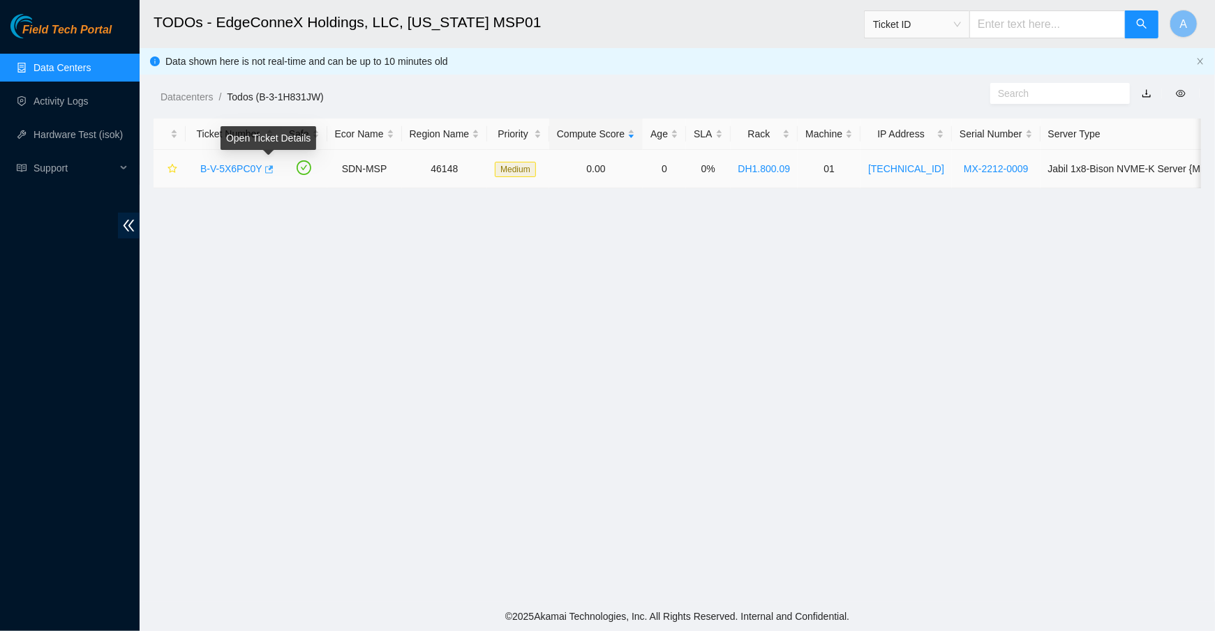
click at [269, 170] on icon "button" at bounding box center [268, 170] width 10 height 10
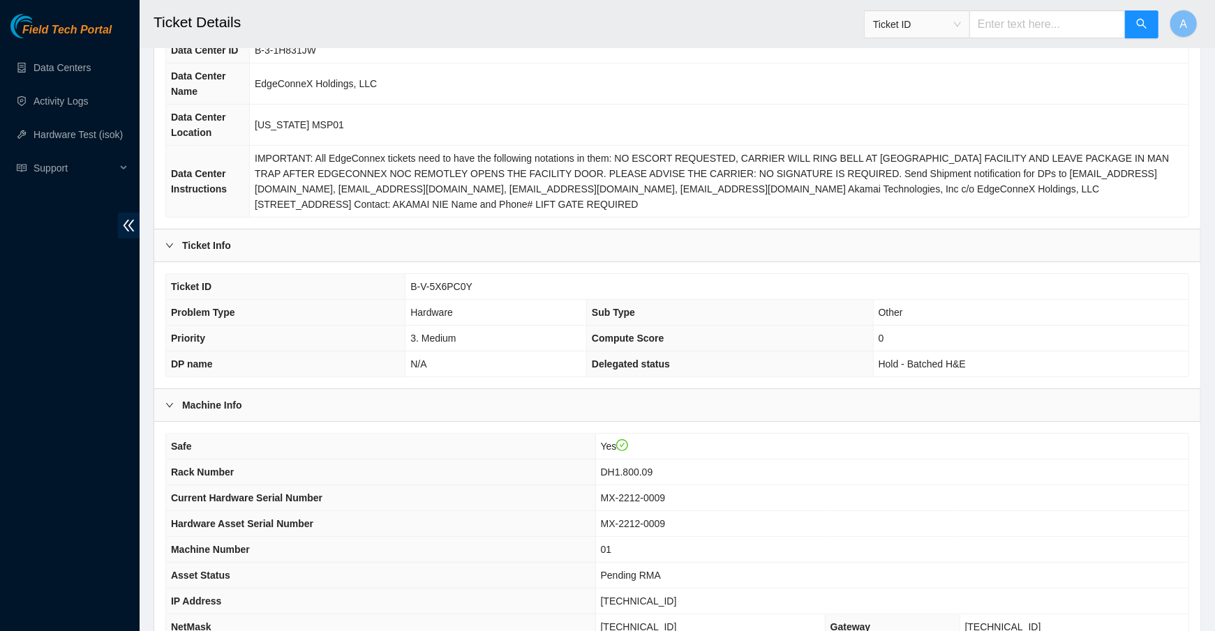
scroll to position [308, 0]
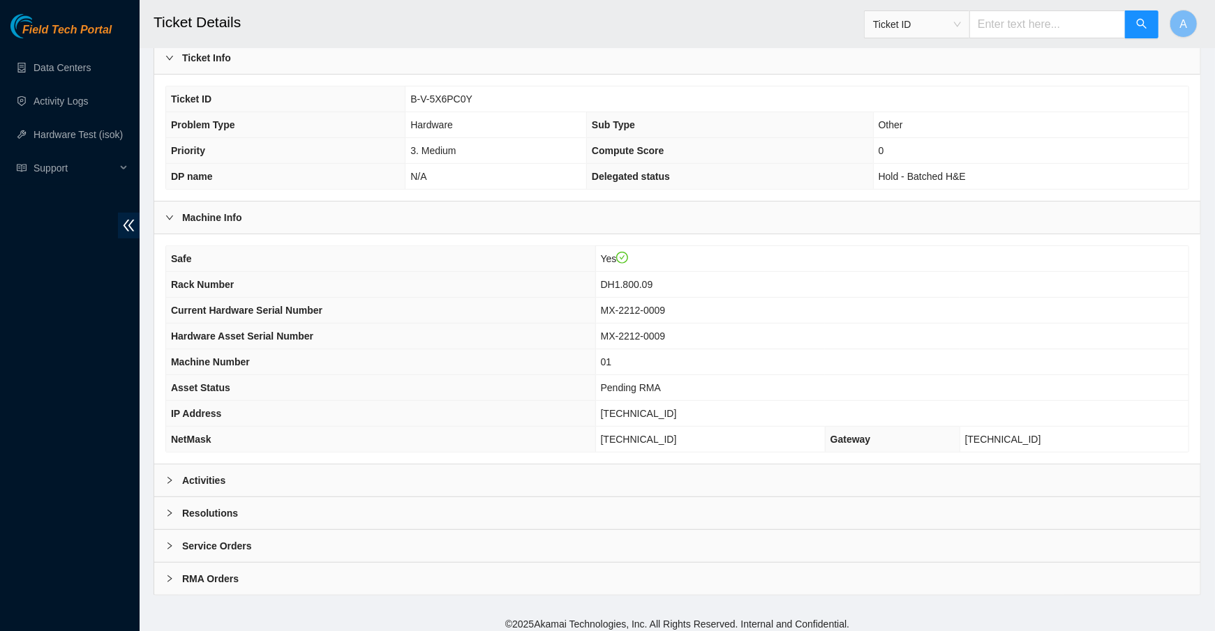
click at [276, 470] on div "Activities" at bounding box center [677, 481] width 1046 height 32
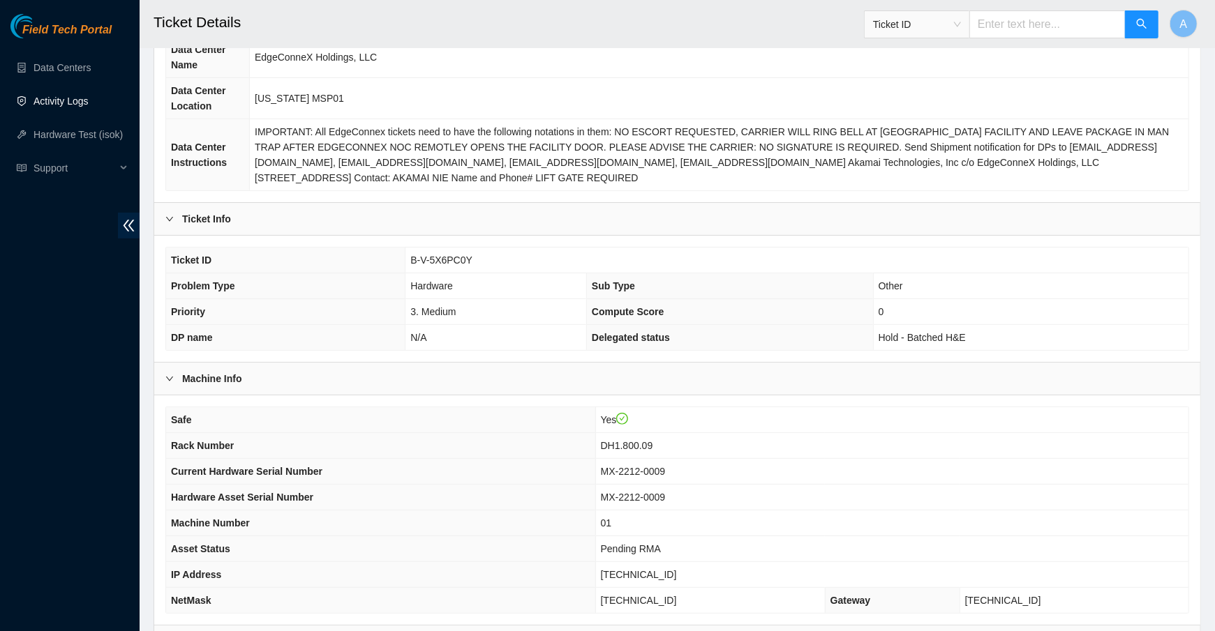
scroll to position [25, 0]
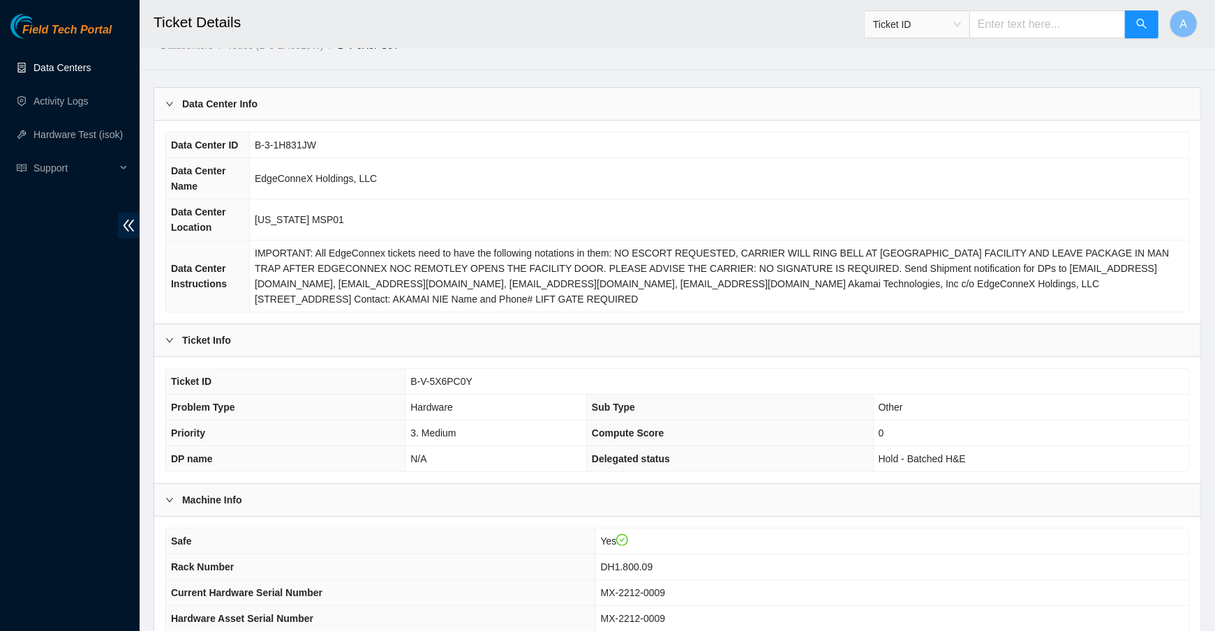
click at [72, 62] on link "Data Centers" at bounding box center [61, 67] width 57 height 11
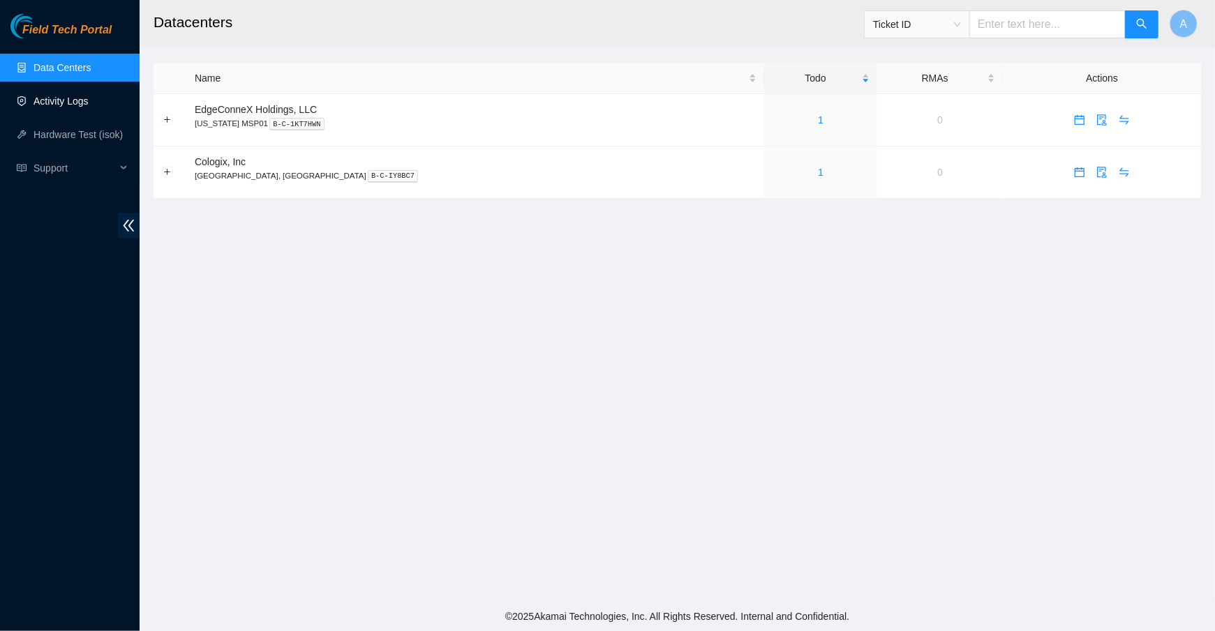
click at [73, 104] on link "Activity Logs" at bounding box center [60, 101] width 55 height 11
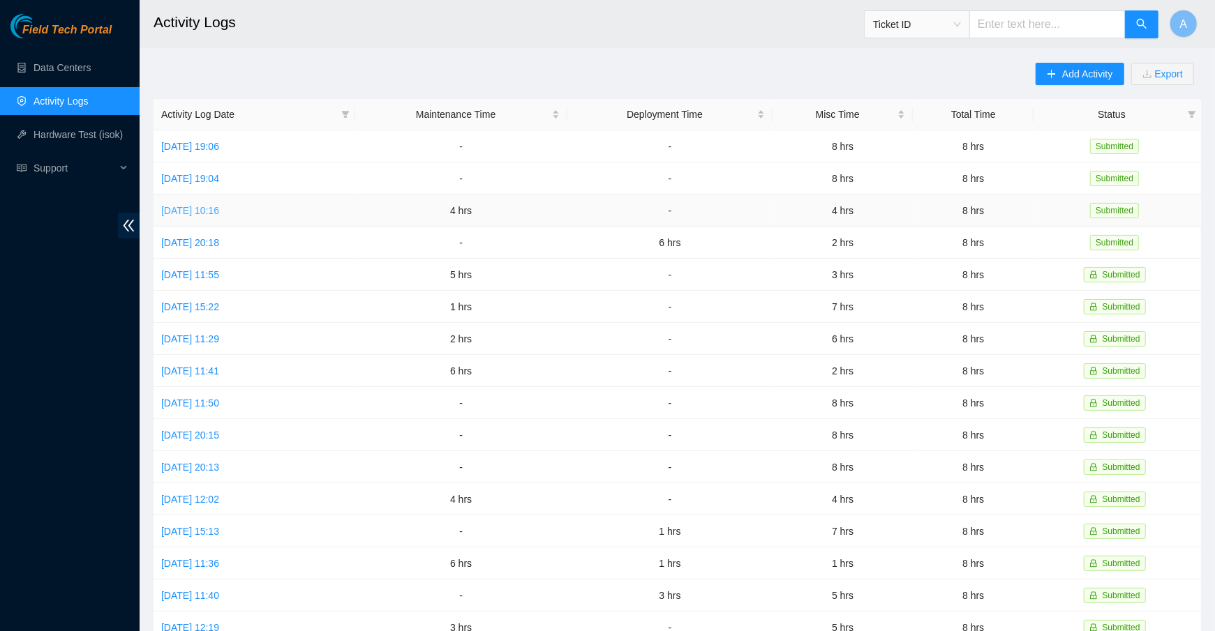
click at [209, 209] on link "Tue, 07 Oct 2025 10:16" at bounding box center [190, 210] width 58 height 11
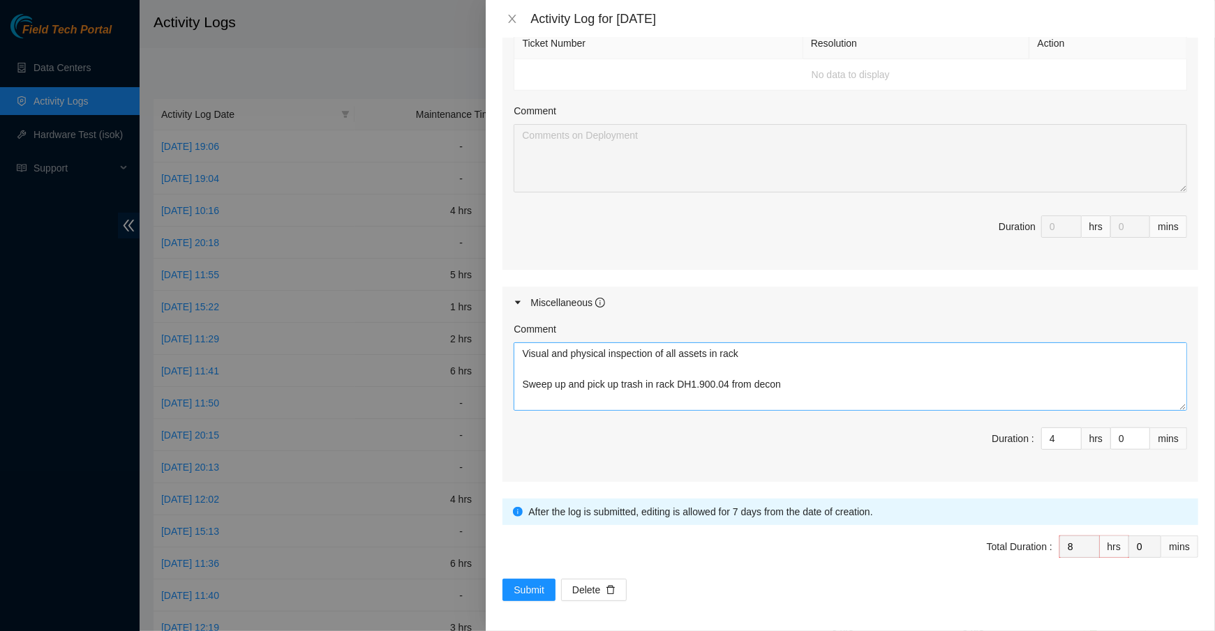
scroll to position [46, 0]
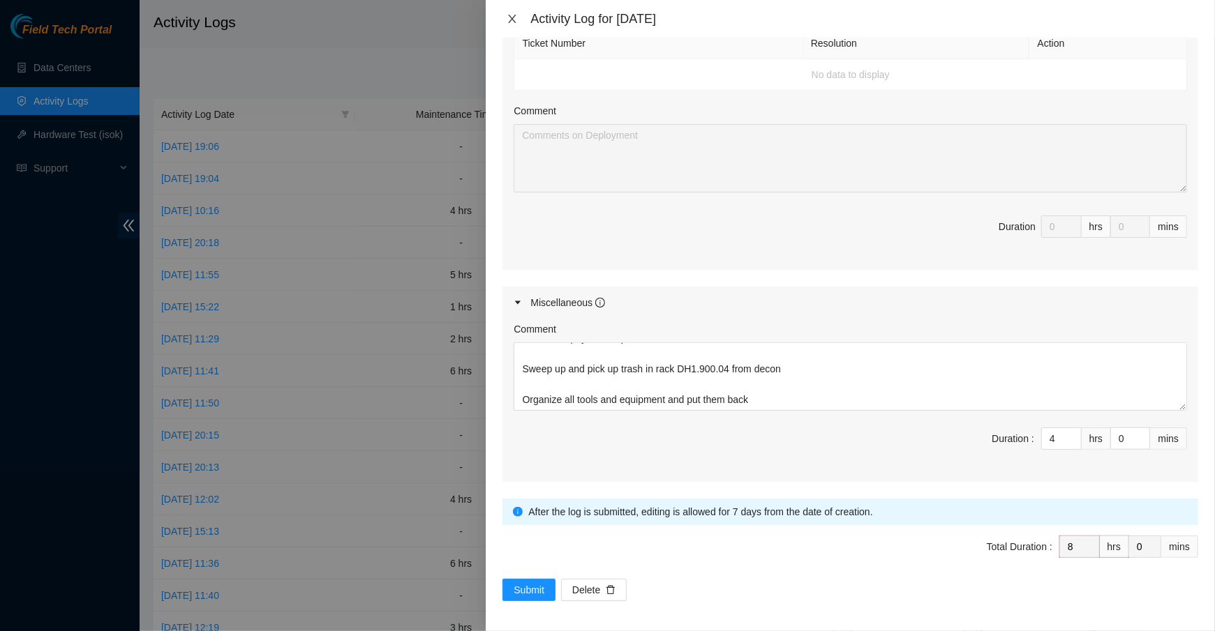
click at [509, 16] on icon "close" at bounding box center [512, 18] width 11 height 11
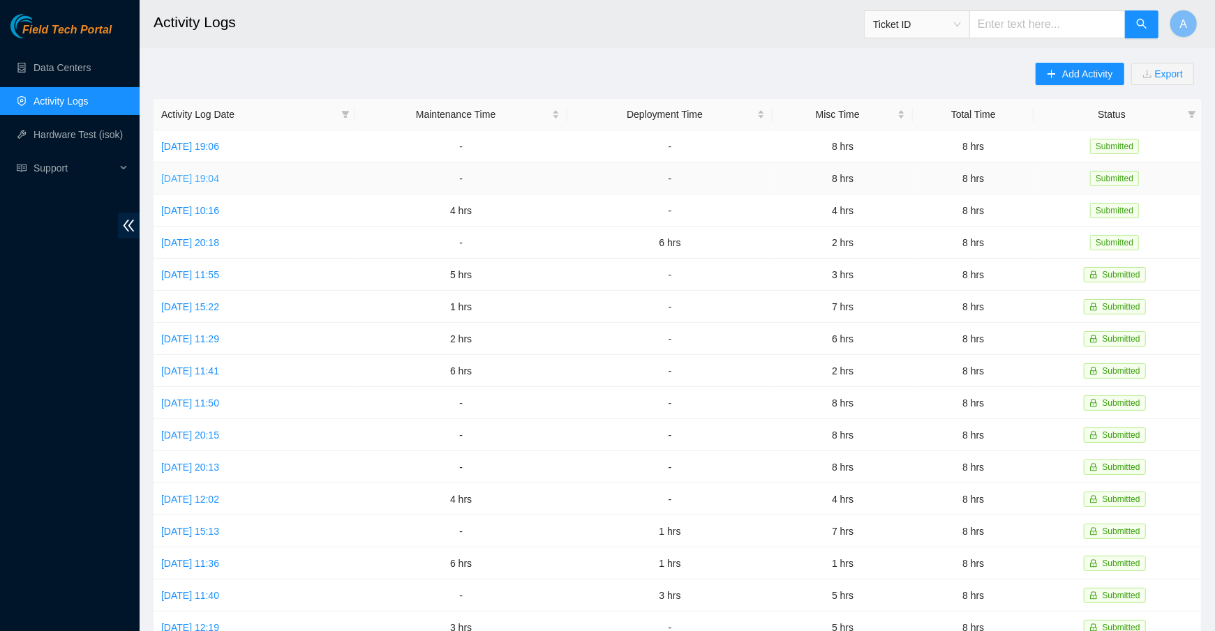
click at [219, 175] on link "Wed, 08 Oct 2025 19:04" at bounding box center [190, 178] width 58 height 11
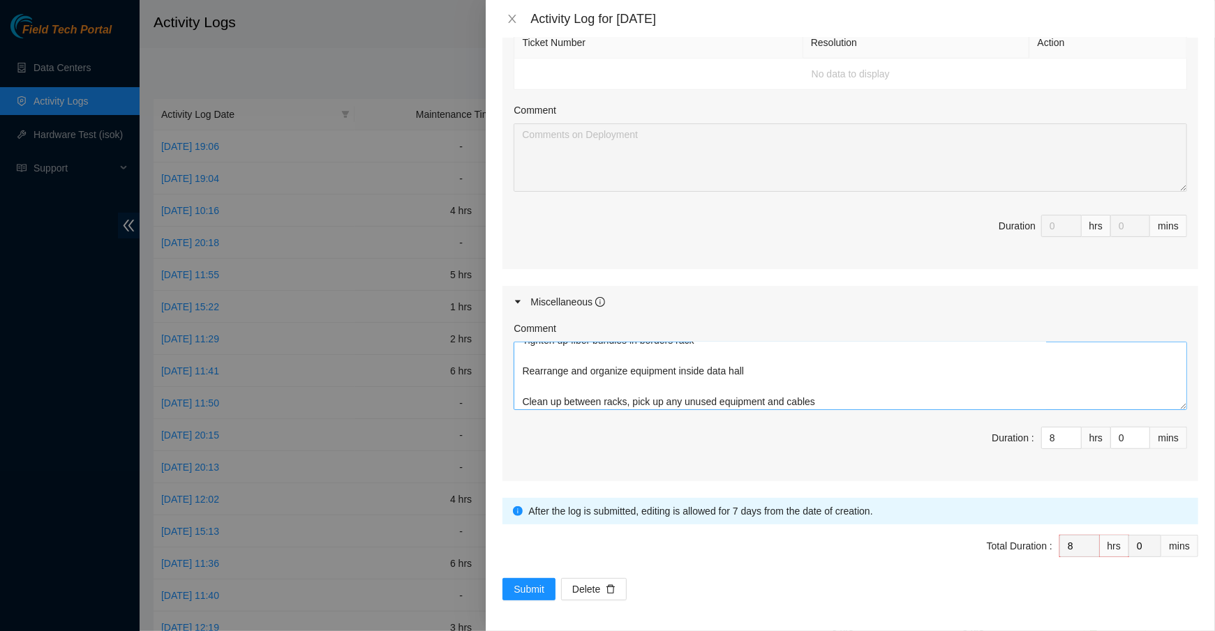
scroll to position [138, 0]
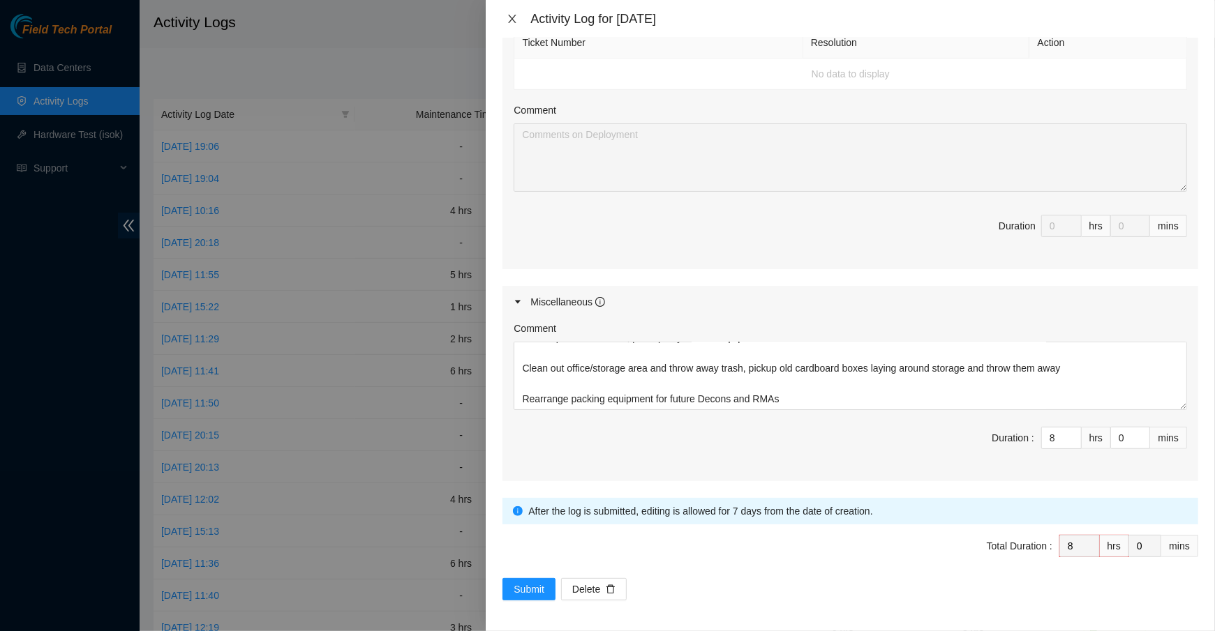
click at [509, 14] on icon "close" at bounding box center [512, 18] width 11 height 11
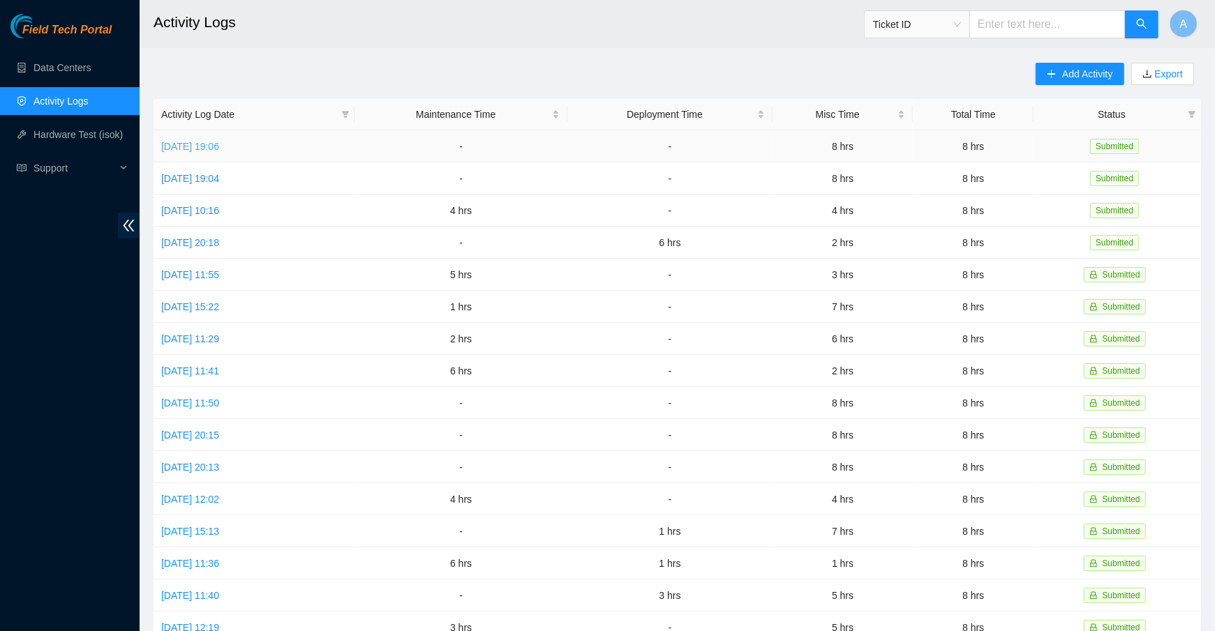
click at [219, 147] on link "Thu, 09 Oct 2025 19:06" at bounding box center [190, 146] width 58 height 11
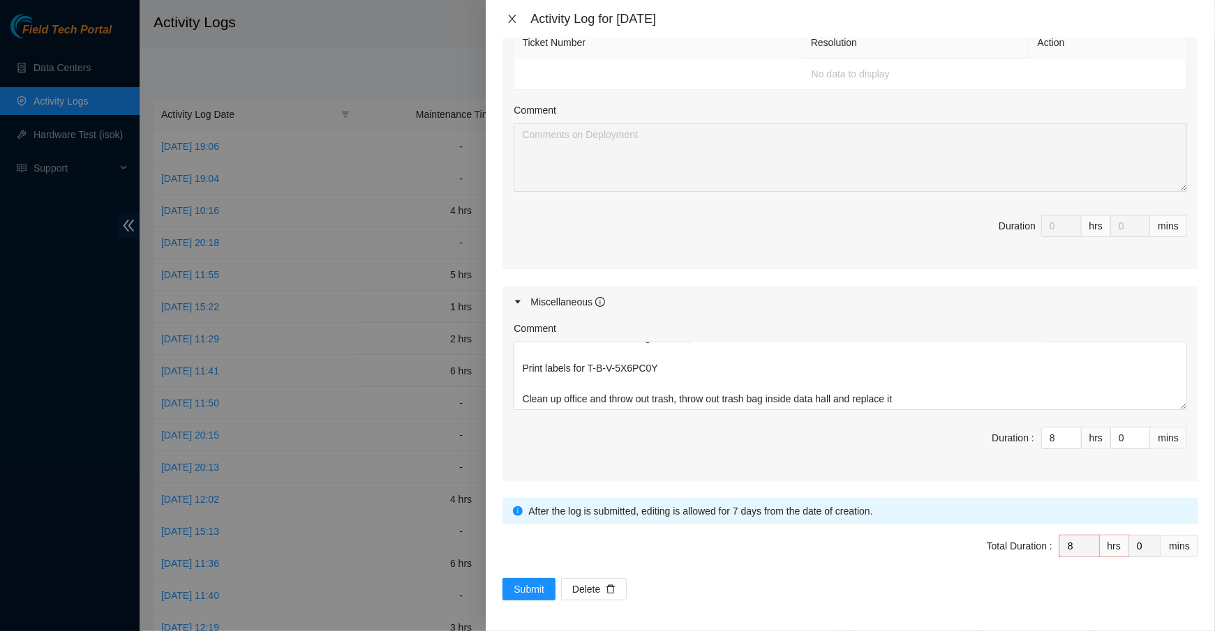
click at [511, 18] on icon "close" at bounding box center [512, 18] width 11 height 11
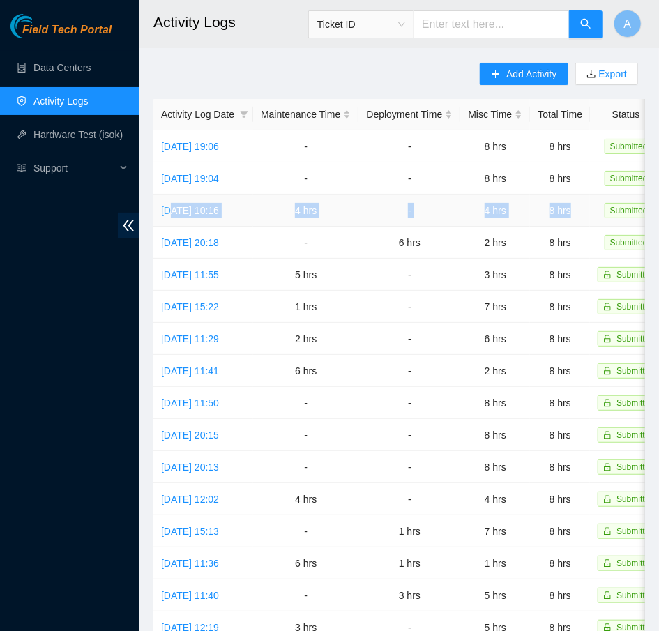
drag, startPoint x: 617, startPoint y: 207, endPoint x: 174, endPoint y: 209, distance: 443.0
click at [174, 209] on tr "Tue, 07 Oct 2025 10:16 4 hrs - 4 hrs 8 hrs Submitted" at bounding box center [413, 211] width 520 height 32
click at [359, 216] on td "4 hrs" at bounding box center [305, 211] width 105 height 32
